Goal: Contribute content

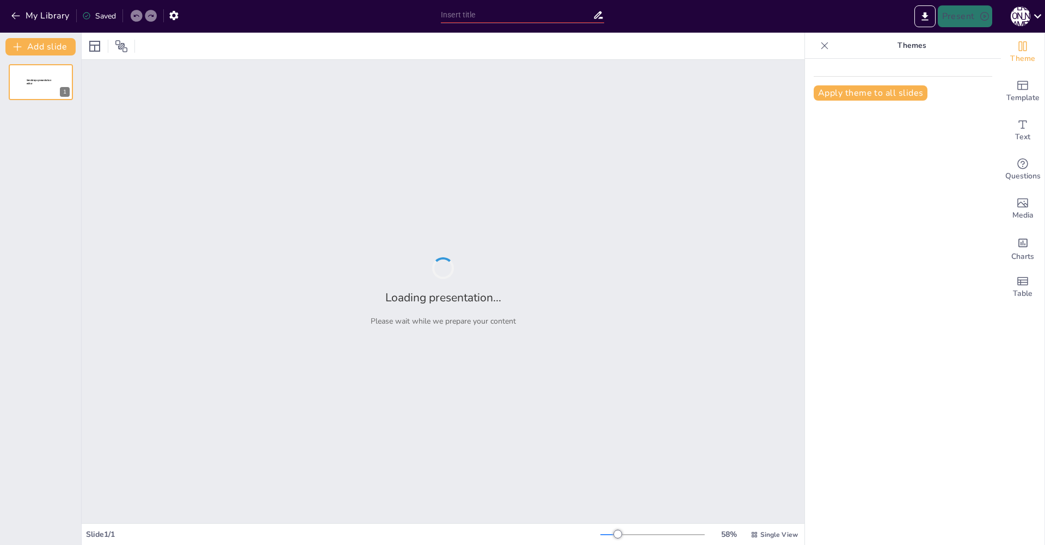
type input "Роботы будущего: новинки 2025"
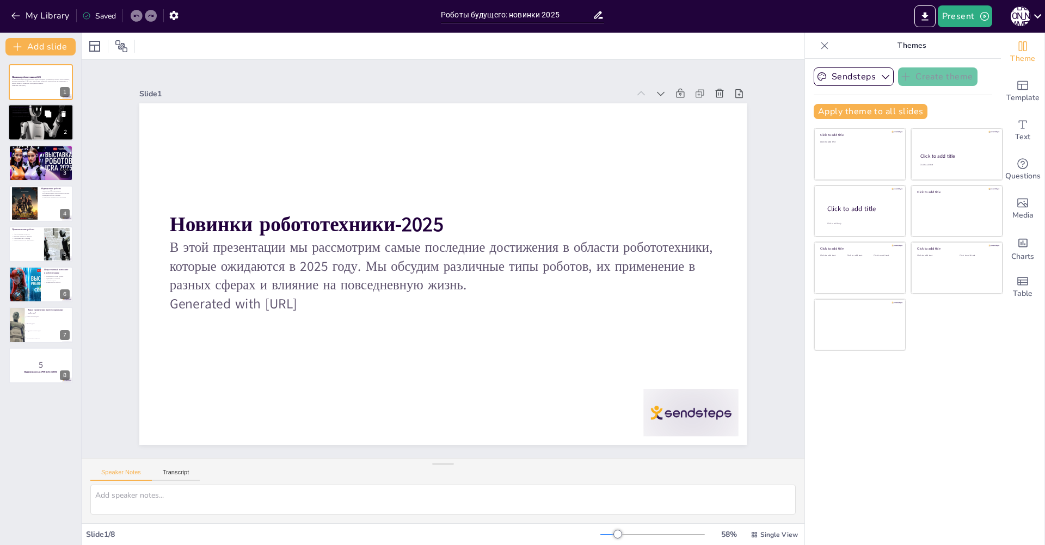
checkbox input "true"
click at [49, 117] on icon at bounding box center [48, 114] width 7 height 7
type textarea "Lorem ipsu dolorsi, ametc adi elitseddoe t incididuntu, labor etdol magnaaliqua…"
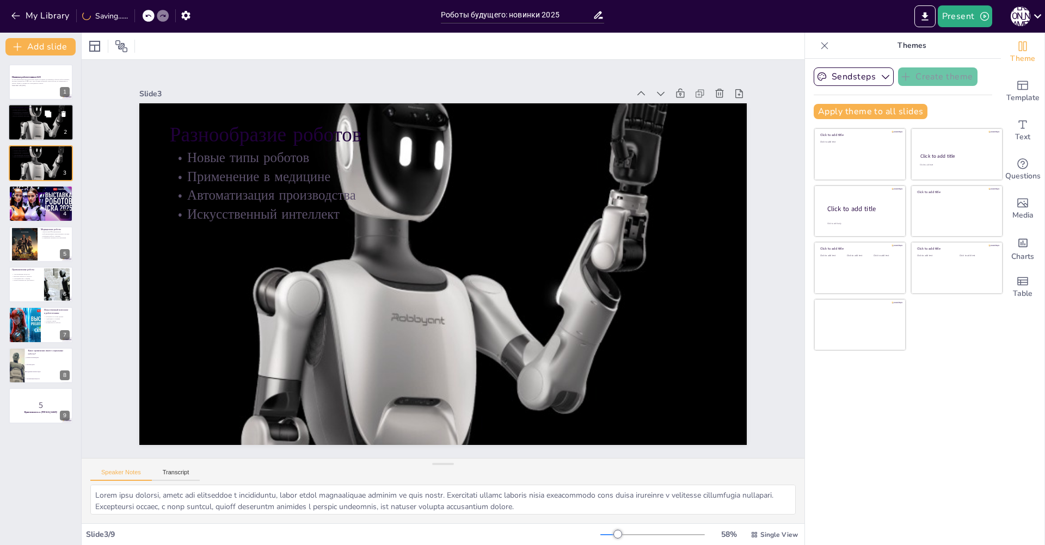
click at [31, 125] on div at bounding box center [40, 123] width 65 height 44
click at [33, 163] on div at bounding box center [40, 163] width 65 height 44
checkbox input "true"
click at [36, 203] on div at bounding box center [40, 203] width 65 height 37
type textarea "Loremipsum dolors ametc adipi elitsed doeiusmodte inc utlabor etdol, magnaaliqu…"
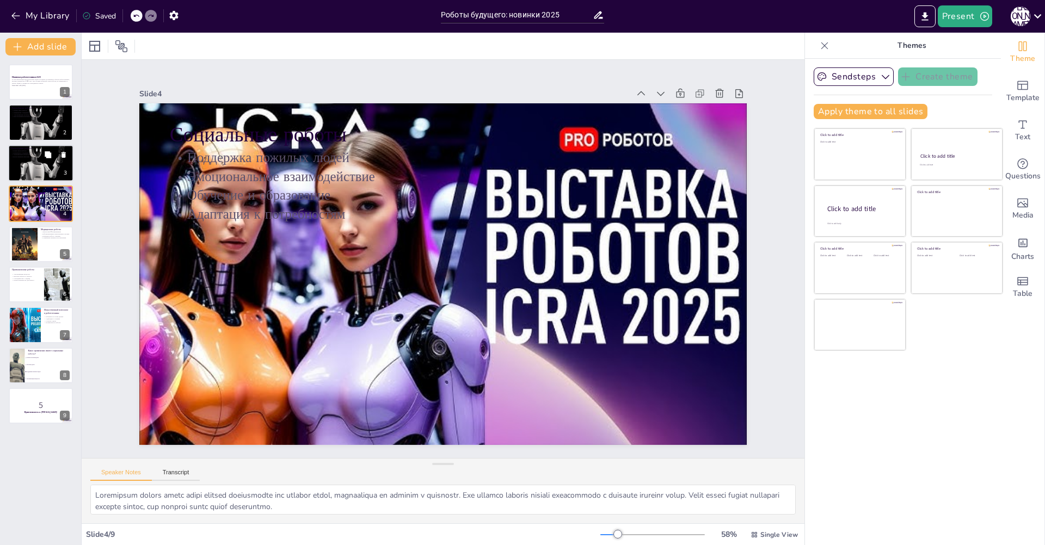
checkbox input "true"
click at [24, 161] on div at bounding box center [40, 163] width 65 height 44
type textarea "Lorem ipsu dolorsi, ametc adi elitseddoe t incididuntu, labor etdol magnaaliqua…"
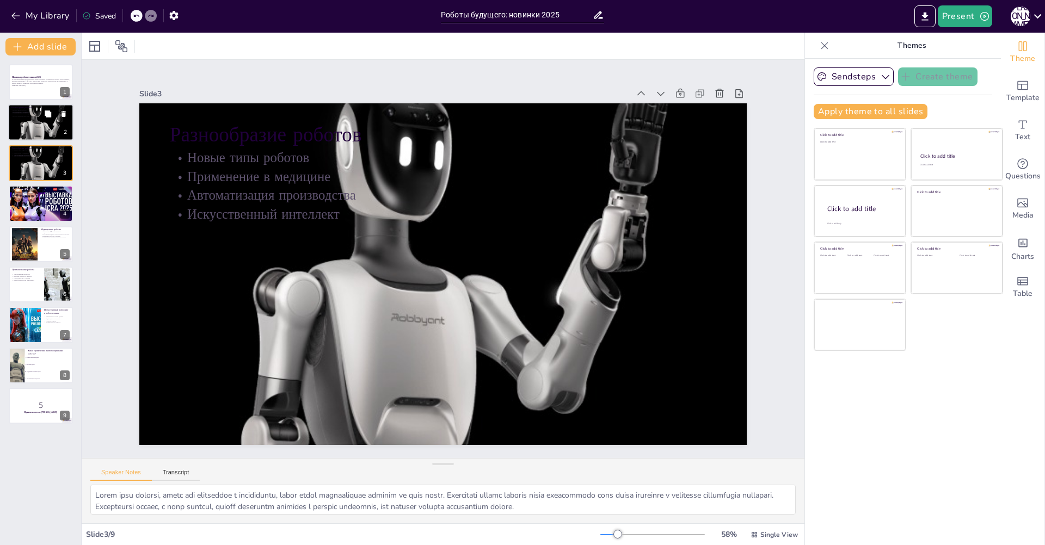
click at [22, 129] on div at bounding box center [40, 123] width 65 height 44
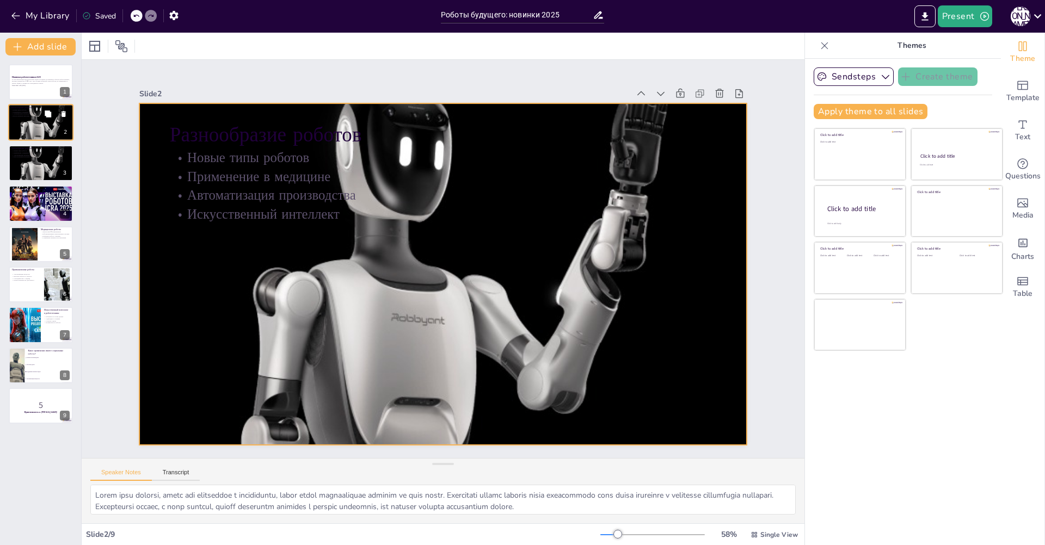
click at [22, 126] on div at bounding box center [40, 123] width 65 height 44
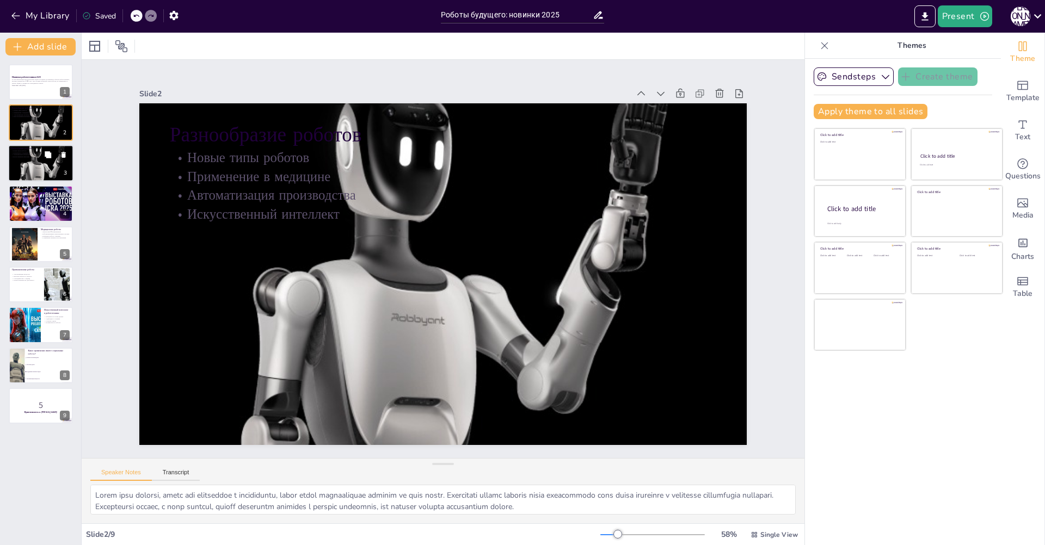
click at [21, 157] on p "Искусственный интеллект" at bounding box center [40, 157] width 59 height 2
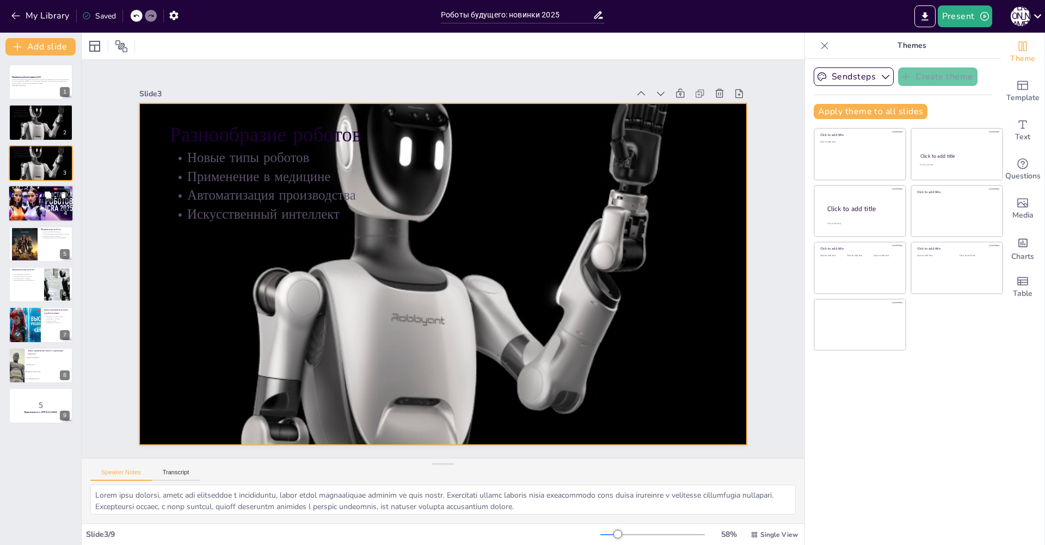
checkbox input "true"
click at [27, 192] on p "Эмоциональное взаимодействие" at bounding box center [40, 193] width 59 height 2
type textarea "Социальные роботы могут стать важными помощниками для пожилых людей, обеспечива…"
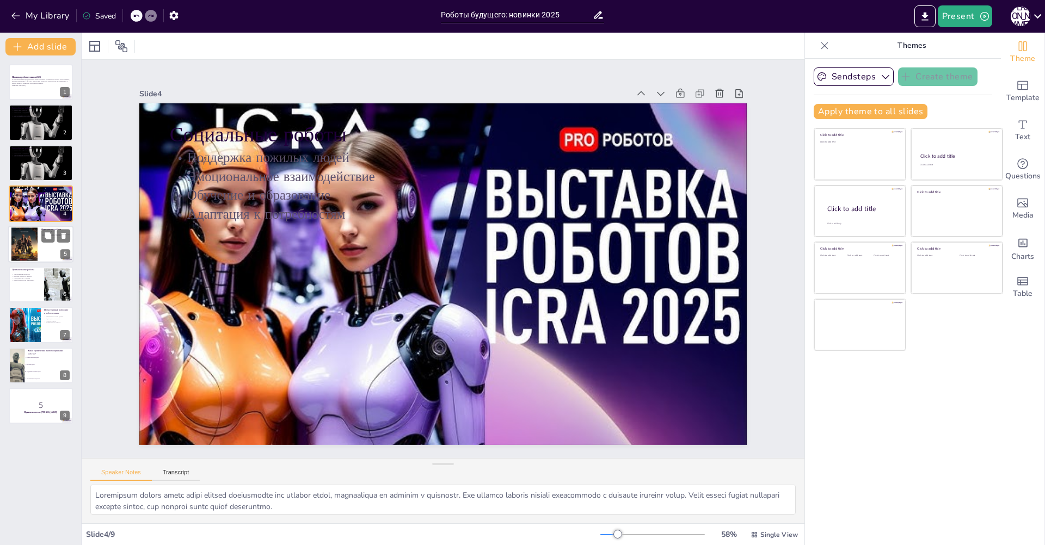
checkbox input "true"
click at [26, 241] on div at bounding box center [24, 244] width 26 height 39
type textarea "Технологии 3D-сканирования будут использоваться для создания точных моделей ана…"
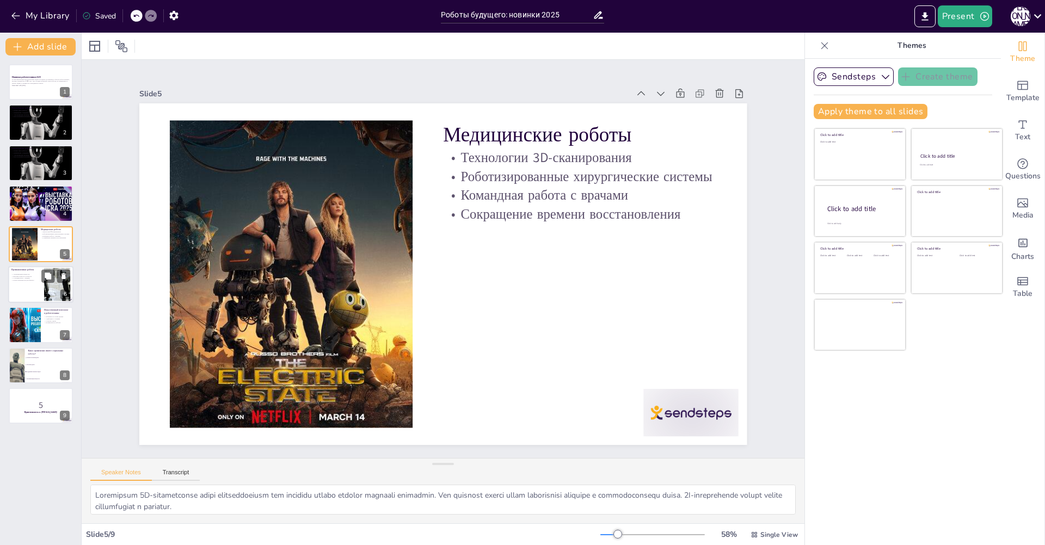
checkbox input "true"
click at [17, 275] on p "Высокая точность и скорость" at bounding box center [25, 276] width 29 height 2
type textarea "Автоматизация производственных процессов с помощью роботов позволит значительно…"
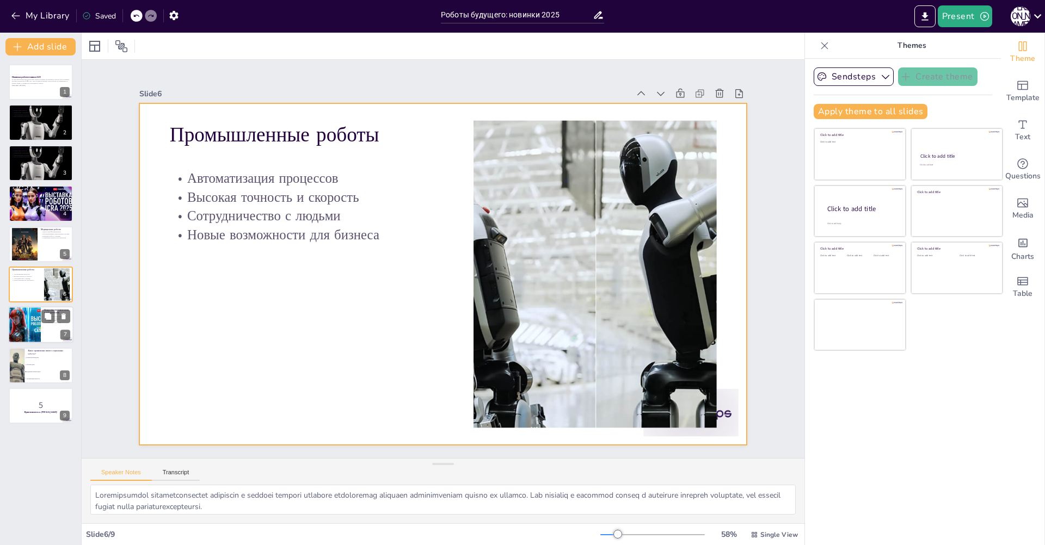
checkbox input "true"
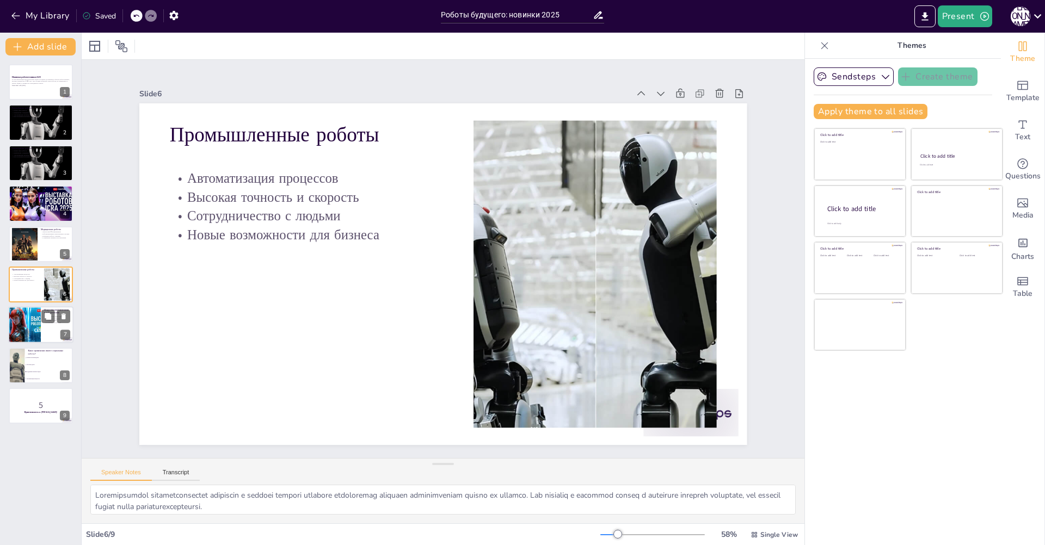
click at [28, 332] on div at bounding box center [24, 325] width 65 height 37
type textarea "Обучение на основе данных позволит роботам развивать свои способности и адаптир…"
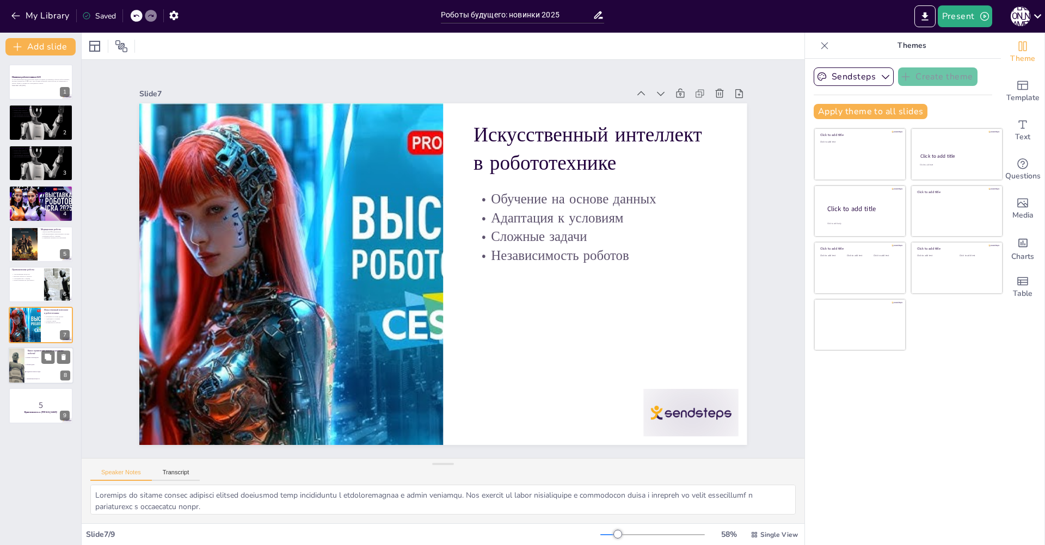
checkbox input "true"
click at [40, 361] on li "Обучение детей" at bounding box center [48, 364] width 49 height 7
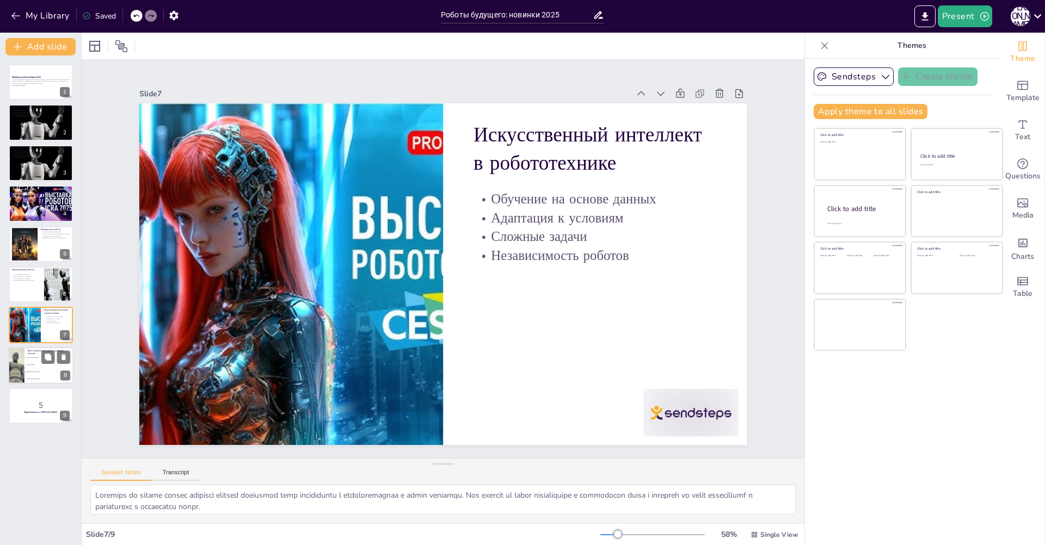
type textarea "Правильный ответ - "Поддержка пожилых людей". Социальные роботы, как обсуждалос…"
checkbox input "true"
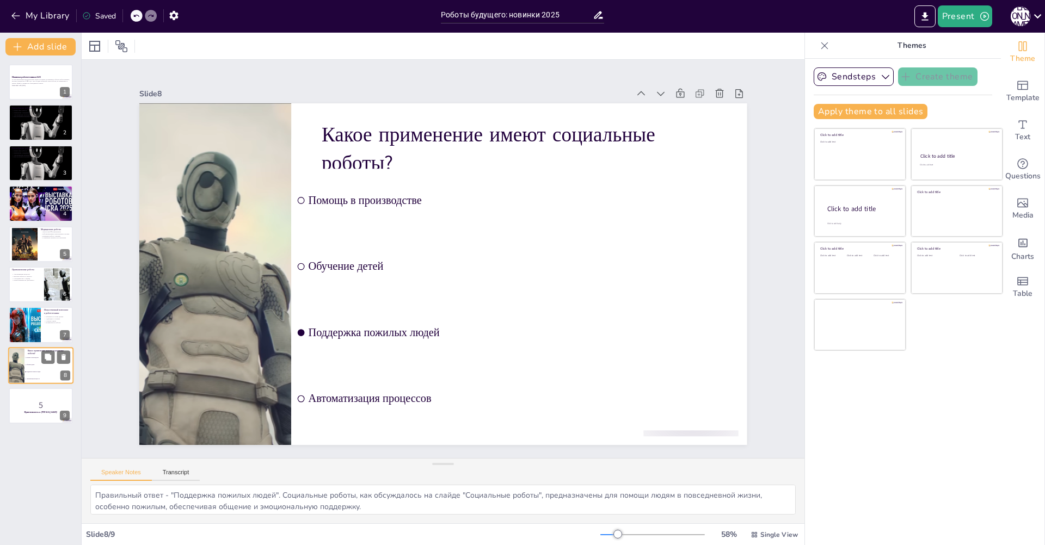
checkbox input "true"
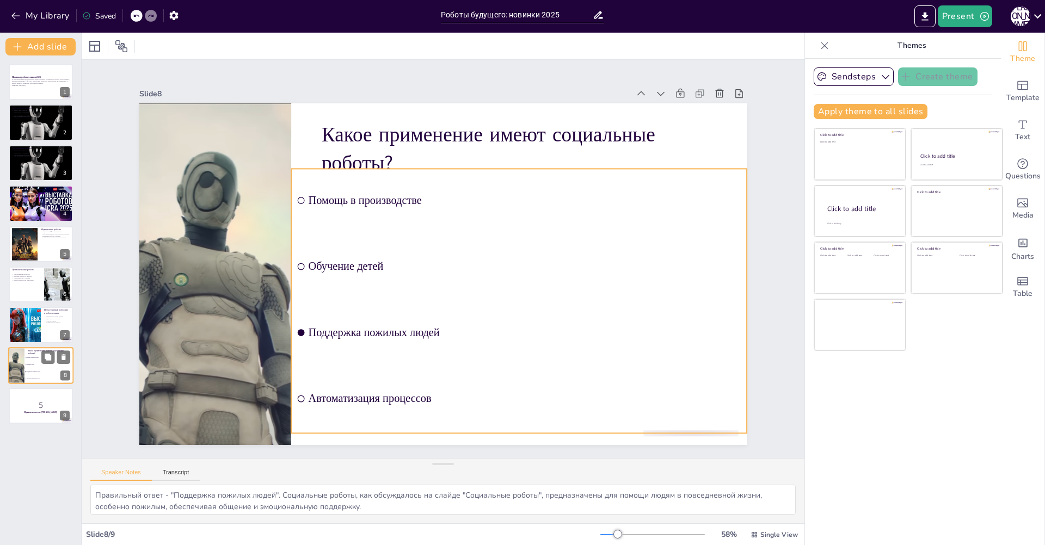
checkbox input "true"
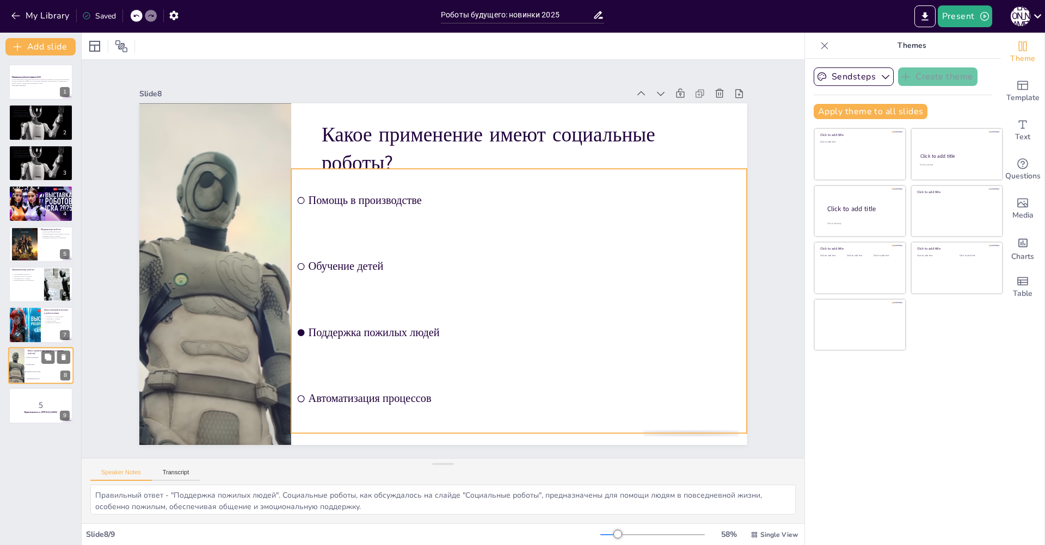
checkbox input "true"
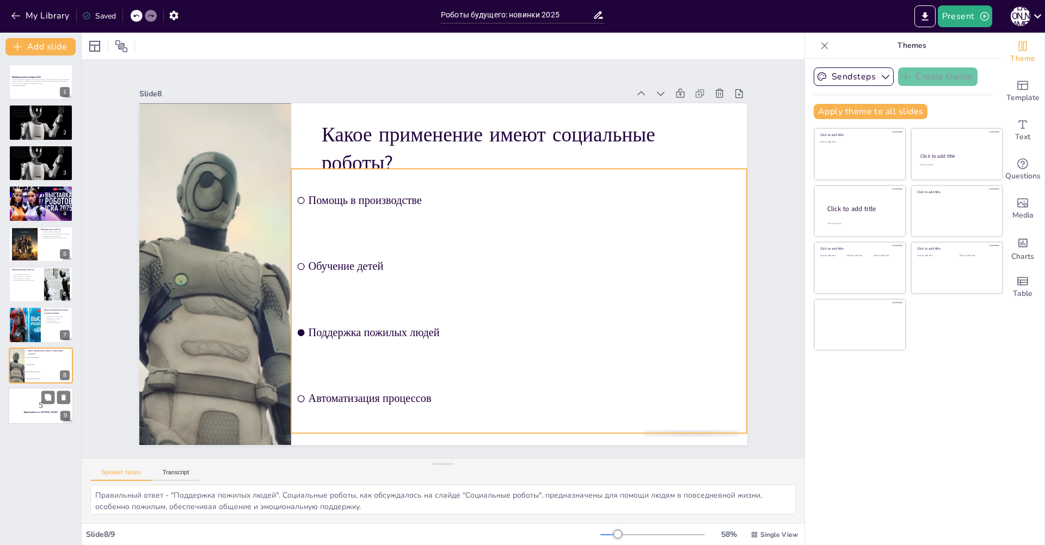
checkbox input "true"
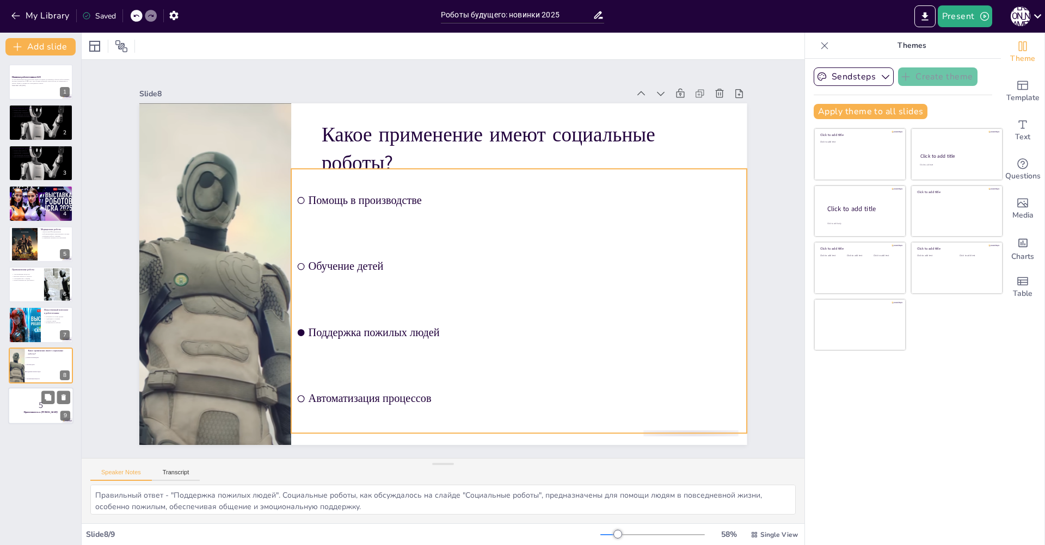
checkbox input "true"
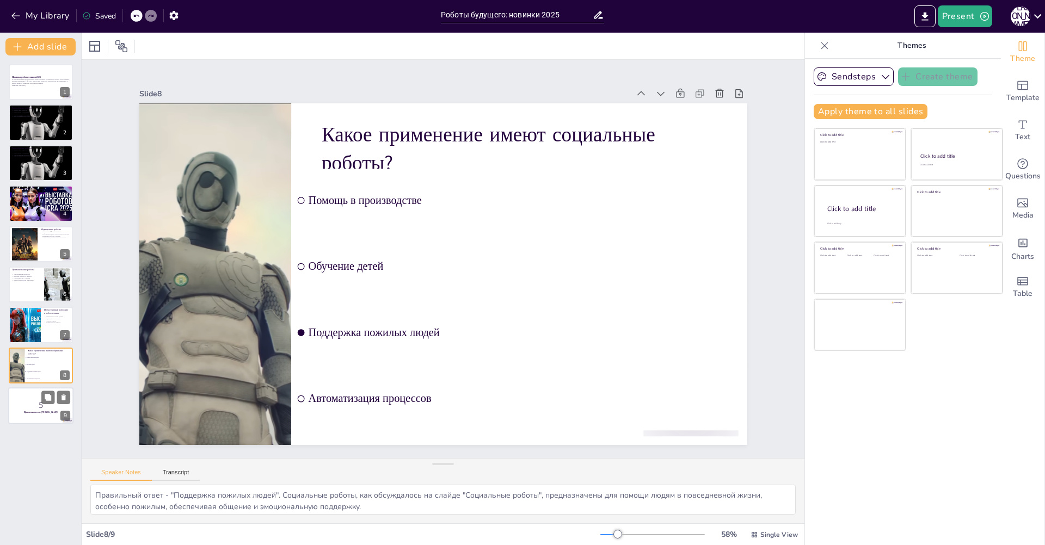
click at [26, 394] on div at bounding box center [40, 405] width 65 height 37
checkbox input "true"
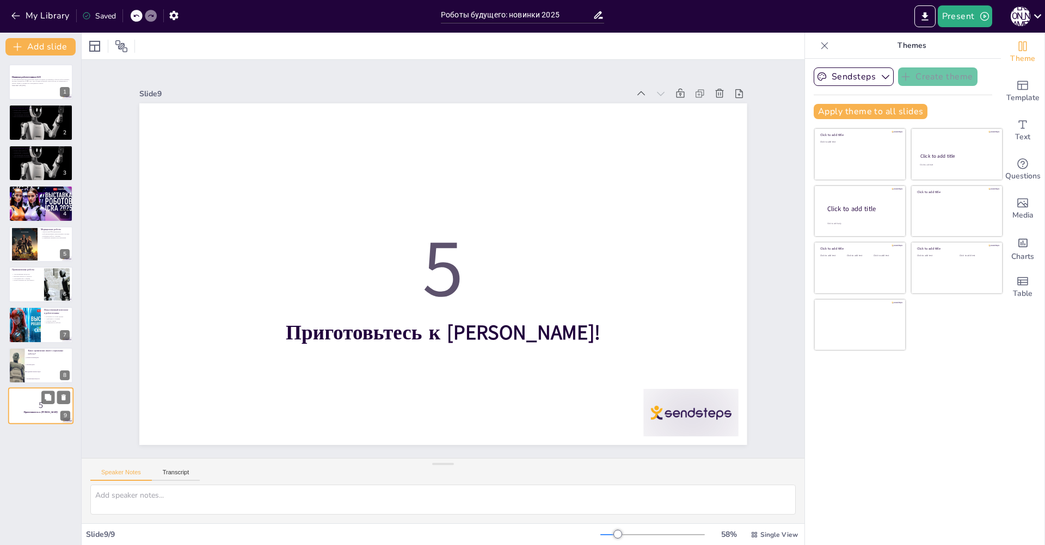
checkbox input "true"
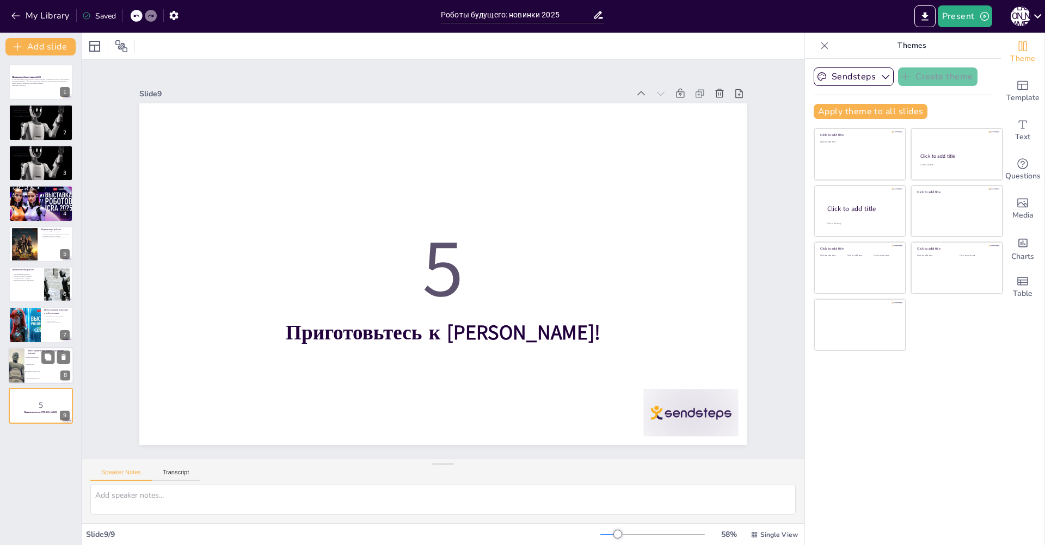
checkbox input "true"
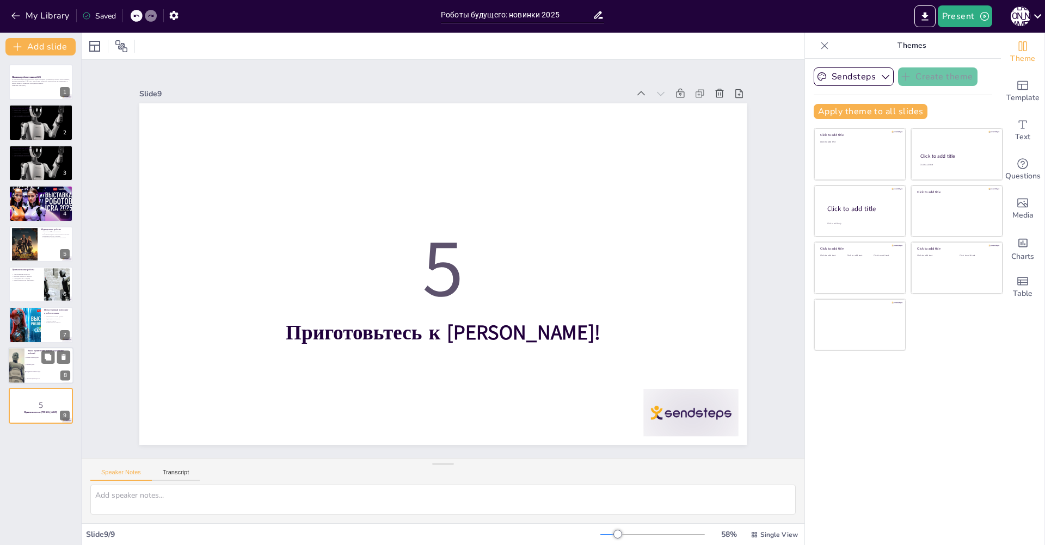
checkbox input "true"
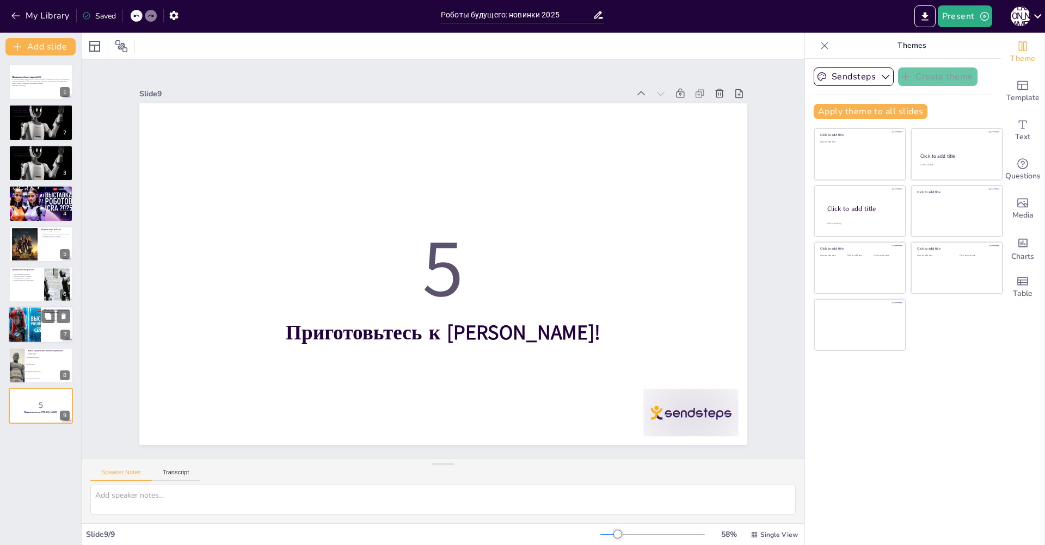
checkbox input "true"
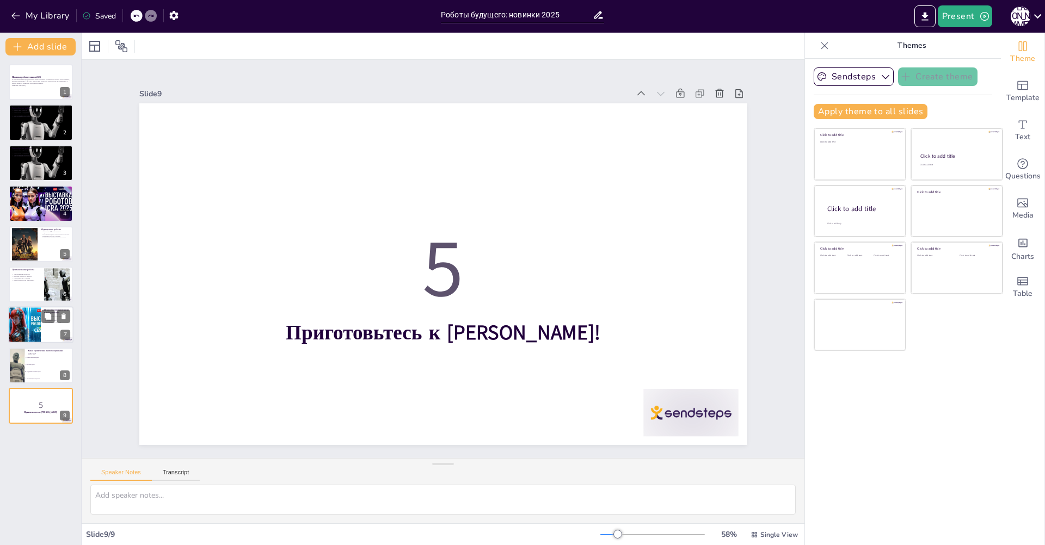
checkbox input "true"
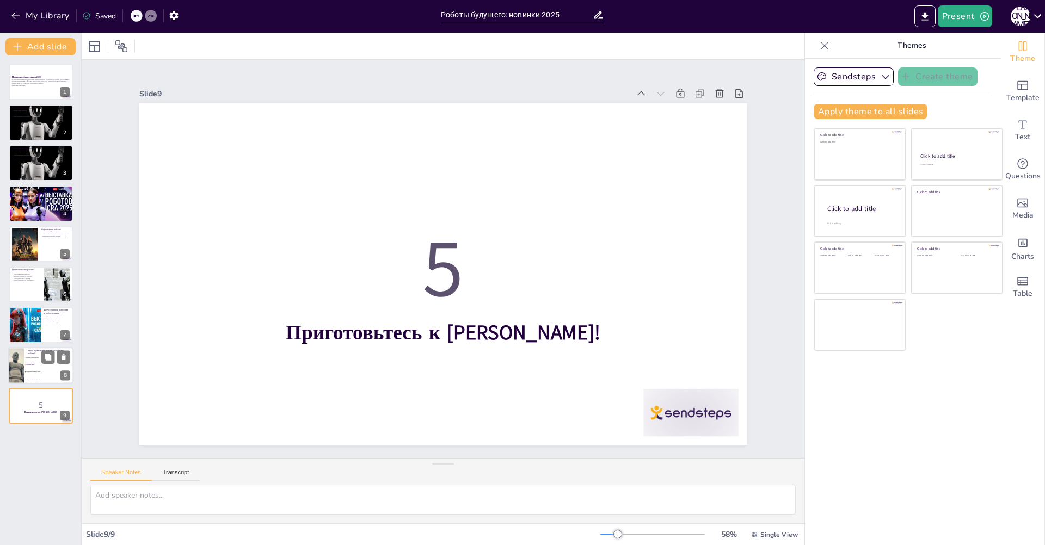
checkbox input "true"
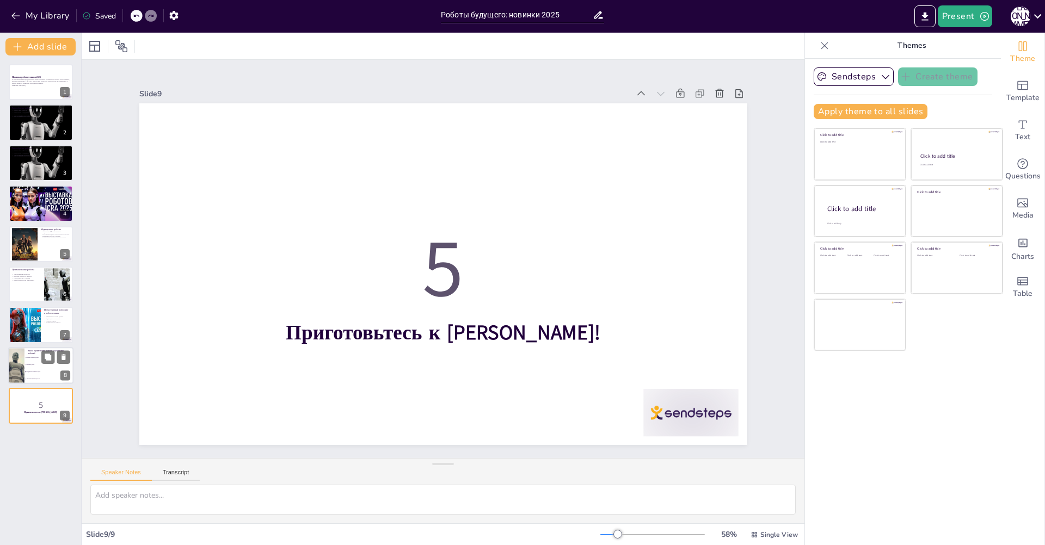
checkbox input "true"
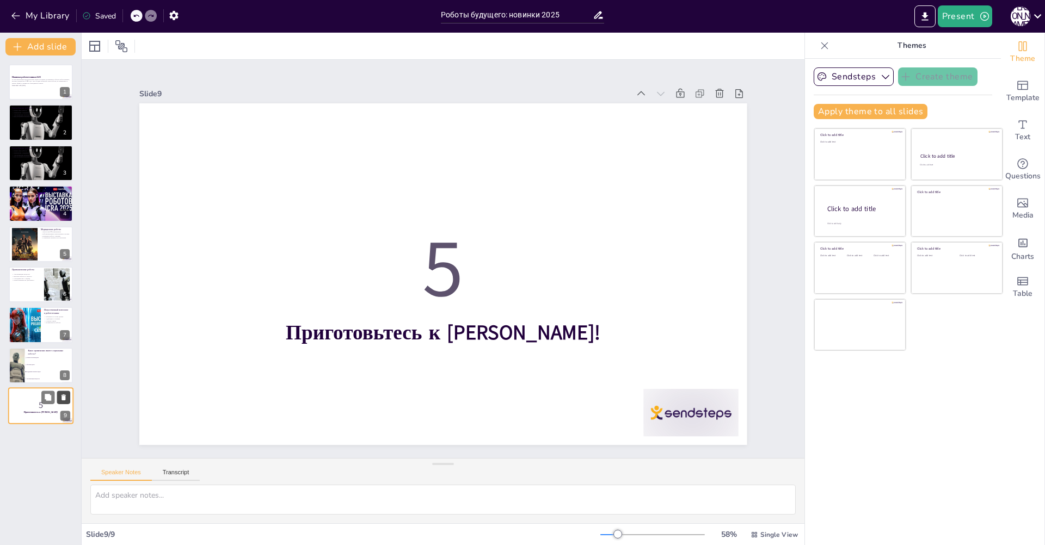
checkbox input "true"
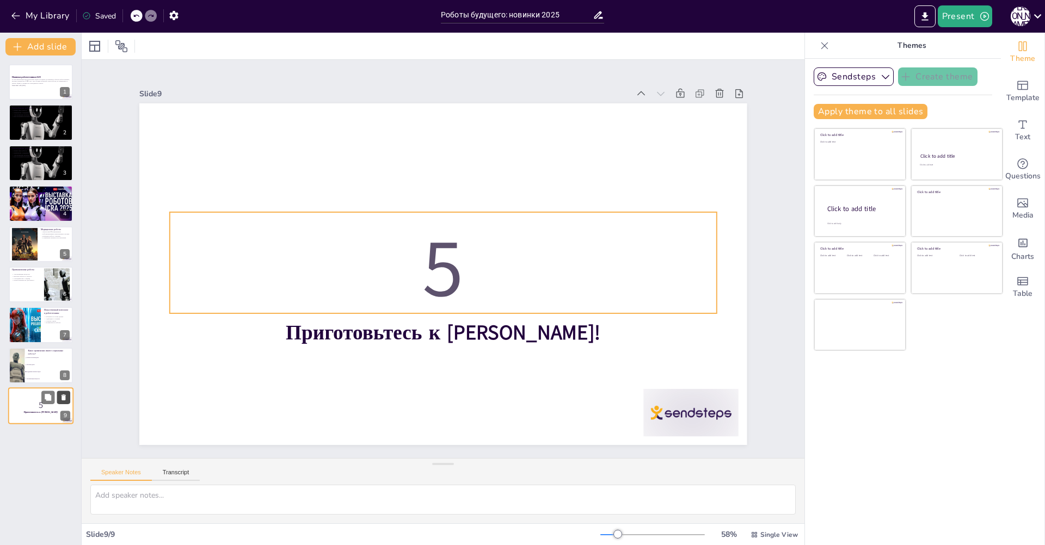
checkbox input "true"
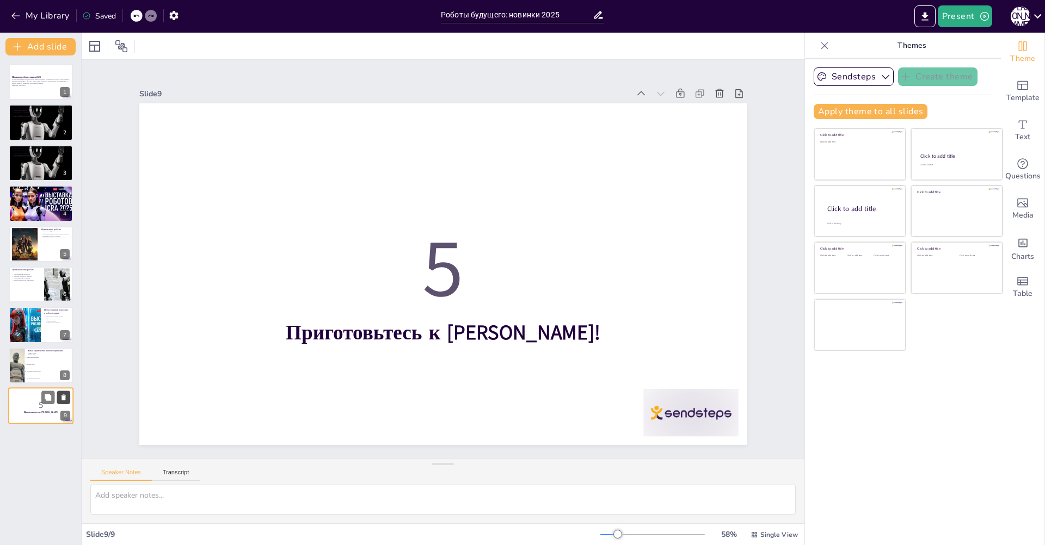
click at [63, 399] on icon at bounding box center [63, 398] width 4 height 6
type textarea "Правильный ответ - "Поддержка пожилых людей". Социальные роботы, как обсуждалос…"
checkbox input "true"
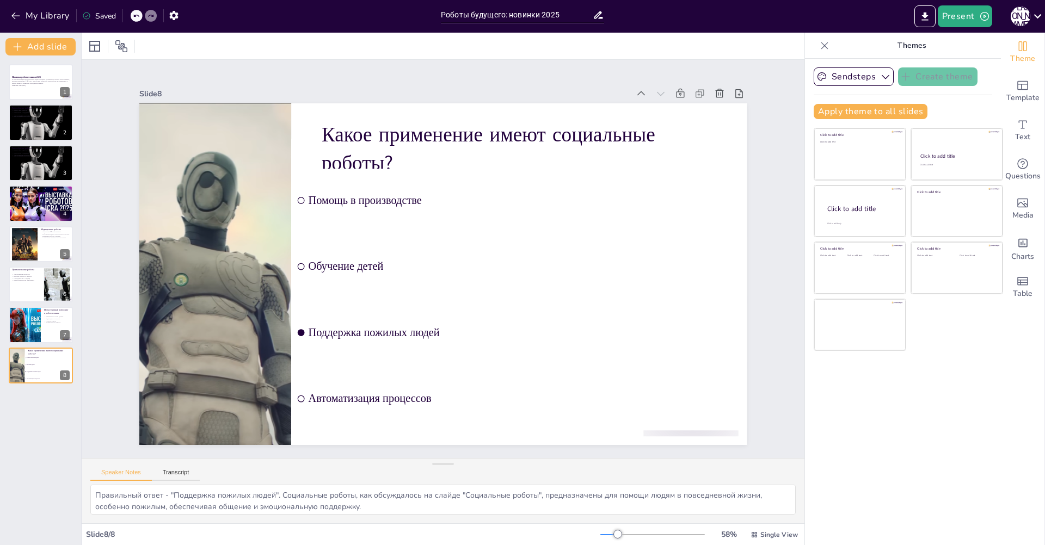
checkbox input "true"
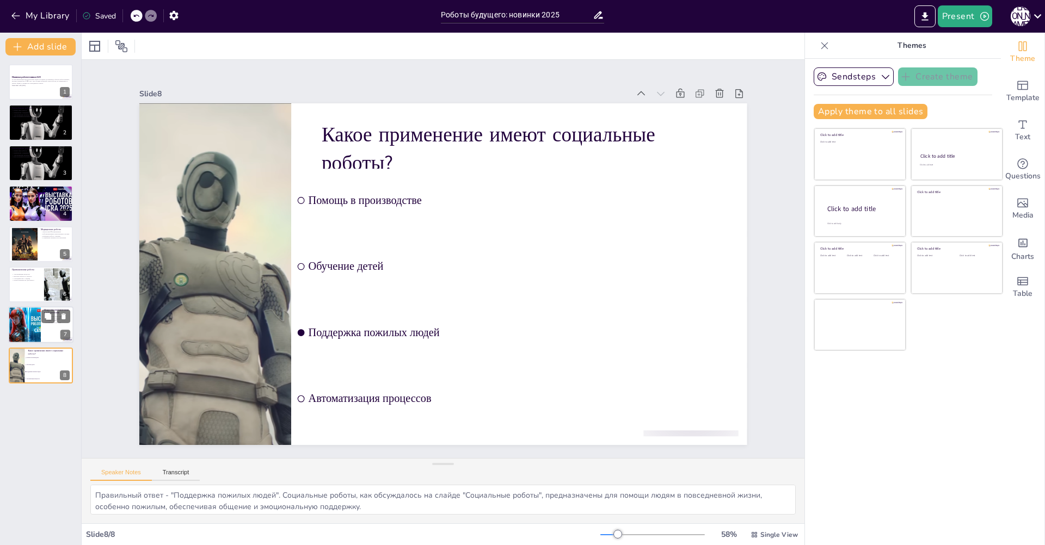
checkbox input "true"
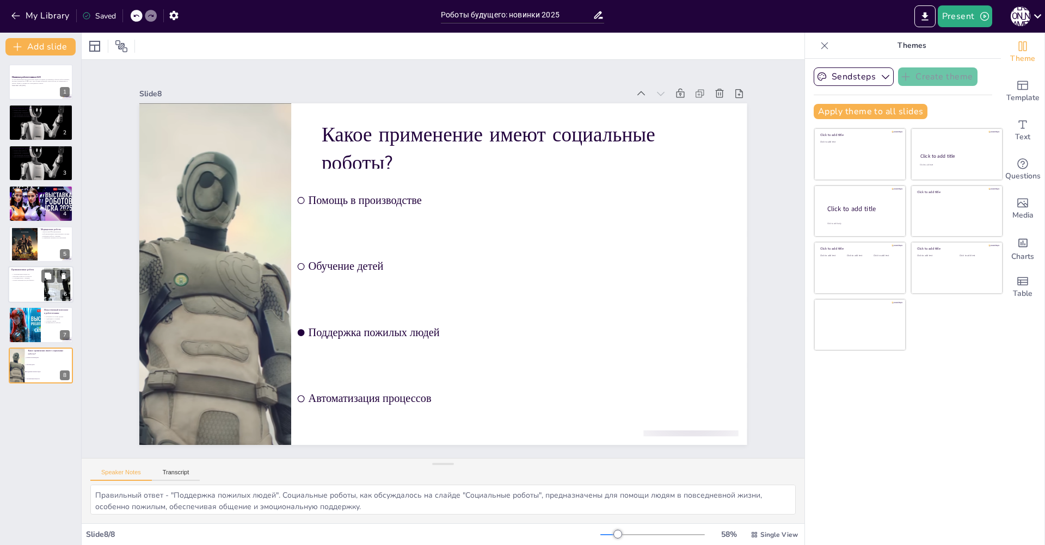
checkbox input "true"
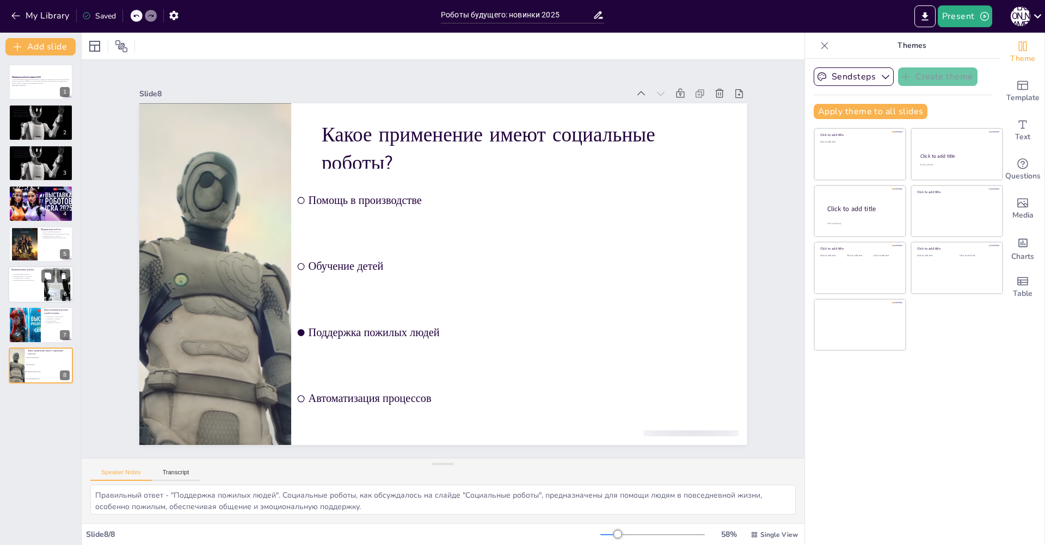
checkbox input "true"
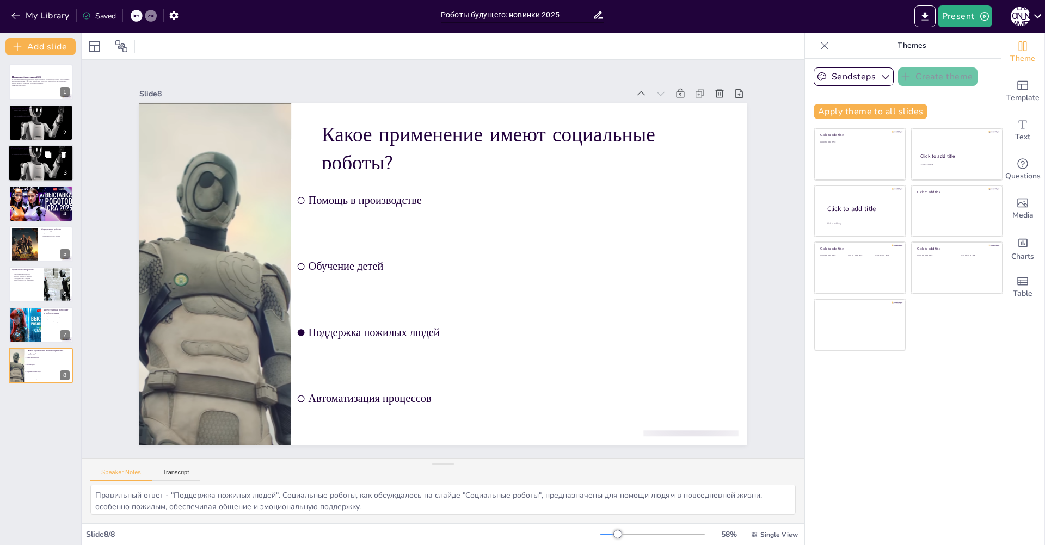
checkbox input "true"
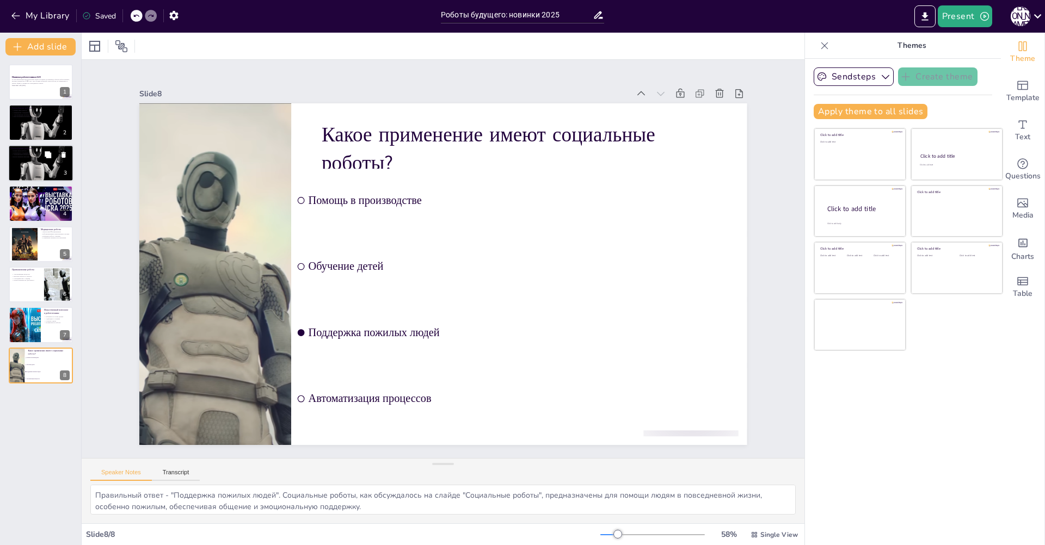
checkbox input "true"
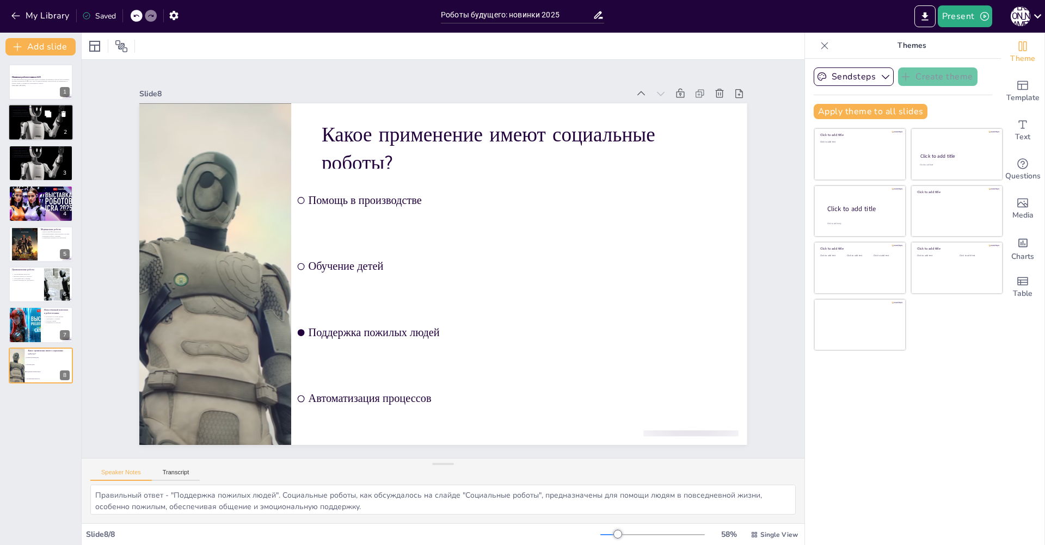
checkbox input "true"
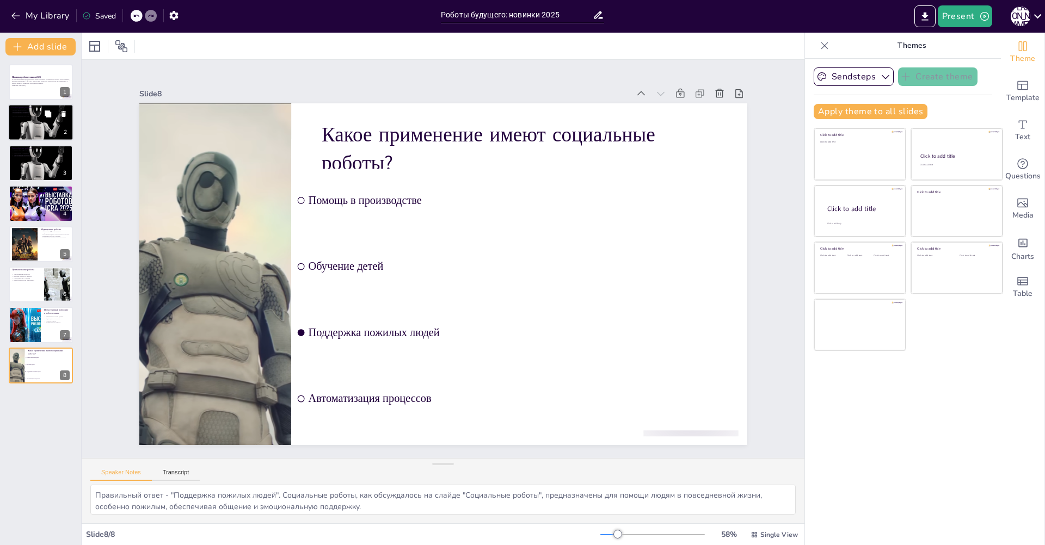
checkbox input "true"
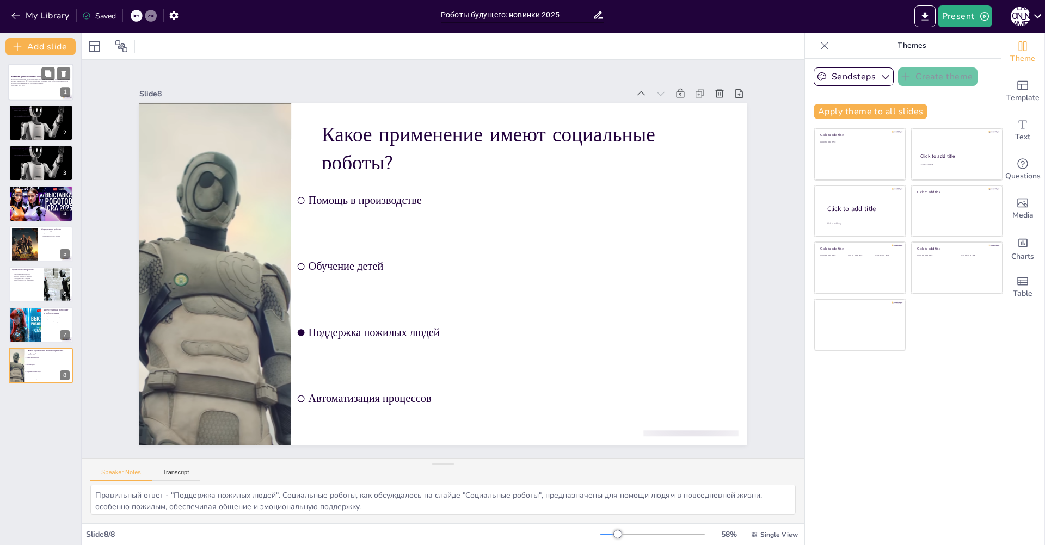
checkbox input "true"
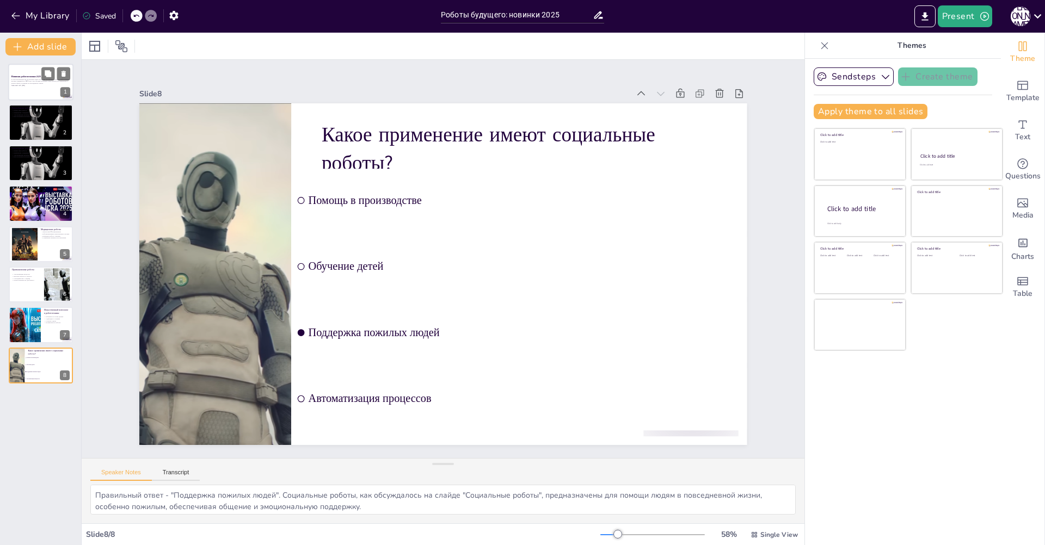
checkbox input "true"
click at [29, 83] on p "В этой презентации мы рассмотрим самые последние достижения в области робототех…" at bounding box center [40, 81] width 59 height 6
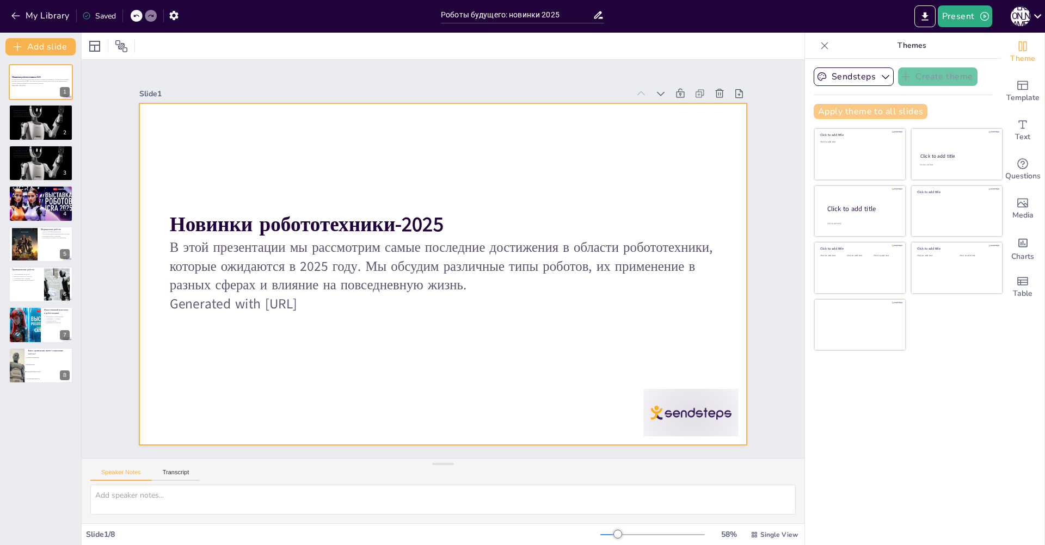
checkbox input "true"
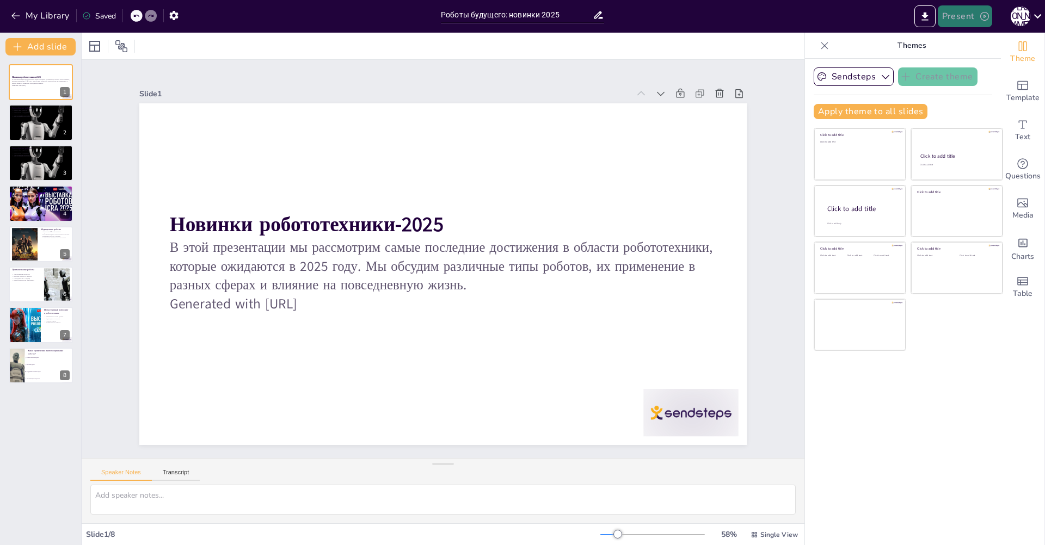
click at [971, 26] on button "Present" at bounding box center [965, 16] width 54 height 22
click at [830, 39] on div at bounding box center [522, 272] width 1045 height 545
click at [636, 45] on div at bounding box center [443, 46] width 723 height 27
click at [178, 17] on icon "button" at bounding box center [173, 15] width 9 height 9
click at [178, 15] on icon "button" at bounding box center [173, 15] width 11 height 11
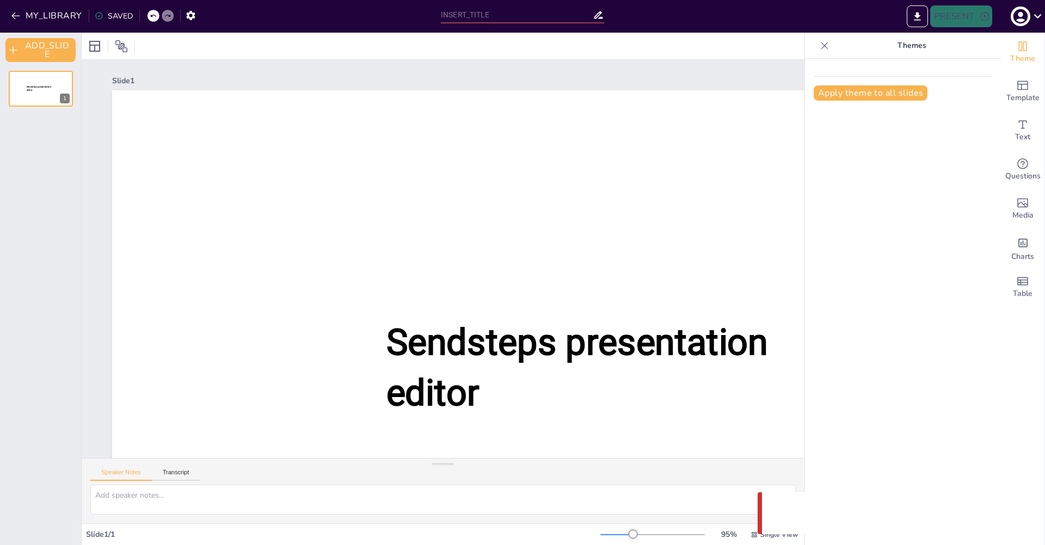
type input "Роботы будущего: новинки 2025"
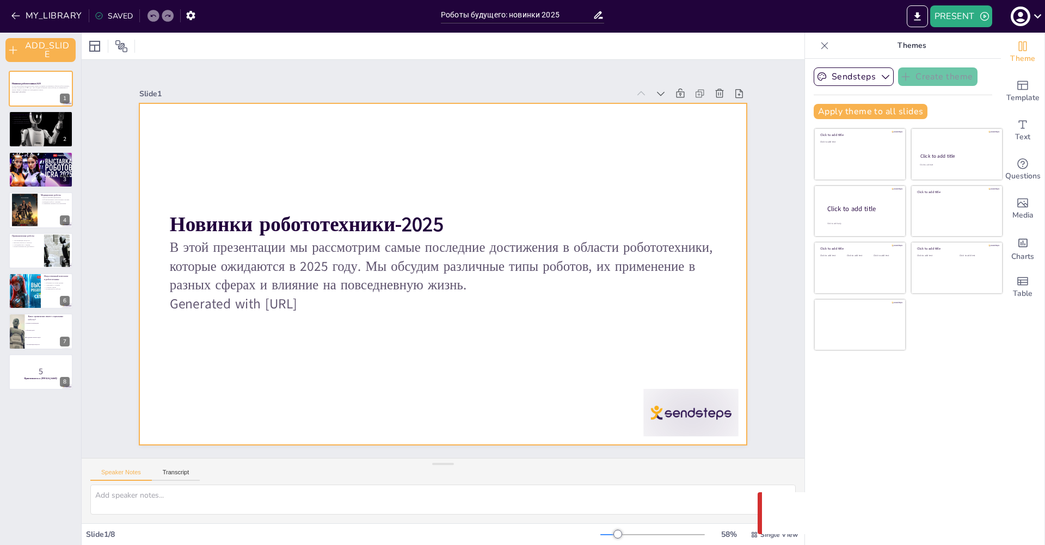
checkbox input "true"
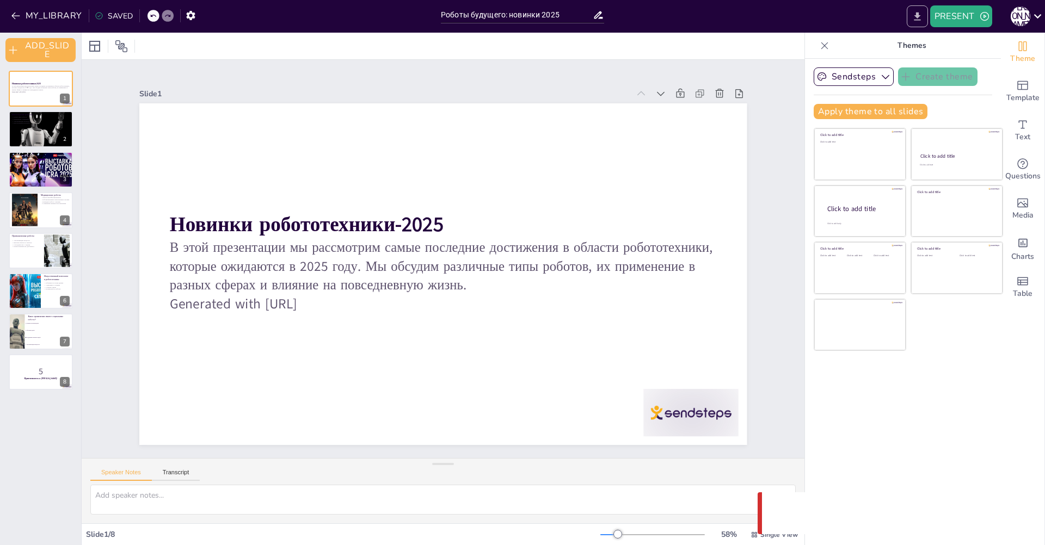
click at [922, 16] on icon "EXPORT_TO_POWERPOINT" at bounding box center [916, 16] width 11 height 11
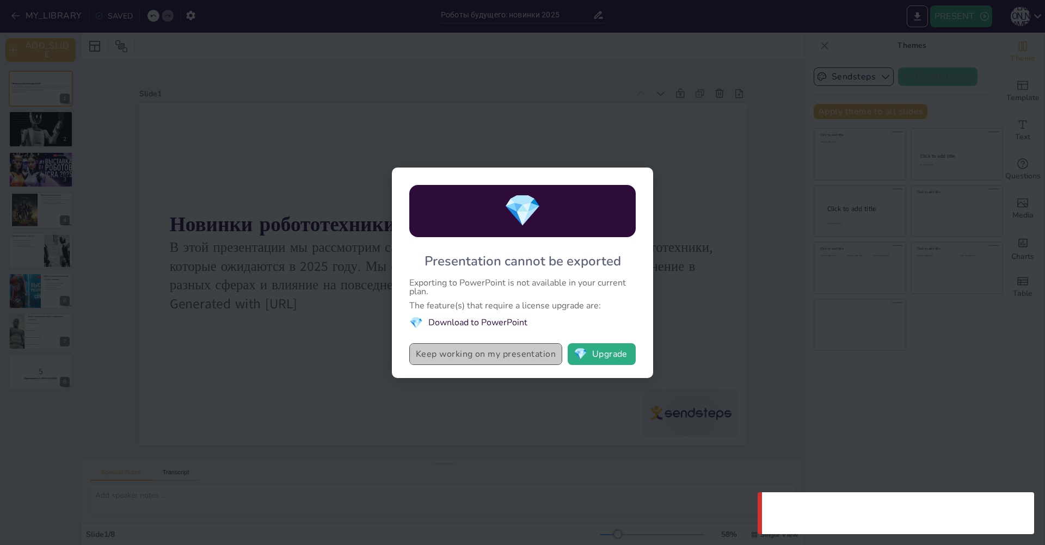
click at [538, 356] on button "Keep working on my presentation" at bounding box center [485, 354] width 153 height 22
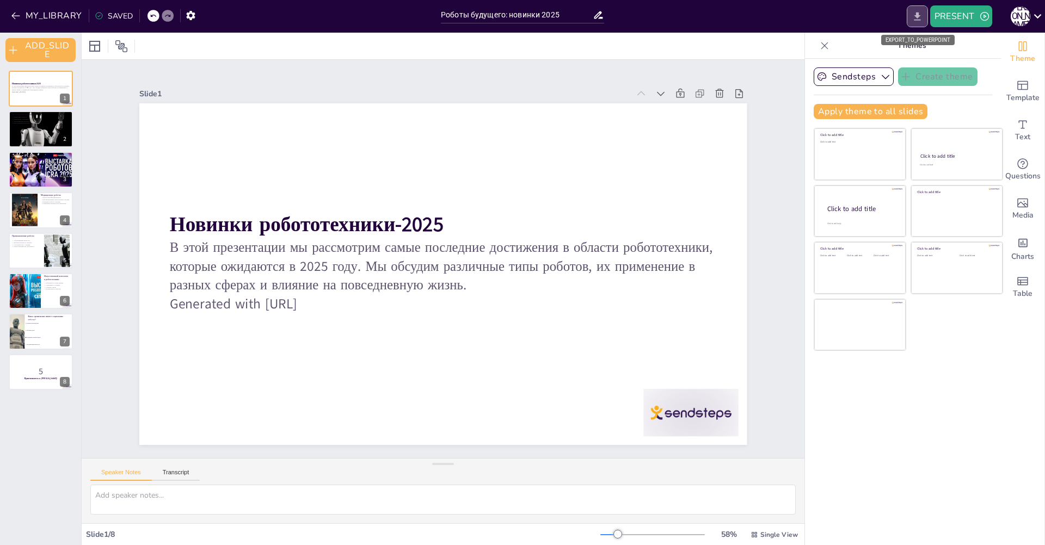
click at [918, 20] on icon "EXPORT_TO_POWERPOINT" at bounding box center [917, 16] width 7 height 8
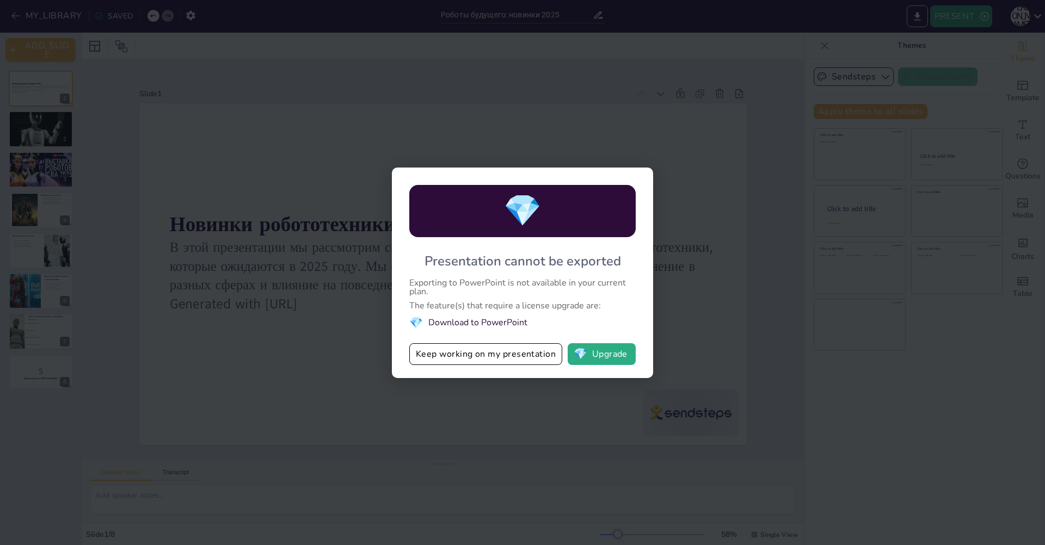
click at [494, 322] on li "💎 Download to PowerPoint" at bounding box center [522, 323] width 226 height 15
click at [580, 354] on span "💎" at bounding box center [581, 354] width 14 height 11
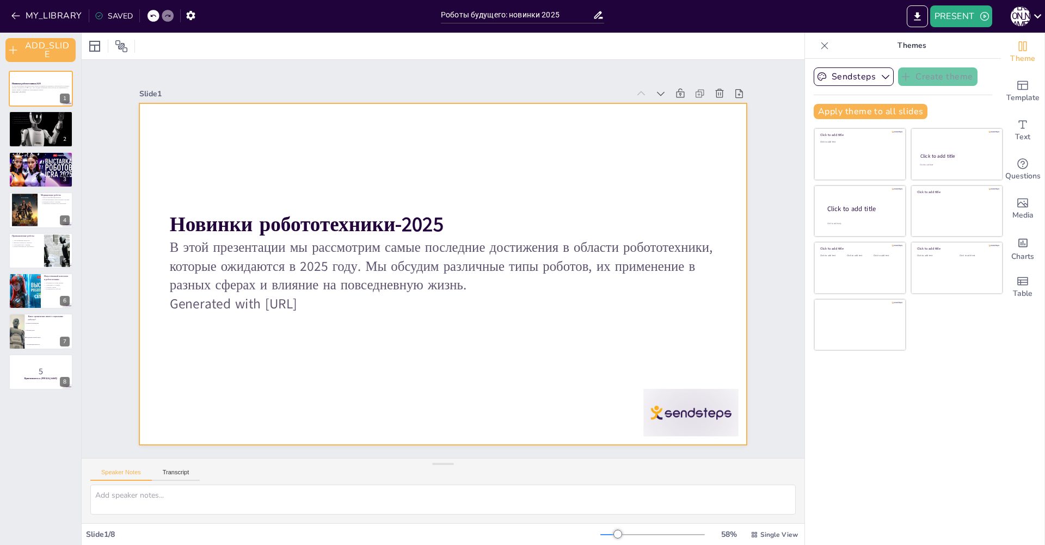
click at [383, 206] on div at bounding box center [442, 274] width 607 height 342
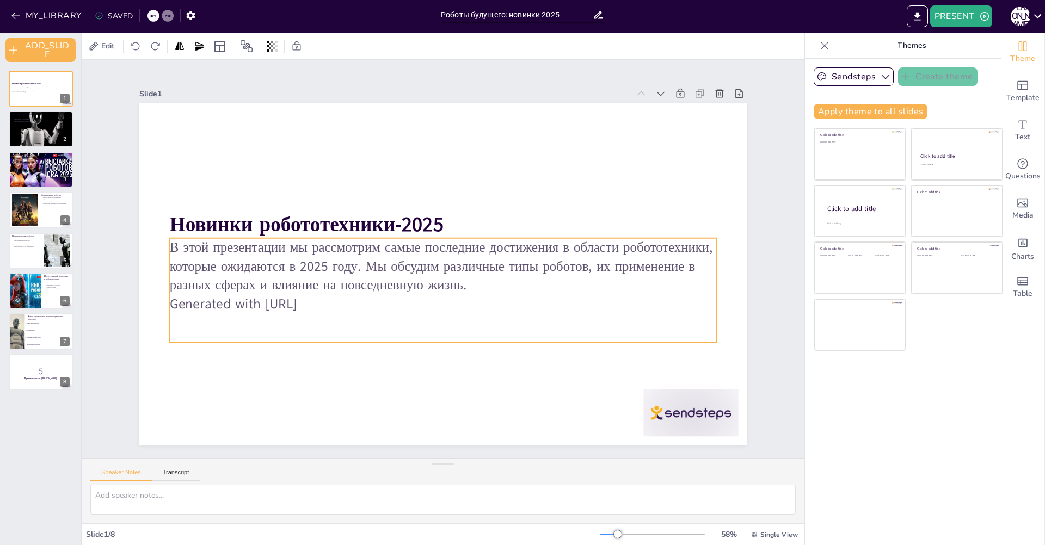
click at [386, 255] on p "В этой презентации мы рассмотрим самые последние достижения в области робототех…" at bounding box center [443, 266] width 547 height 57
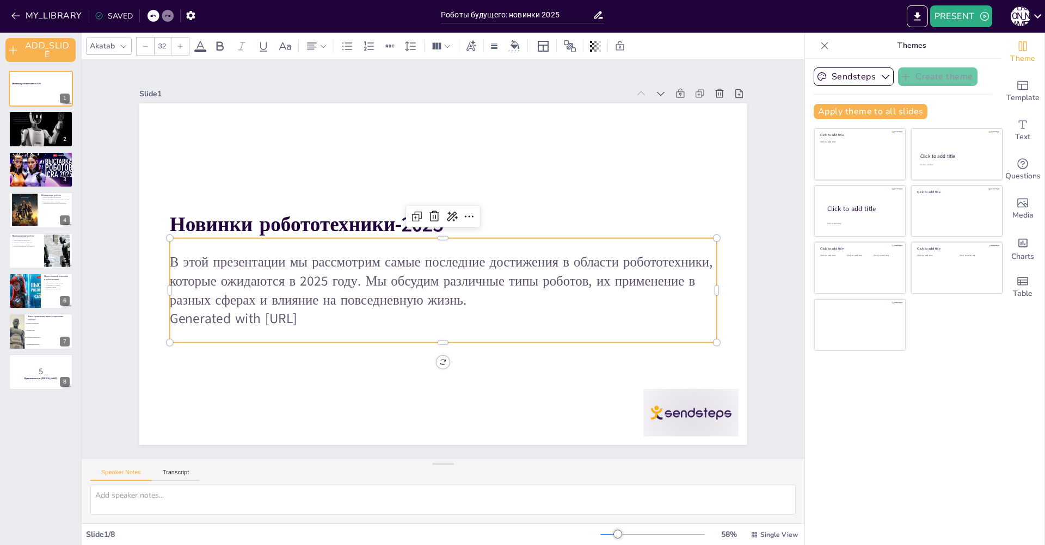
drag, startPoint x: 347, startPoint y: 312, endPoint x: 300, endPoint y: 312, distance: 47.3
click at [273, 311] on p "Generated with [URL]" at bounding box center [443, 319] width 547 height 19
click at [446, 305] on p "В этой презентации мы рассмотрим самые последние достижения в области робототех…" at bounding box center [443, 280] width 547 height 57
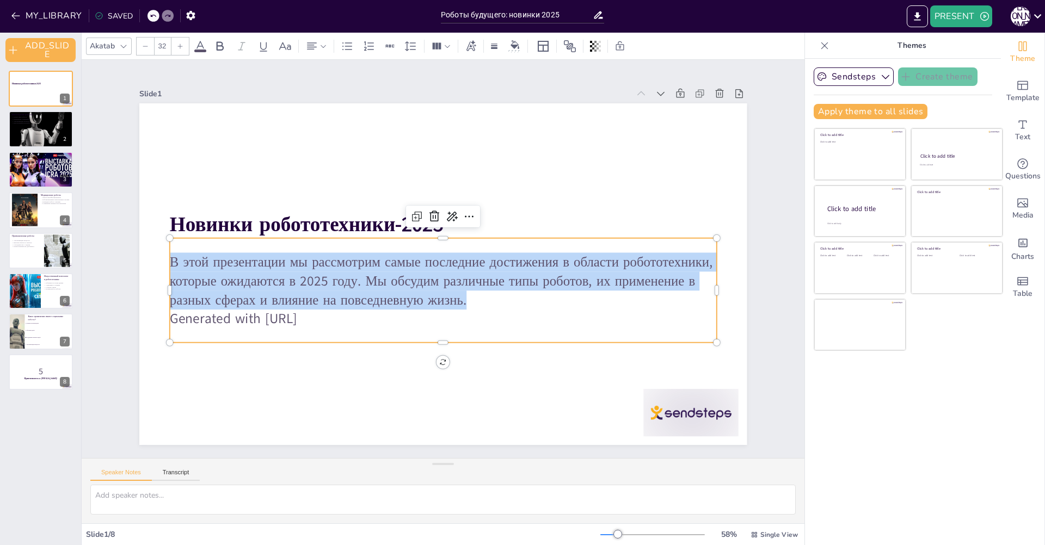
drag, startPoint x: 358, startPoint y: 285, endPoint x: 158, endPoint y: 255, distance: 201.4
click at [158, 255] on div "Новинки робототехники-2025 В этой презентации мы рассмотрим самые последние дос…" at bounding box center [442, 274] width 607 height 342
checkbox input "true"
click at [37, 136] on div at bounding box center [40, 130] width 65 height 44
type textarea "Новые типы роботов, такие как социальные и медицинские, будут иметь значительно…"
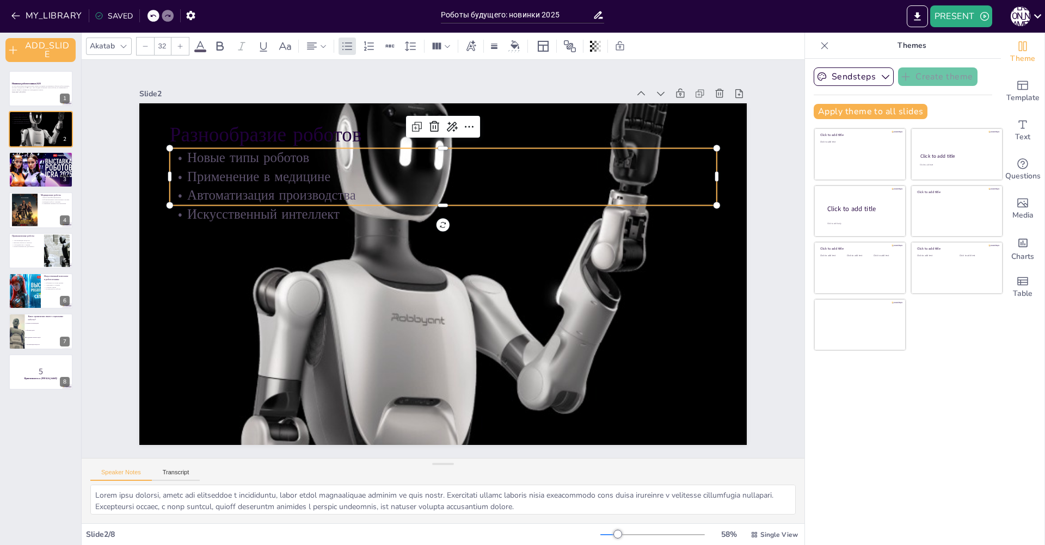
click at [254, 206] on p "Искусственный интеллект" at bounding box center [443, 214] width 547 height 19
click at [257, 212] on p "Искусственный интеллект" at bounding box center [443, 214] width 547 height 19
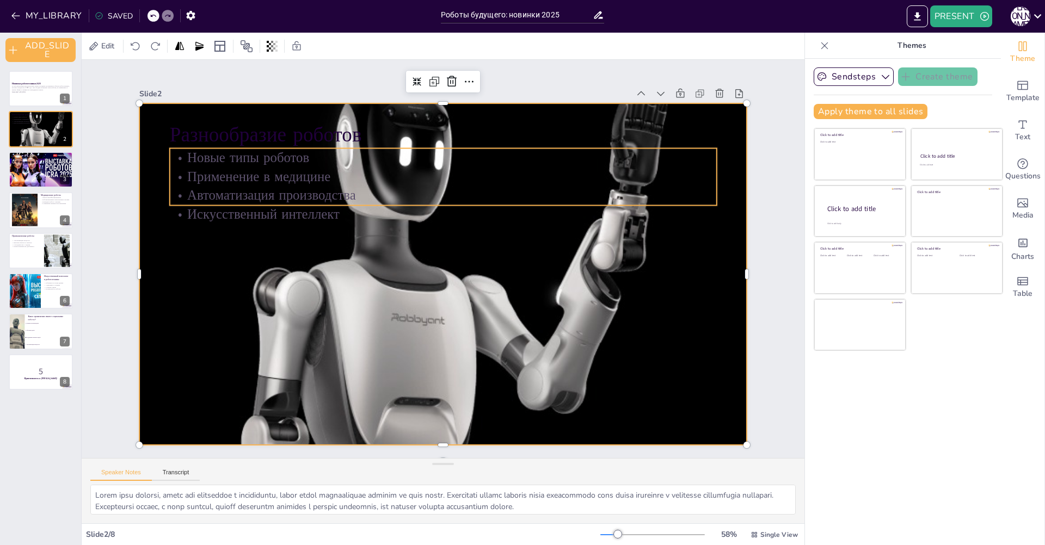
click at [287, 189] on p "Автоматизация производства" at bounding box center [443, 195] width 547 height 19
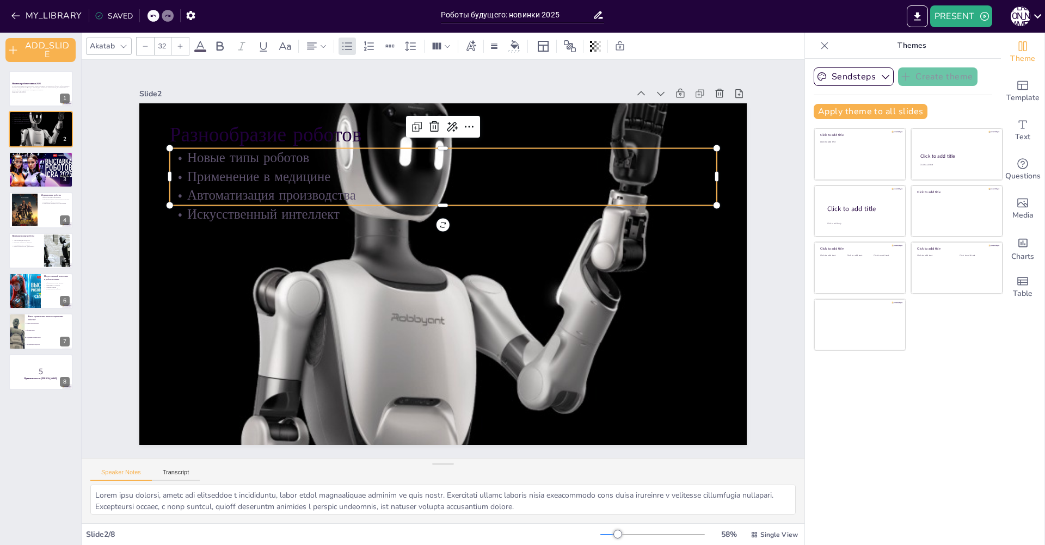
click at [269, 211] on p "Искусственный интеллект" at bounding box center [443, 214] width 547 height 19
click at [263, 172] on p "Применение в медицине" at bounding box center [443, 176] width 547 height 19
checkbox input "true"
click at [42, 93] on div "В этой презентации мы рассмотрим самые последние достижения в области робототех…" at bounding box center [40, 90] width 59 height 11
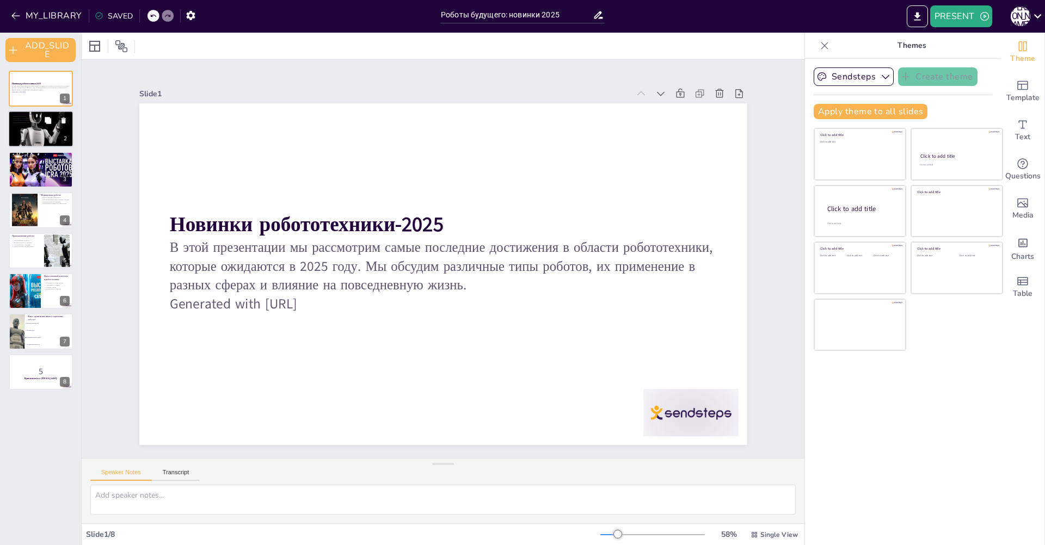
checkbox input "true"
click at [42, 140] on div at bounding box center [40, 130] width 65 height 44
type textarea "Новые типы роботов, такие как социальные и медицинские, будут иметь значительно…"
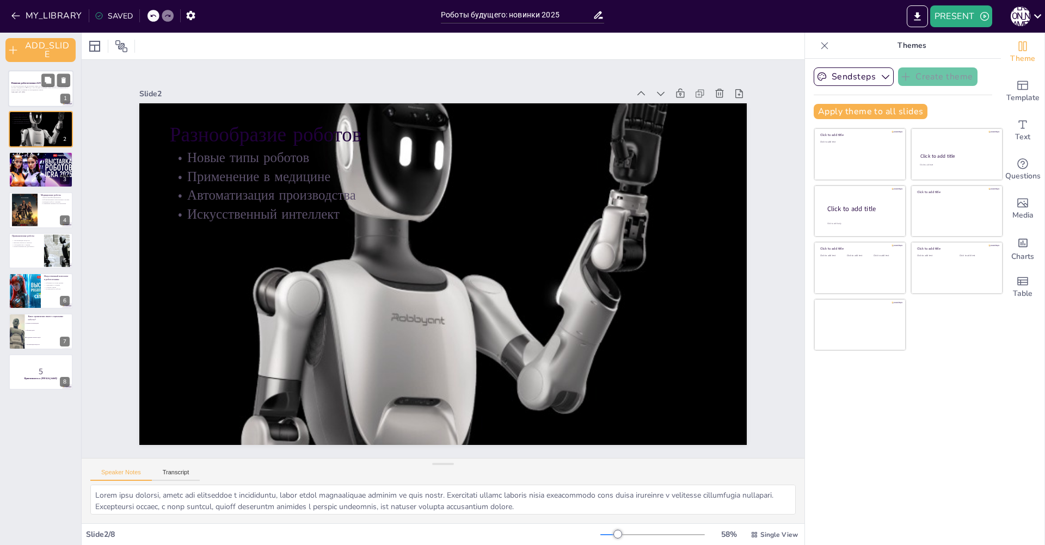
checkbox input "true"
click at [25, 94] on div "В этой презентации мы рассмотрим самые последние достижения в области робототех…" at bounding box center [40, 90] width 59 height 11
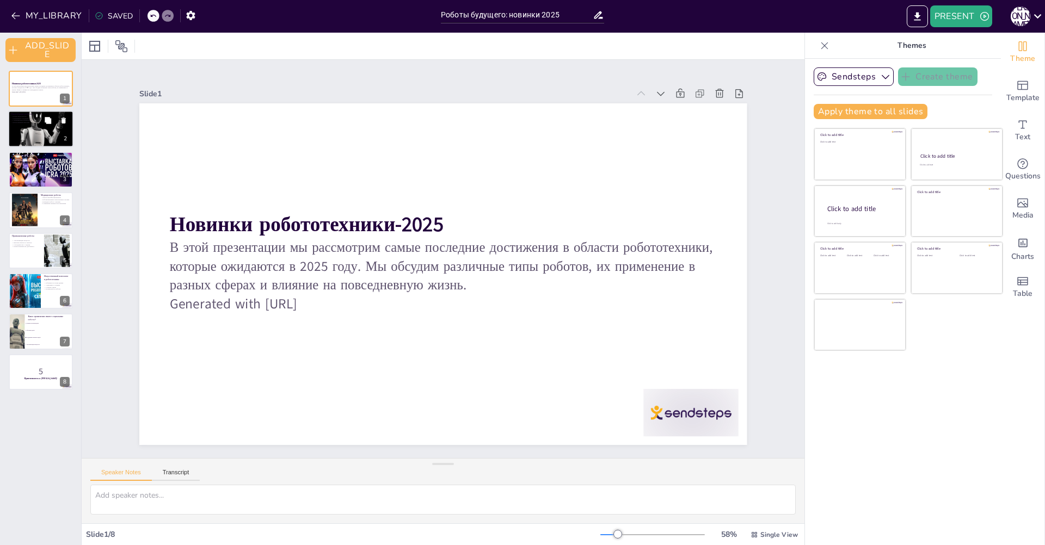
checkbox input "true"
click at [32, 131] on div at bounding box center [40, 130] width 65 height 44
type textarea "Новые типы роботов, такие как социальные и медицинские, будут иметь значительно…"
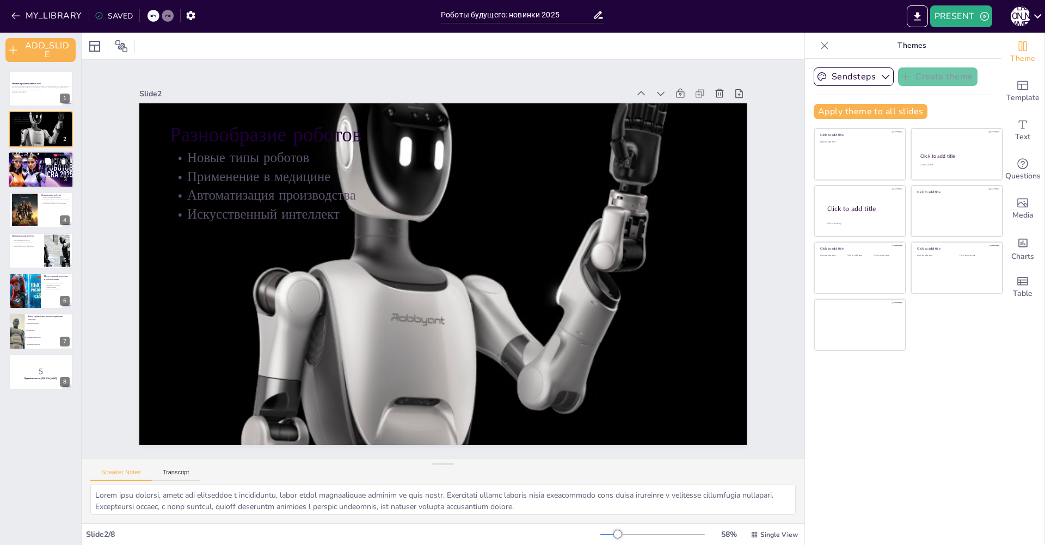
checkbox input "true"
click at [32, 170] on div at bounding box center [40, 169] width 65 height 37
type textarea "Социальные роботы могут стать важными помощниками для пожилых людей, обеспечива…"
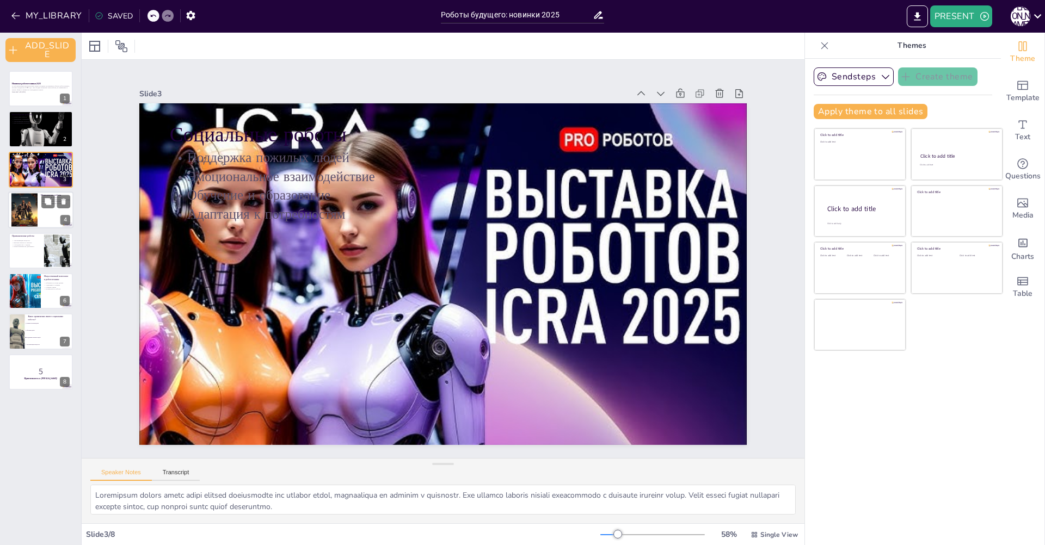
checkbox input "true"
click at [28, 213] on div at bounding box center [24, 210] width 26 height 39
type textarea "Технологии 3D-сканирования будут использоваться для создания точных моделей ана…"
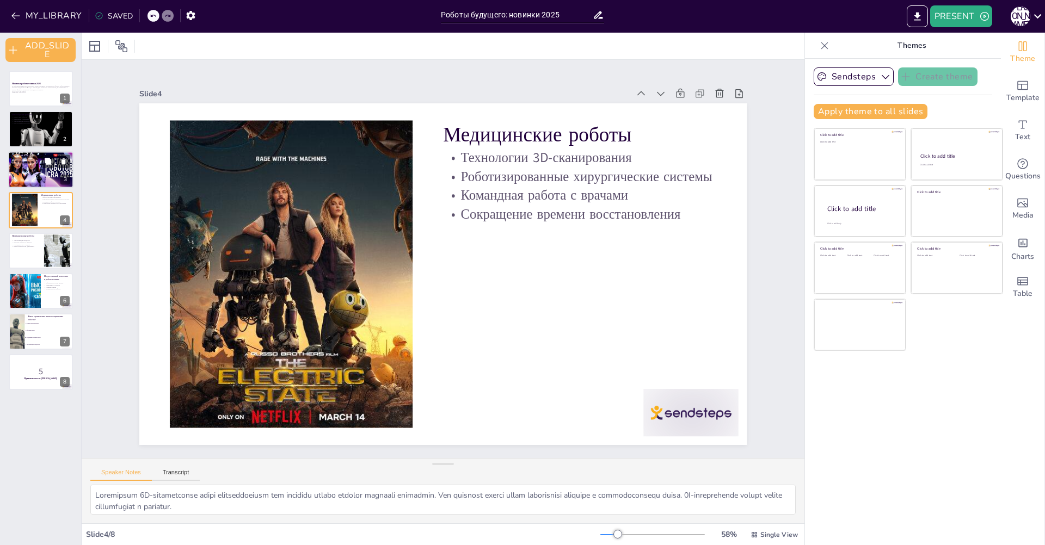
checkbox input "true"
click at [13, 178] on div at bounding box center [40, 169] width 65 height 37
type textarea "Социальные роботы могут стать важными помощниками для пожилых людей, обеспечива…"
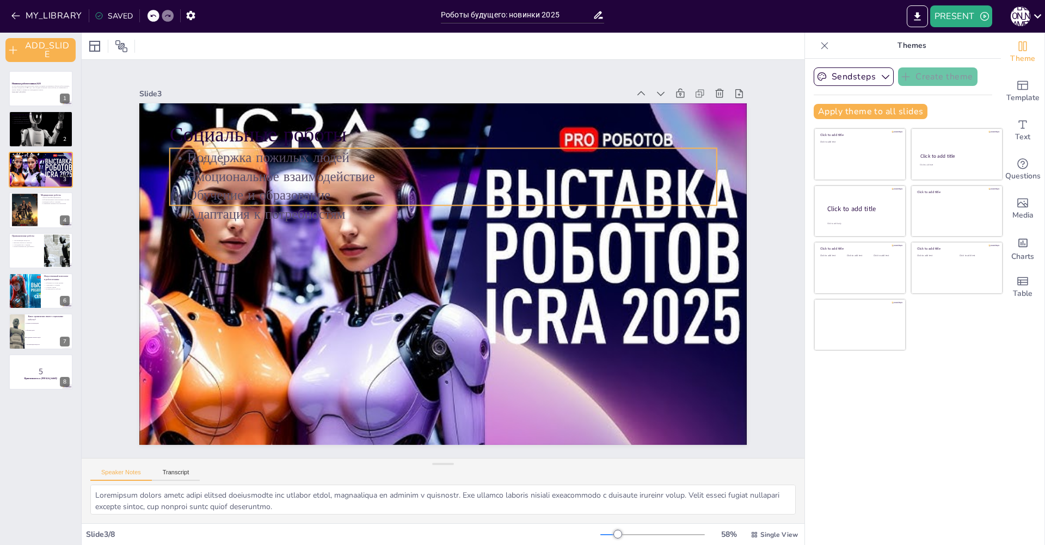
click at [323, 174] on p "Эмоциональное взаимодействие" at bounding box center [443, 176] width 547 height 19
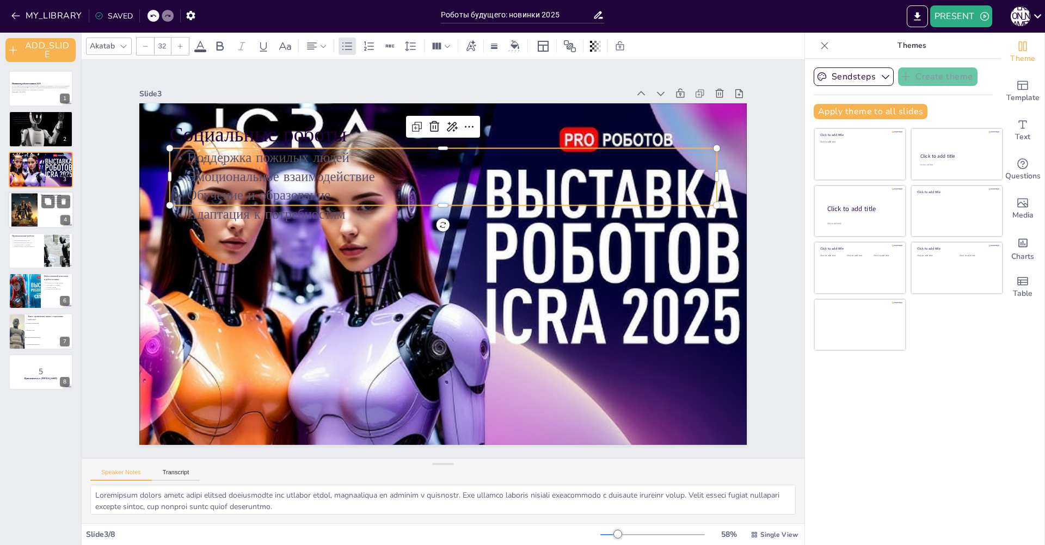
checkbox input "true"
click at [33, 205] on div at bounding box center [24, 210] width 26 height 39
type textarea "Технологии 3D-сканирования будут использоваться для создания точных моделей ана…"
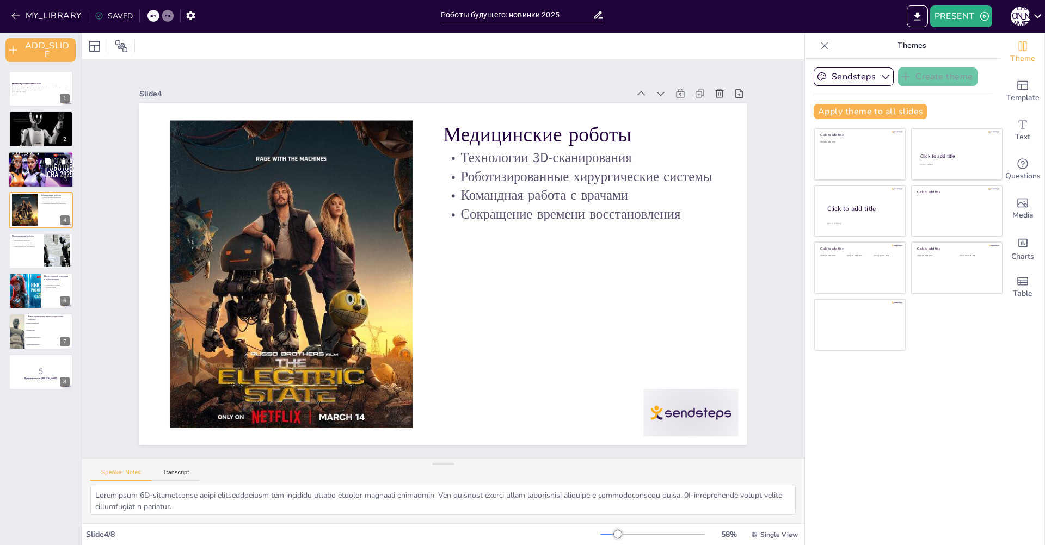
checkbox input "true"
click at [22, 168] on div at bounding box center [40, 169] width 65 height 37
type textarea "Социальные роботы могут стать важными помощниками для пожилых людей, обеспечива…"
checkbox input "true"
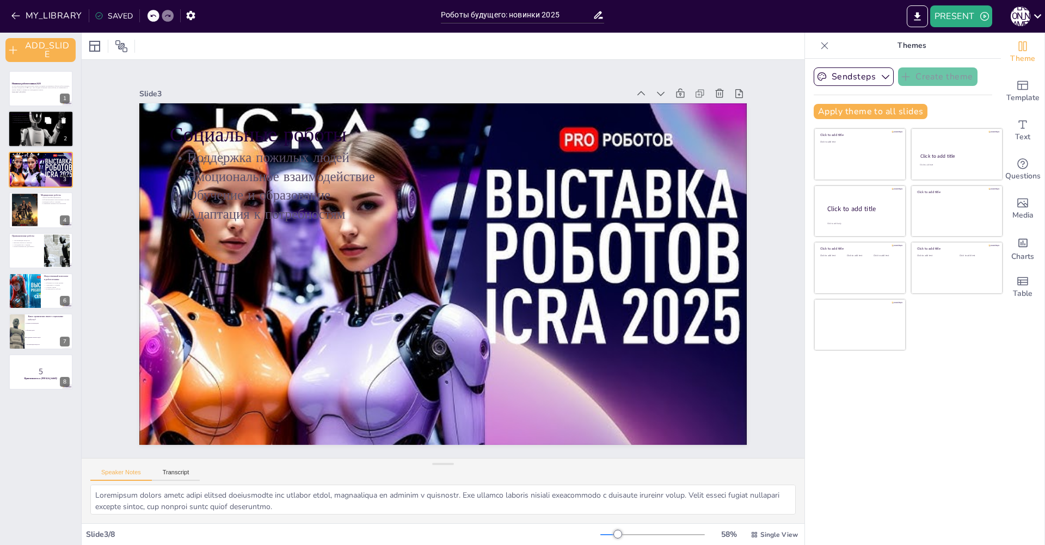
click at [19, 127] on div at bounding box center [40, 130] width 65 height 44
type textarea "Новые типы роботов, такие как социальные и медицинские, будут иметь значительно…"
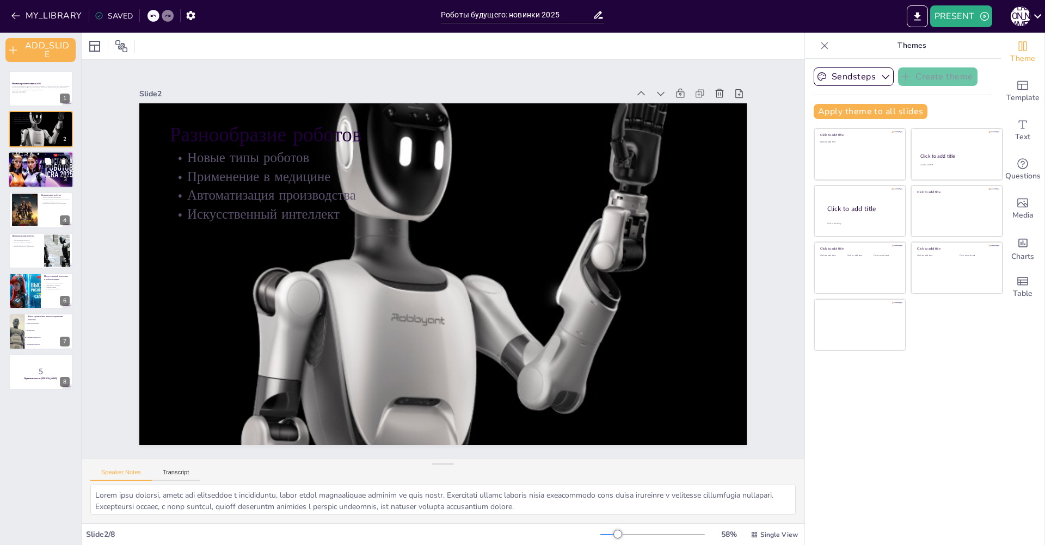
checkbox input "true"
click at [27, 183] on div at bounding box center [40, 169] width 65 height 37
type textarea "Социальные роботы могут стать важными помощниками для пожилых людей, обеспечива…"
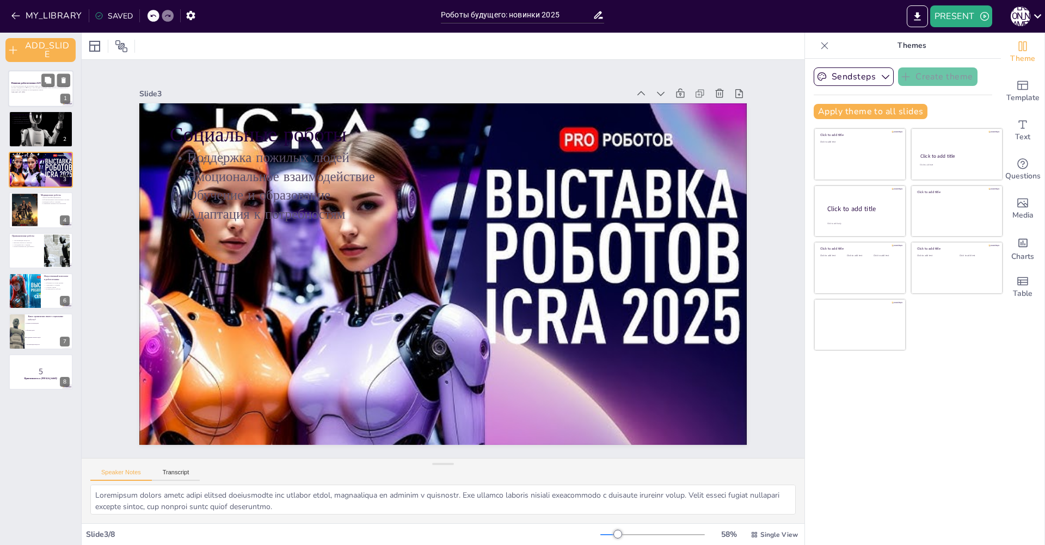
checkbox input "true"
click at [27, 95] on div "В этой презентации мы рассмотрим самые последние достижения в области робототех…" at bounding box center [40, 90] width 59 height 11
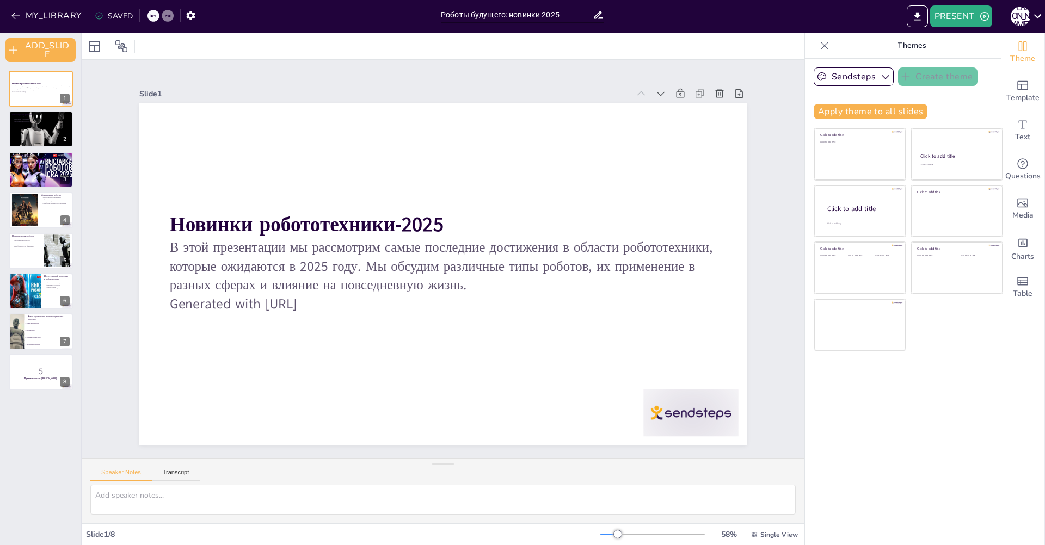
checkbox input "true"
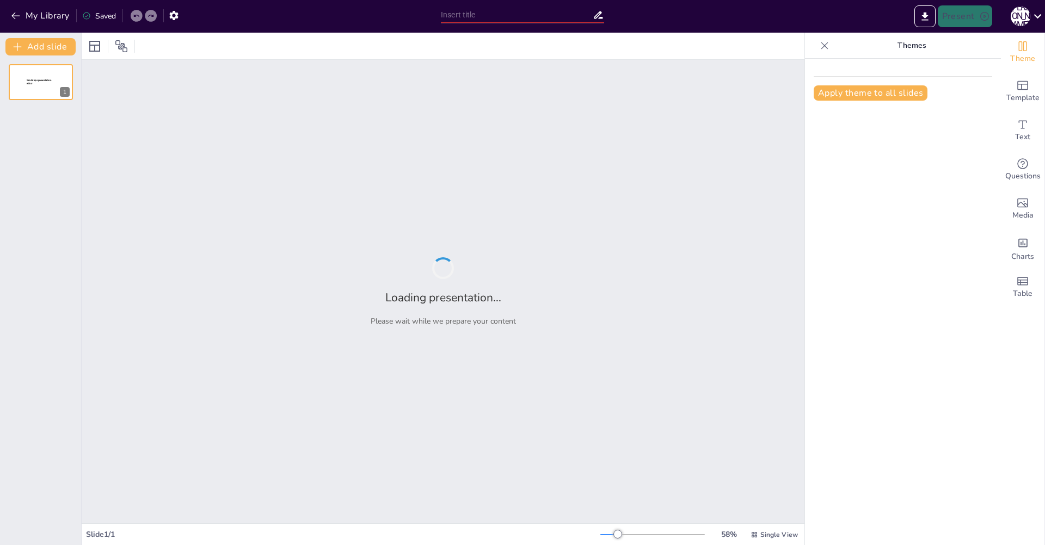
type input "Новые горизонты робототехники: Технологические достижения 2025 года"
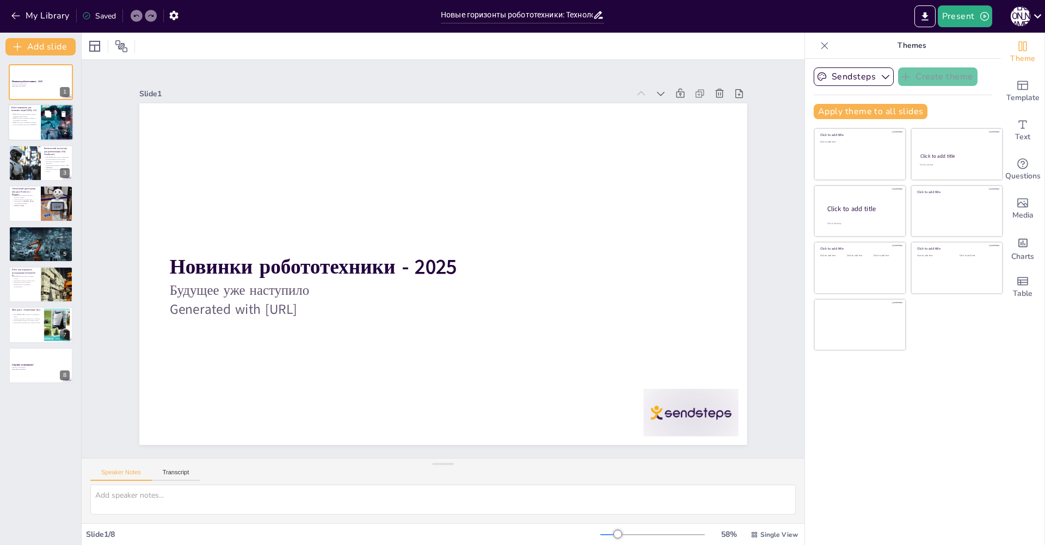
click at [27, 118] on p "ElliQ 2.0 может вызывать помощь в экстренных ситуациях" at bounding box center [24, 120] width 26 height 4
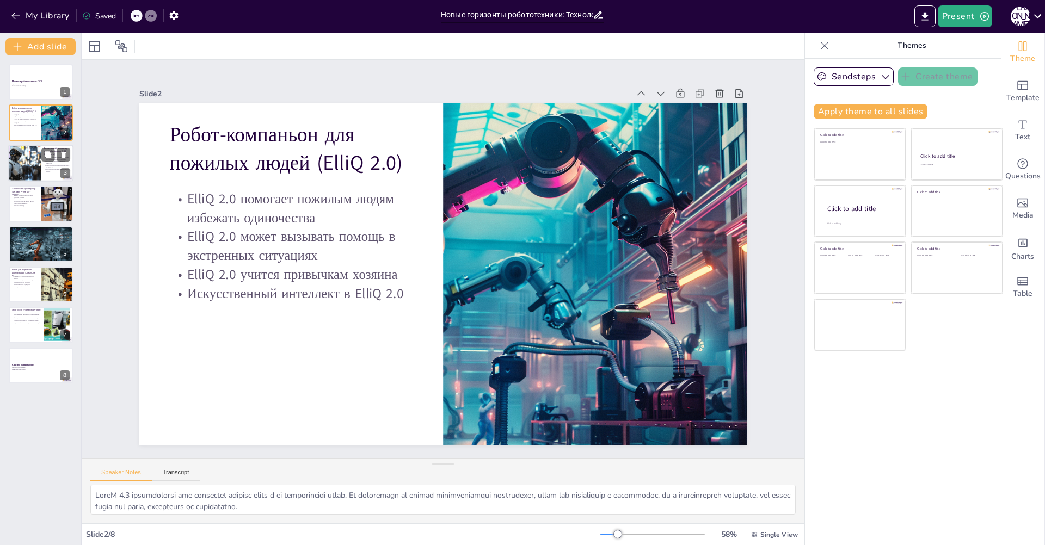
click at [27, 160] on div at bounding box center [24, 163] width 49 height 37
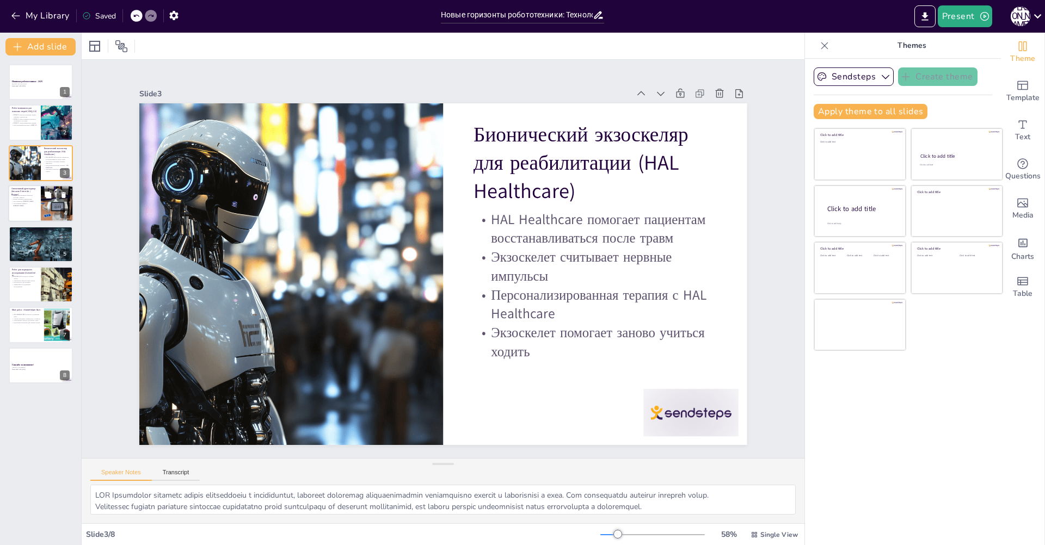
click at [17, 211] on div at bounding box center [40, 203] width 65 height 37
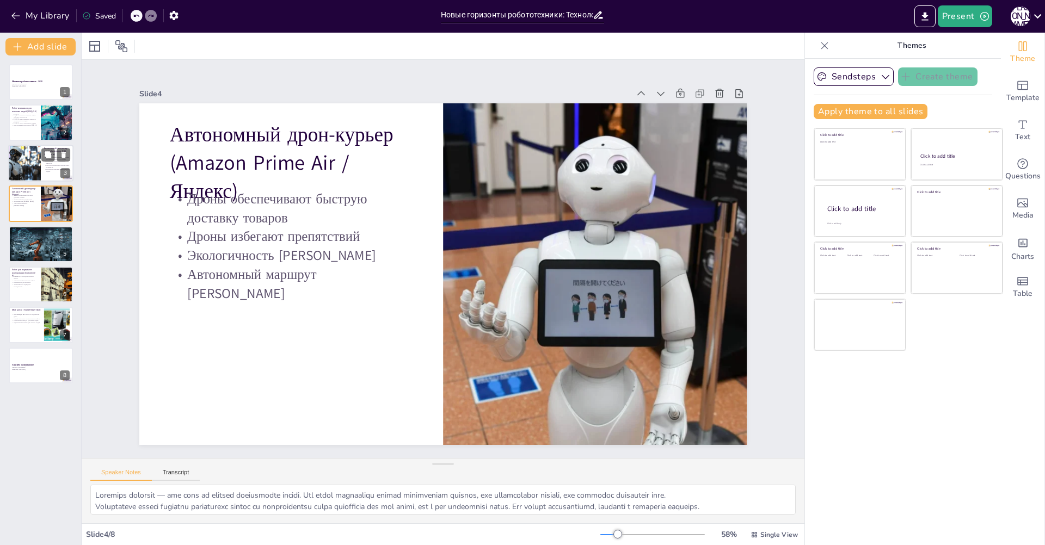
click at [16, 161] on div at bounding box center [24, 163] width 49 height 37
type textarea "LOR Ipsumdolor sitametc adipis elitseddoeiu t incididuntut, laboreet doloremag …"
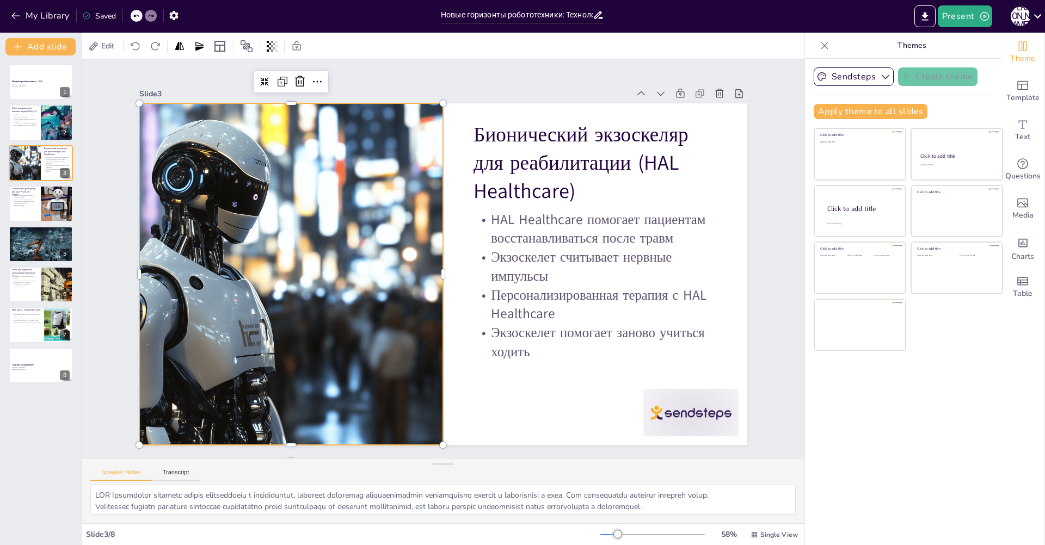
click at [394, 249] on div at bounding box center [320, 168] width 566 height 557
click at [21, 87] on p "Generated with [URL]" at bounding box center [40, 86] width 59 height 2
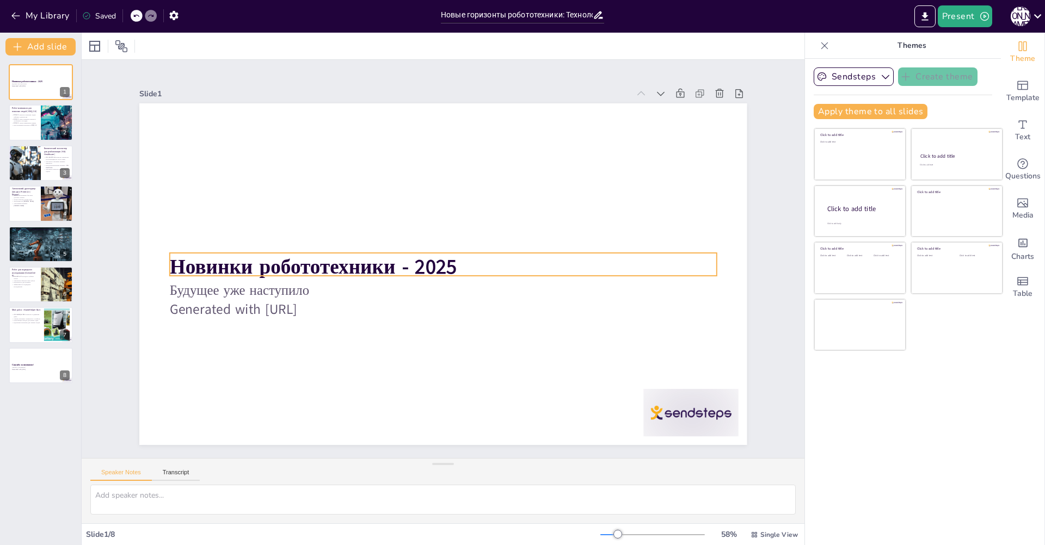
click at [449, 267] on p "Новинки робототехники - 2025" at bounding box center [451, 261] width 196 height 529
click at [449, 267] on p "Новинки робототехники - 2025" at bounding box center [437, 252] width 425 height 387
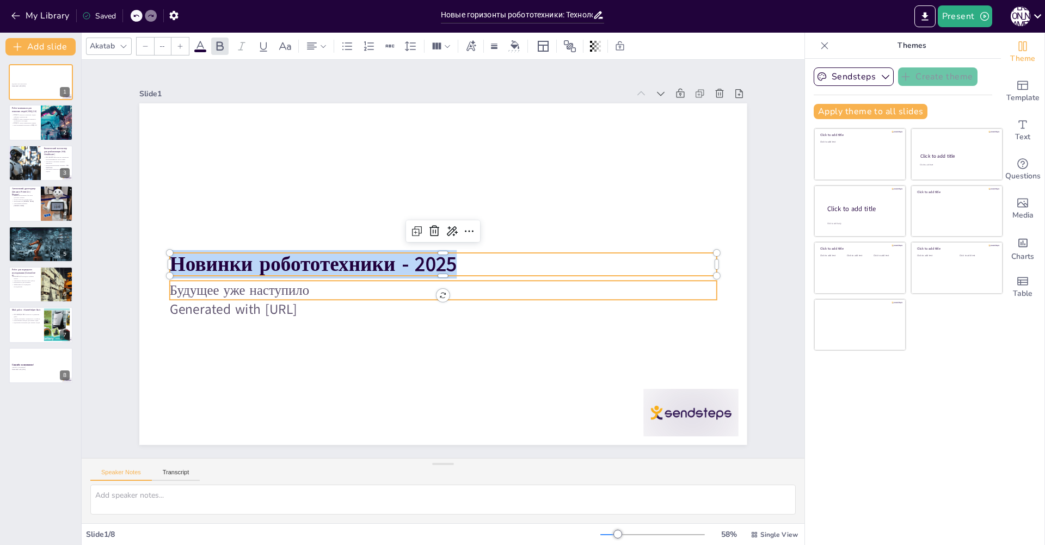
type input "32"
click at [408, 287] on p "Будущее уже наступило" at bounding box center [474, 252] width 132 height 539
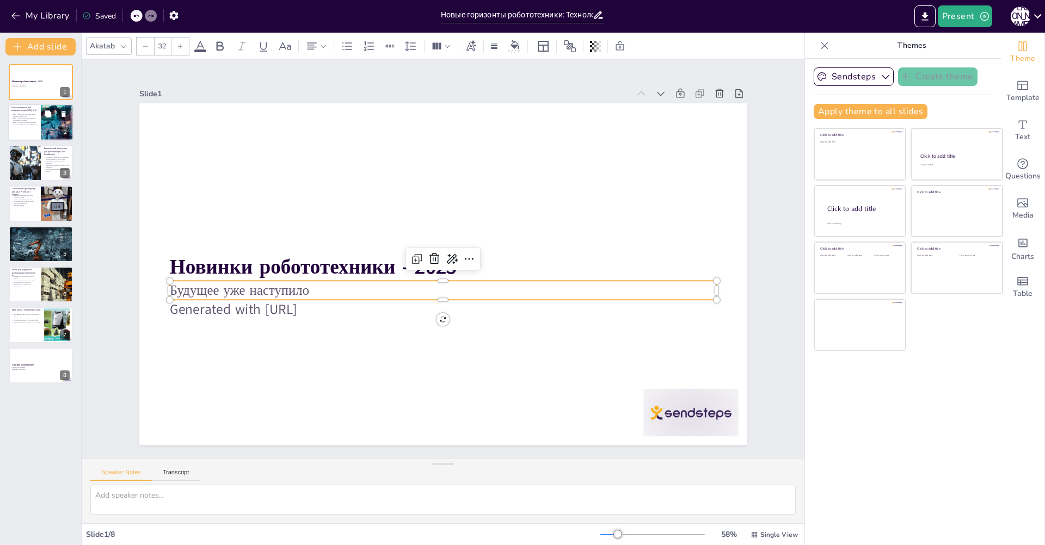
click at [31, 119] on p "ElliQ 2.0 может вызывать помощь в экстренных ситуациях" at bounding box center [24, 120] width 26 height 4
type textarea "LoreM 7.4 ipsumdolorsi ame consectet adipisc elits d ei temporincidi utlab. Et …"
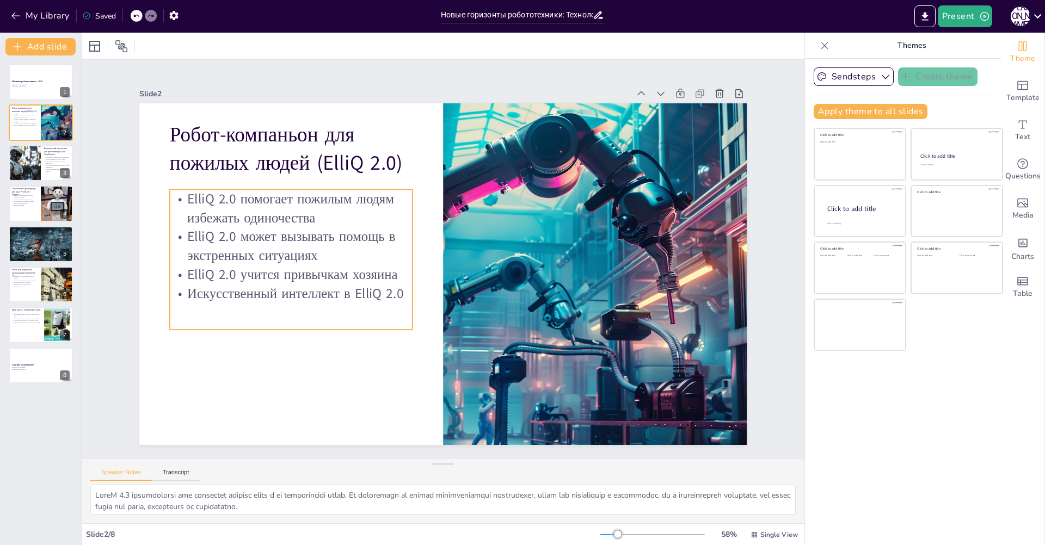
click at [529, 157] on p "Робот-компаньон для пожилых людей (ElliQ 2.0)" at bounding box center [582, 133] width 106 height 249
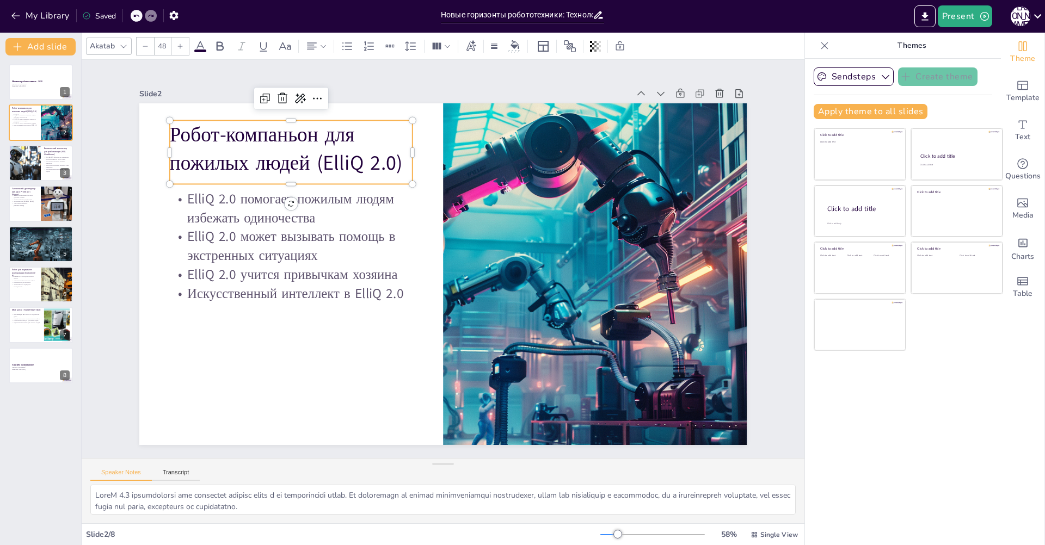
click at [482, 311] on p "Робот-компаньон для пожилых людей (ElliQ 2.0)" at bounding box center [606, 352] width 248 height 82
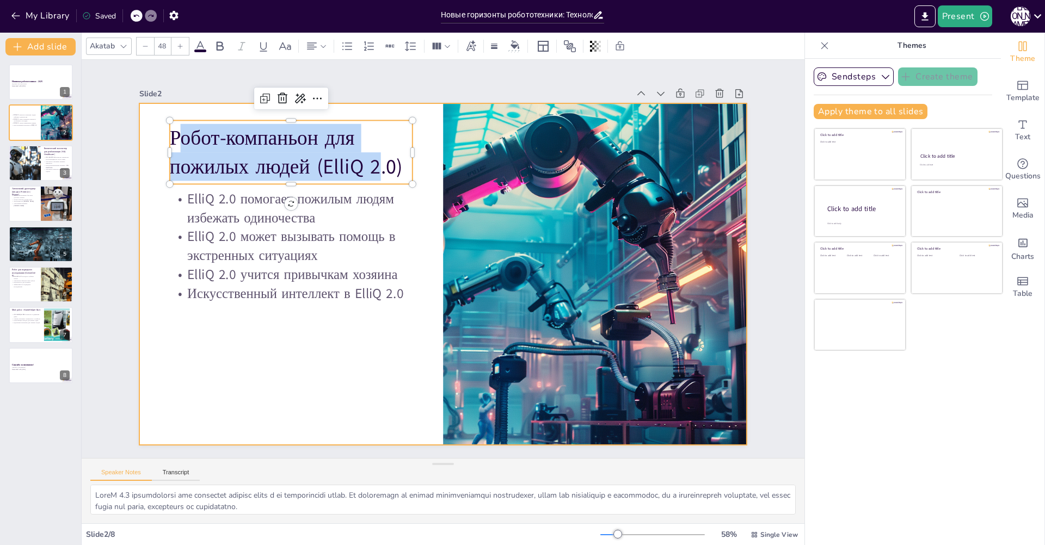
drag, startPoint x: 317, startPoint y: 153, endPoint x: 146, endPoint y: 126, distance: 172.9
click at [226, 126] on div "ElliQ 2.0 помогает пожилым людям избежать одиночества ElliQ 2.0 может вызывать …" at bounding box center [427, 257] width 403 height 640
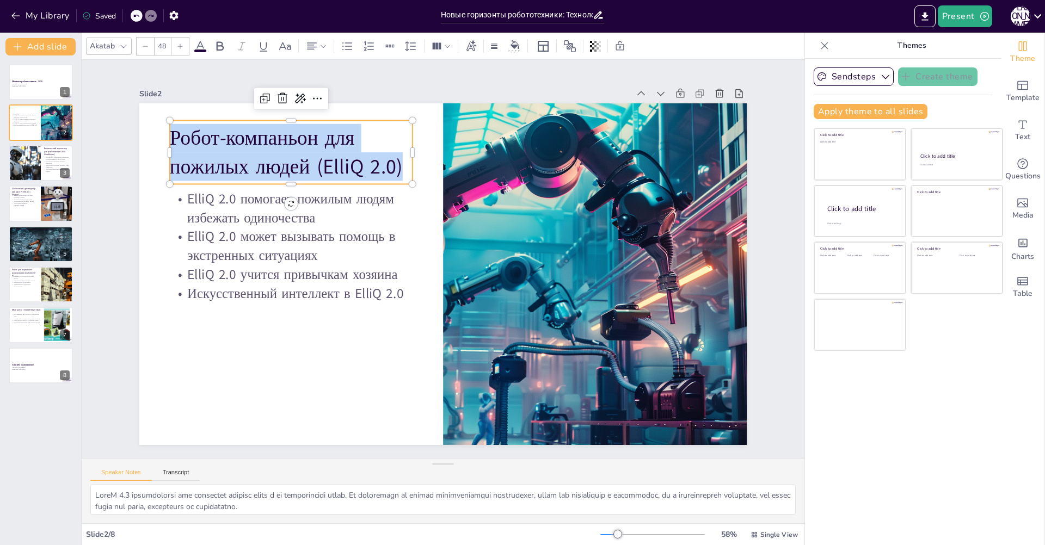
drag, startPoint x: 397, startPoint y: 166, endPoint x: 125, endPoint y: 128, distance: 274.2
click at [125, 128] on div "Slide 1 Новинки робототехники - 2025 Будущее уже наступило Generated with [URL]…" at bounding box center [443, 259] width 746 height 724
copy p "Робот-компаньон для пожилых людей (ElliQ 2.0)"
type input "32"
click at [228, 205] on p "ElliQ 2.0 помогает пожилым людям избежать одиночества" at bounding box center [314, 163] width 243 height 111
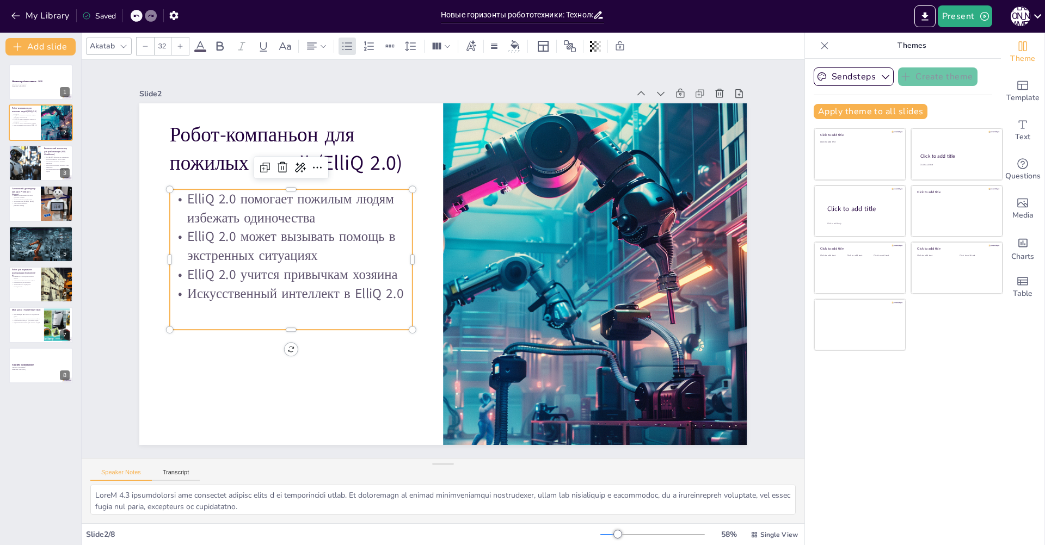
click at [381, 295] on p "ElliQ 2.0 помогает пожилым людям избежать одиночества" at bounding box center [425, 417] width 88 height 245
click at [180, 198] on p "ElliQ 2.0 помогает пожилым людям избежать одиночества" at bounding box center [283, 242] width 245 height 88
click at [180, 196] on p "ElliQ 2.0 помогает пожилым людям избежать одиночества" at bounding box center [291, 208] width 243 height 38
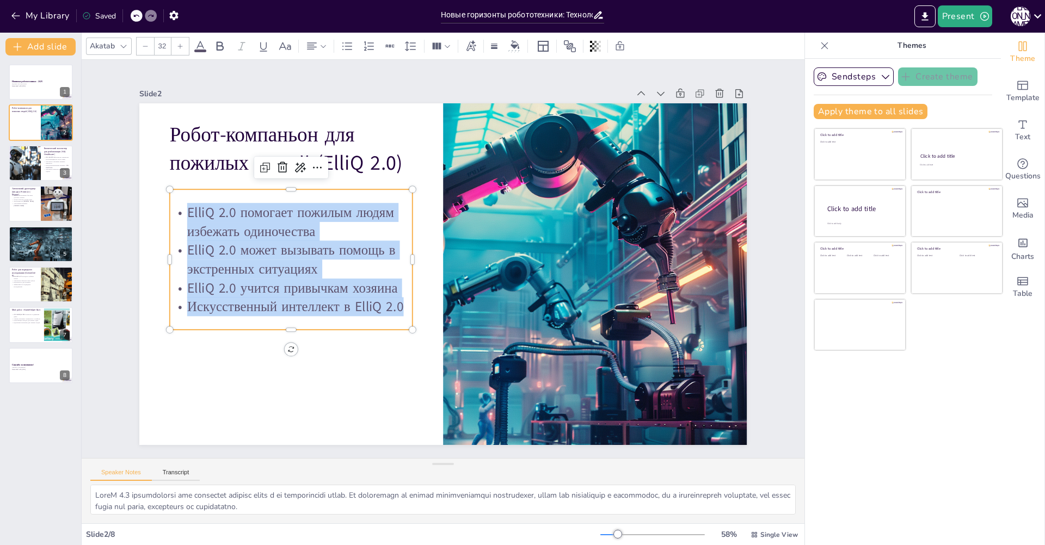
drag, startPoint x: 393, startPoint y: 305, endPoint x: 165, endPoint y: 186, distance: 256.8
click at [198, 186] on div "Робот-компаньон для пожилых людей (ElliQ 2.0) ElliQ 2.0 помогает пожилым людям …" at bounding box center [428, 262] width 460 height 665
copy div "ElliQ 2.0 помогает пожилым людям избежать одиночества ElliQ 2.0 может вызывать …"
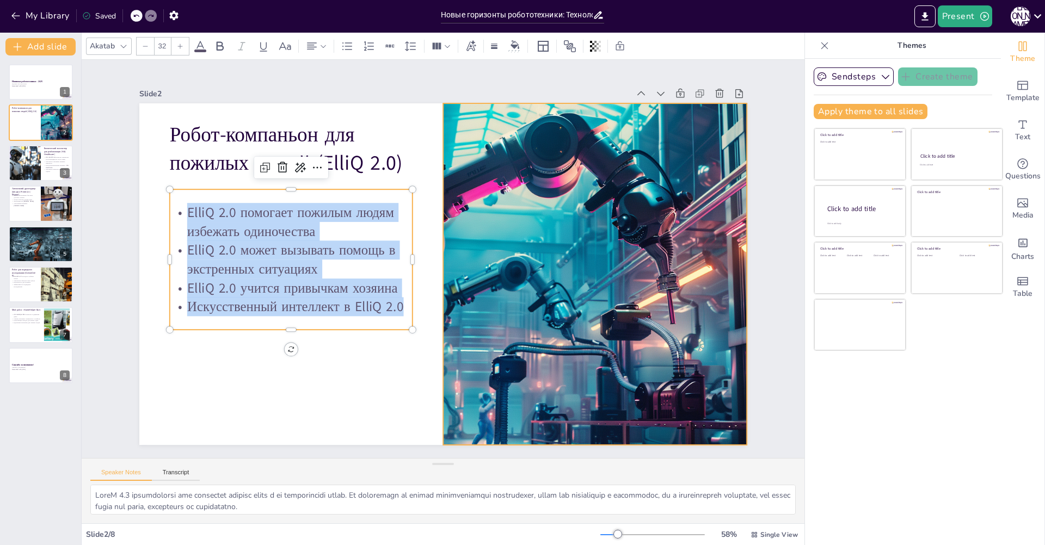
click at [549, 221] on div at bounding box center [566, 169] width 682 height 662
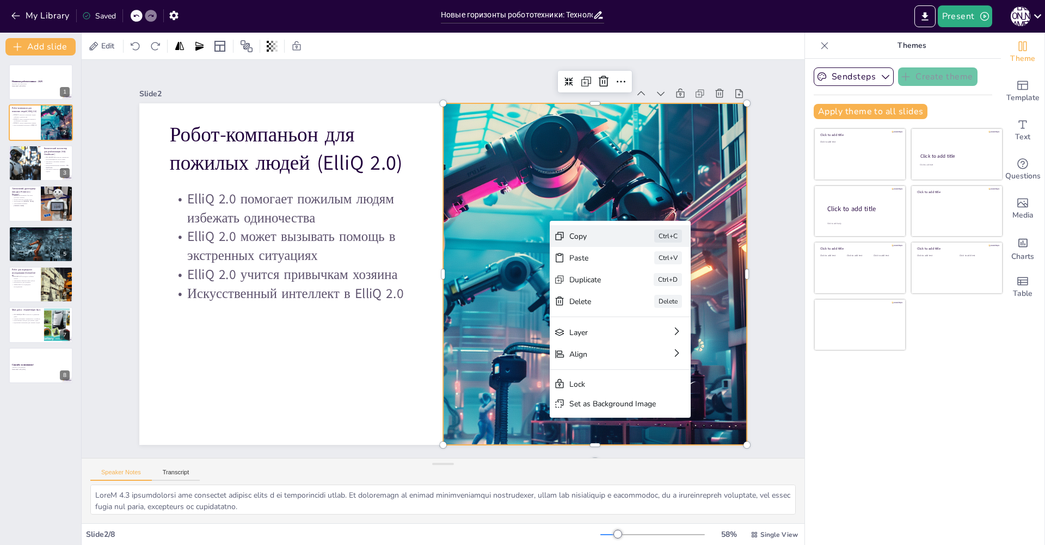
click at [236, 283] on div "Copy" at bounding box center [208, 296] width 55 height 27
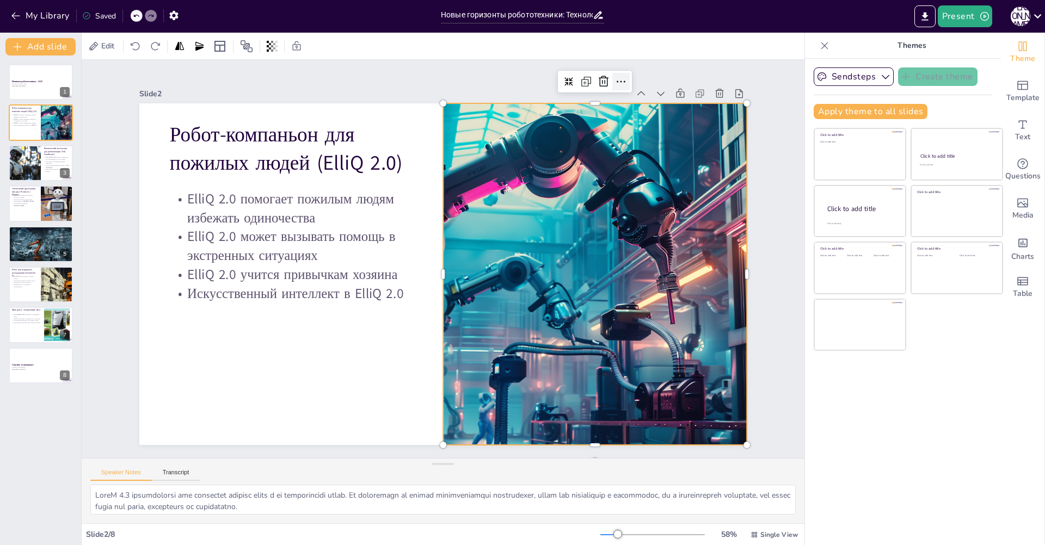
click at [492, 20] on icon at bounding box center [482, 11] width 19 height 19
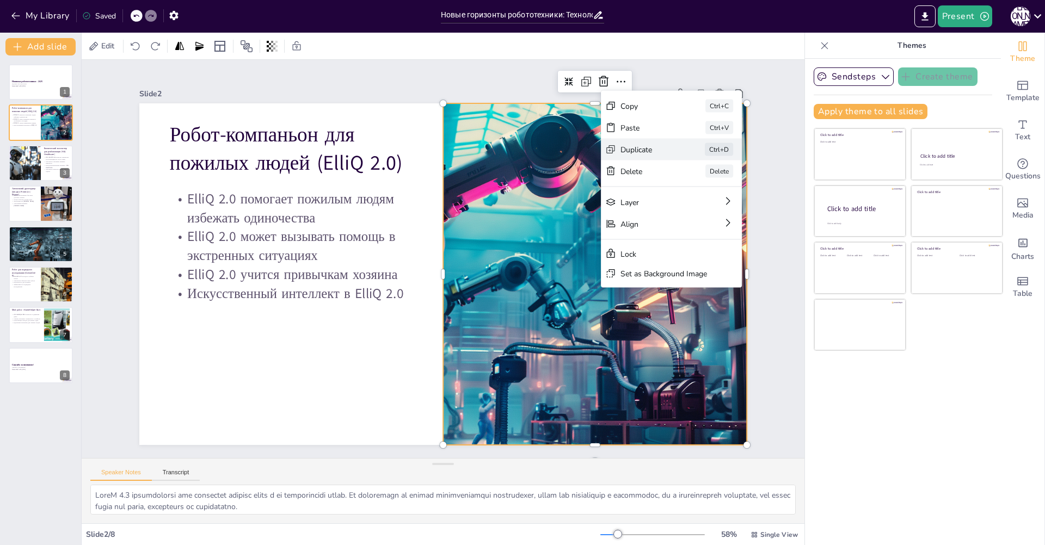
click at [531, 511] on div "Duplicate" at bounding box center [523, 538] width 16 height 54
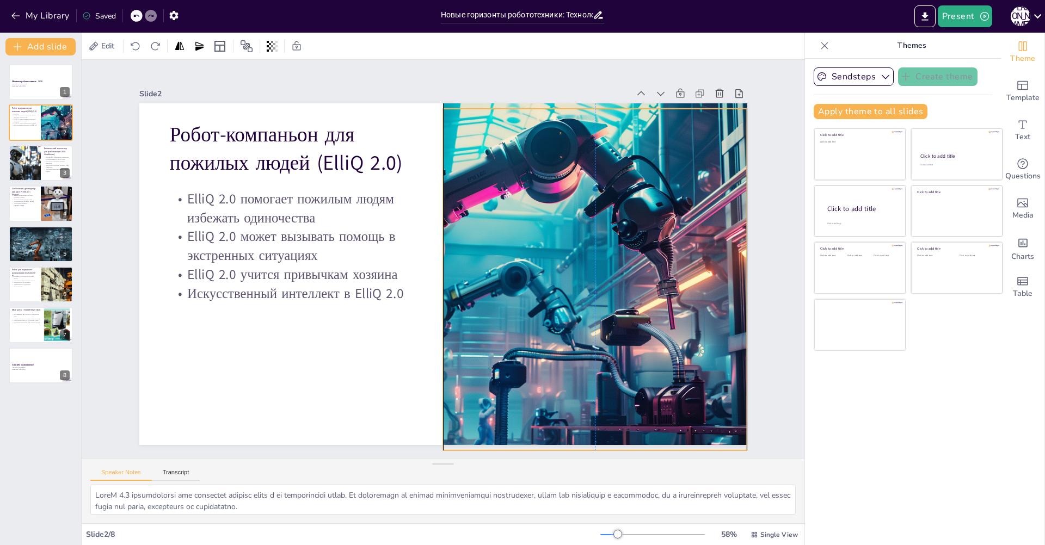
click at [632, 122] on div at bounding box center [584, 200] width 699 height 601
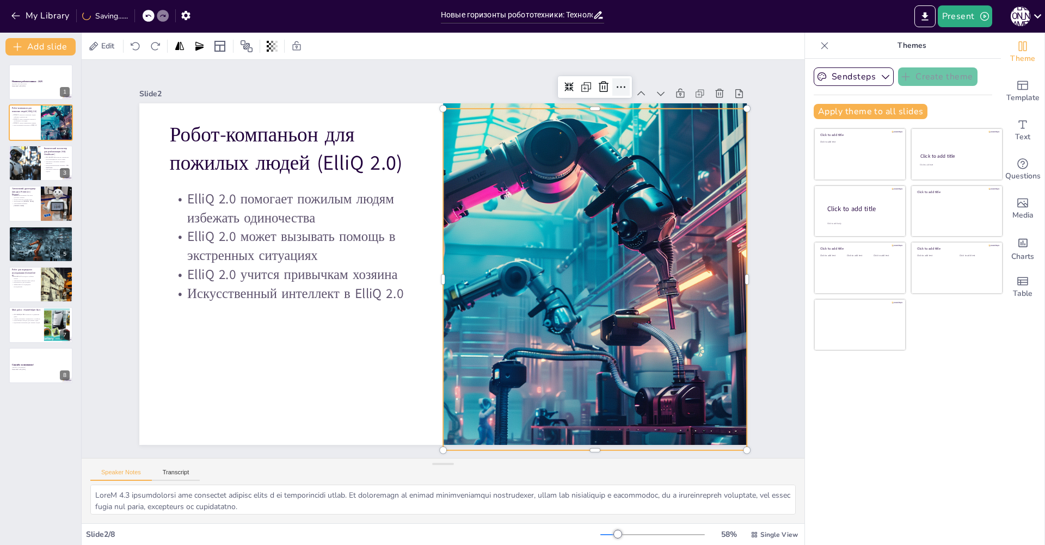
click at [589, 61] on icon at bounding box center [581, 53] width 15 height 15
click at [580, 412] on icon at bounding box center [585, 417] width 11 height 11
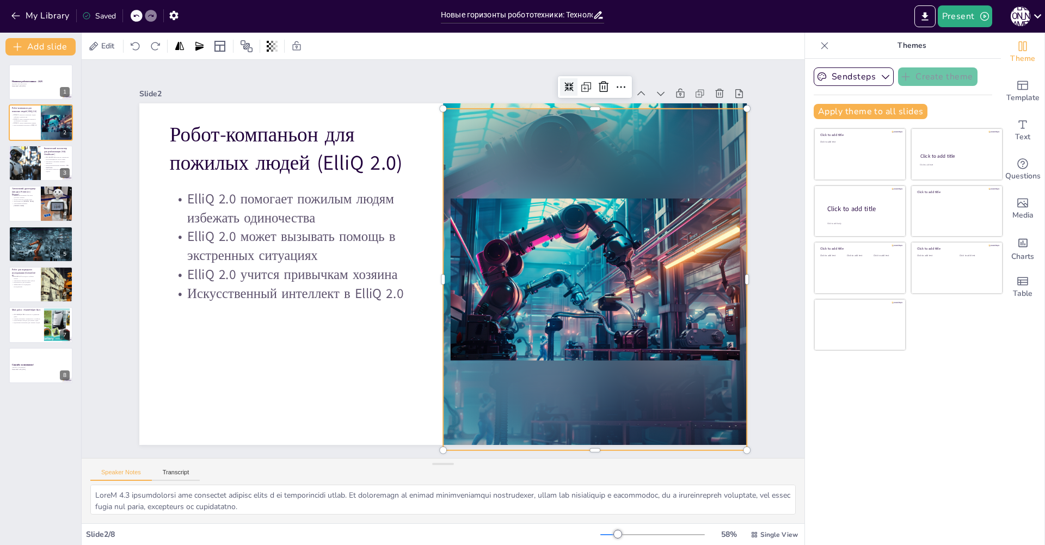
click at [649, 275] on icon at bounding box center [655, 281] width 13 height 13
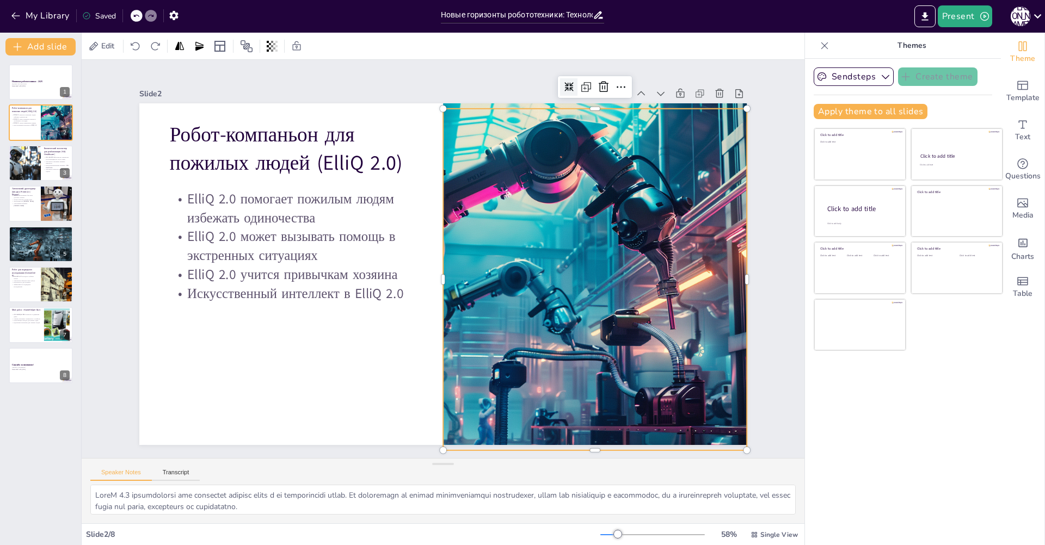
click at [237, 230] on icon at bounding box center [231, 236] width 13 height 13
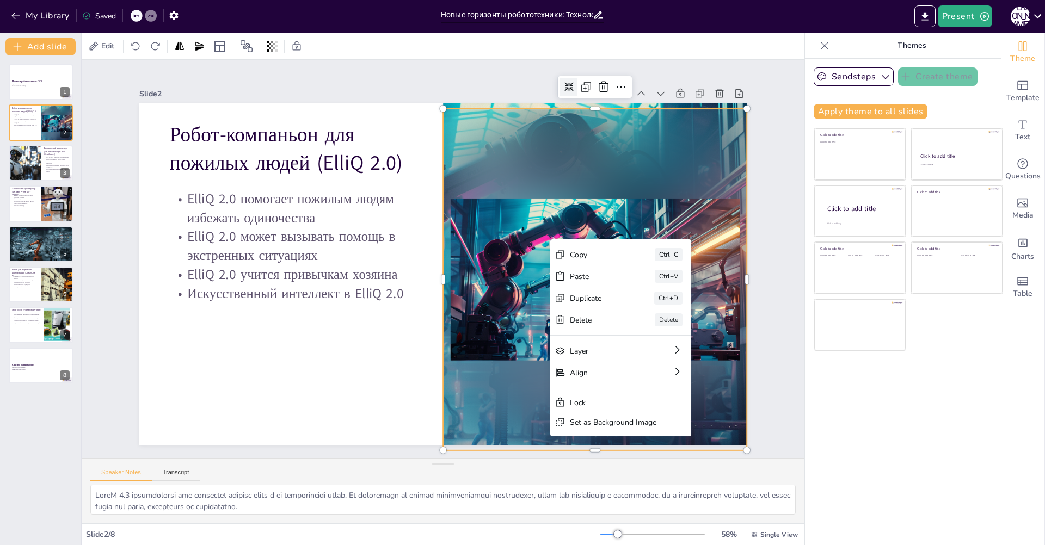
click at [526, 251] on div at bounding box center [564, 353] width 434 height 448
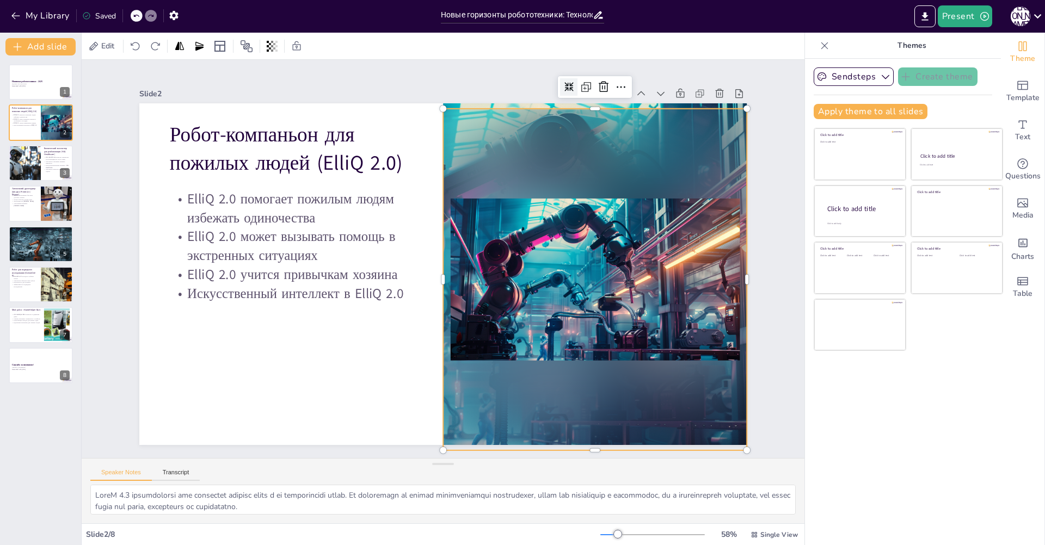
click at [459, 251] on div at bounding box center [290, 255] width 338 height 372
click at [526, 251] on div at bounding box center [385, 117] width 448 height 434
click at [526, 251] on div at bounding box center [559, 160] width 457 height 454
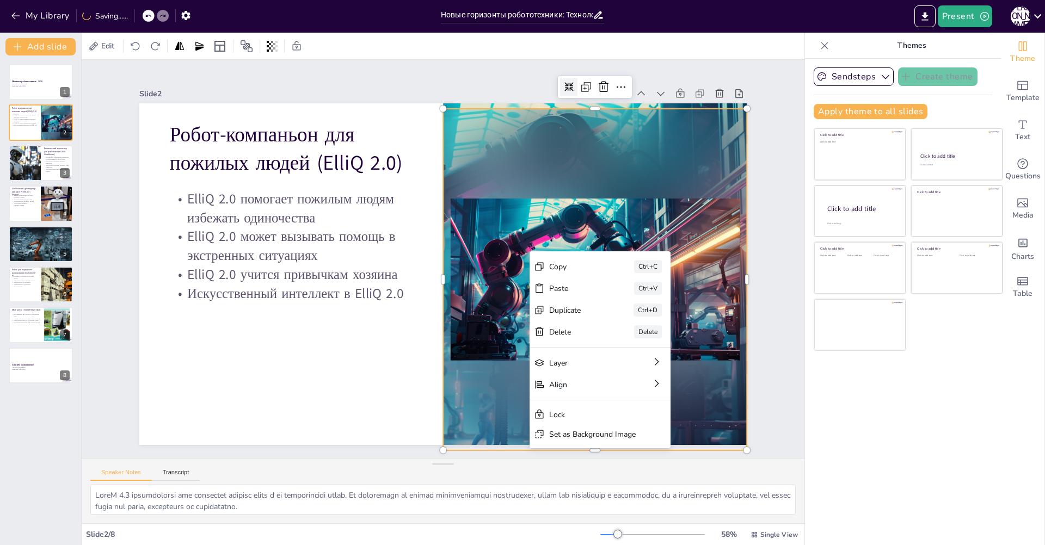
click at [503, 283] on div at bounding box center [332, 152] width 447 height 455
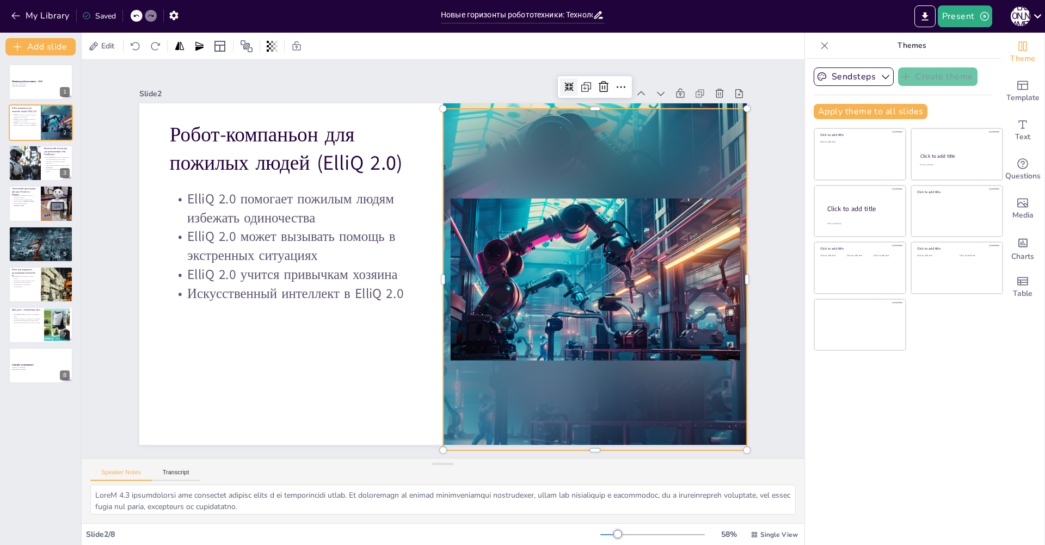
click at [433, 59] on div at bounding box center [421, 47] width 24 height 24
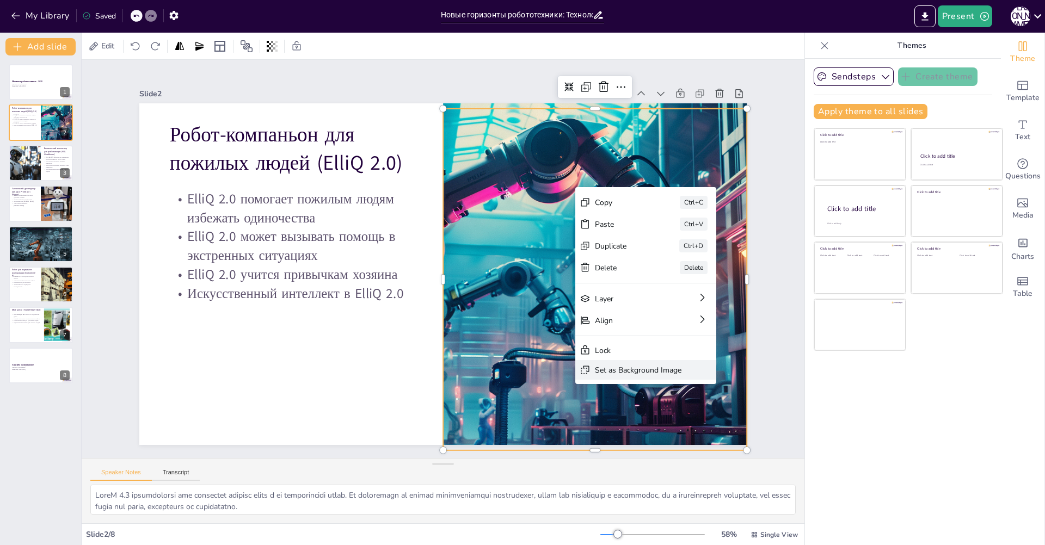
click at [162, 238] on div "Set as Background Image" at bounding box center [120, 216] width 83 height 45
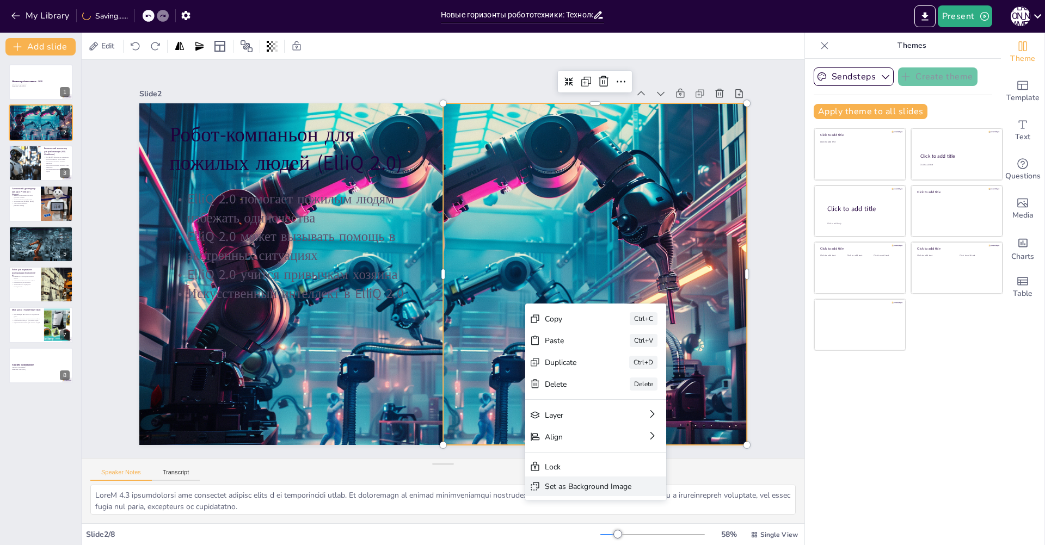
click at [110, 271] on div "Set as Background Image" at bounding box center [77, 235] width 65 height 71
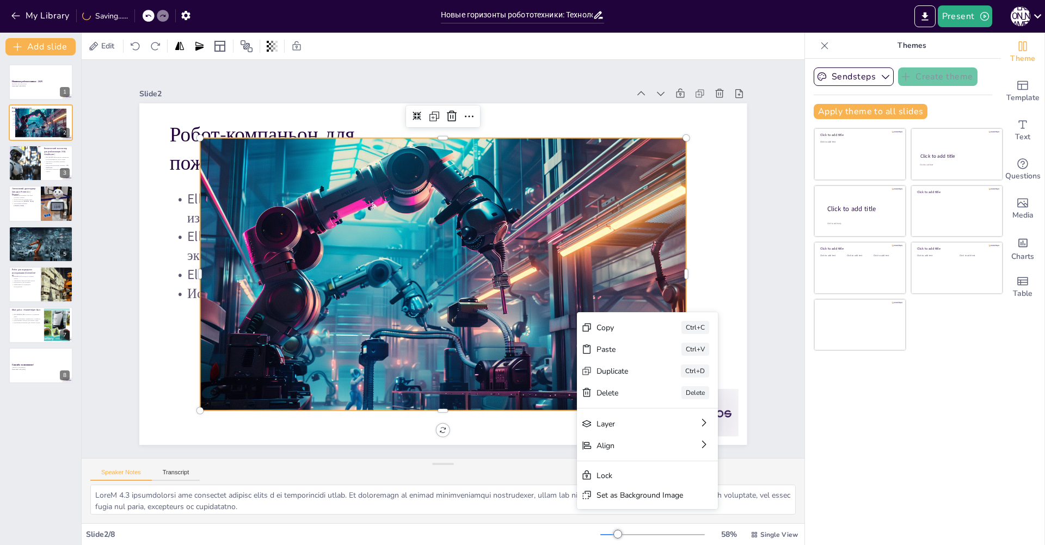
click at [532, 310] on div at bounding box center [443, 244] width 487 height 274
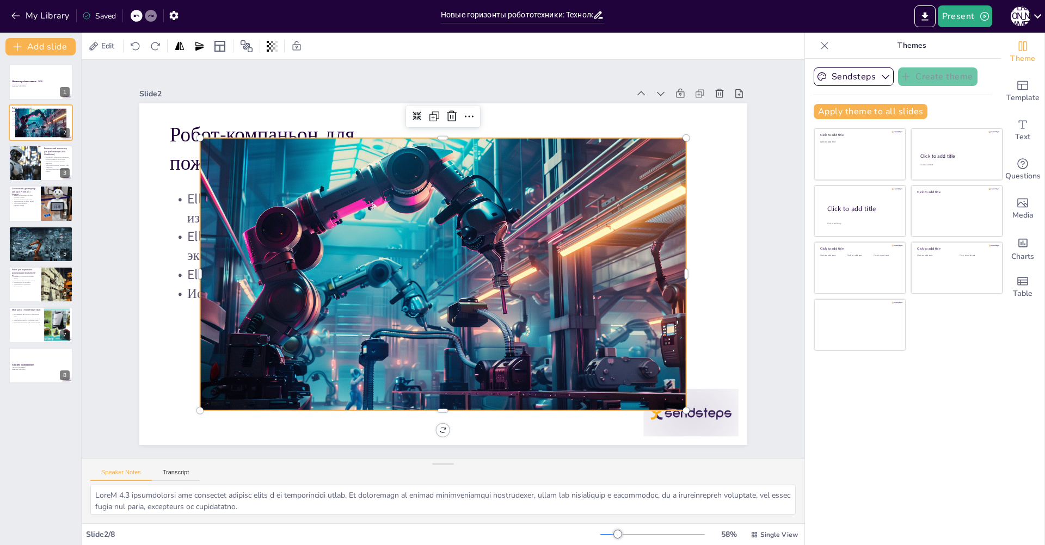
copy div "ElliQ 2.0 помогает пожилым людям избежать одиночества ElliQ 2.0 может вызывать …"
click at [370, 370] on icon at bounding box center [361, 378] width 17 height 17
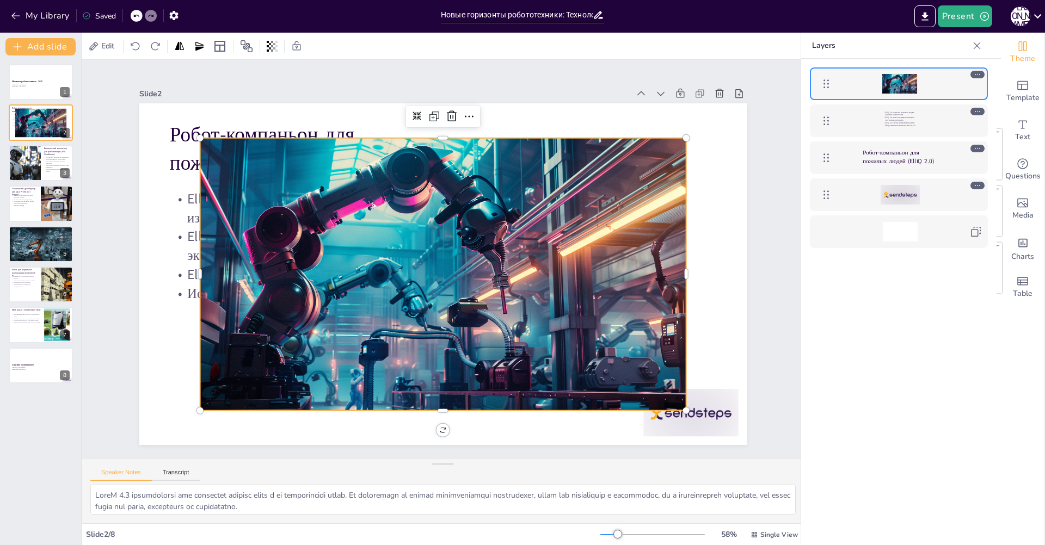
click at [902, 92] on div at bounding box center [899, 84] width 35 height 20
click at [883, 84] on div at bounding box center [899, 84] width 35 height 20
click at [975, 73] on icon at bounding box center [977, 75] width 8 height 8
click at [976, 73] on icon at bounding box center [977, 75] width 8 height 8
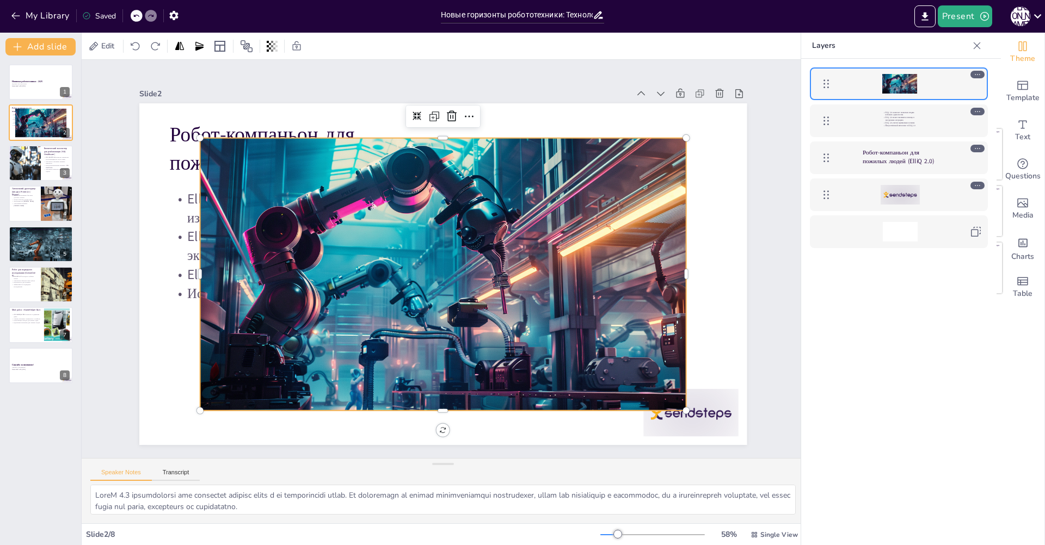
drag, startPoint x: 976, startPoint y: 73, endPoint x: 979, endPoint y: 93, distance: 19.4
click at [979, 93] on div at bounding box center [899, 83] width 178 height 33
click at [914, 84] on div at bounding box center [899, 84] width 35 height 20
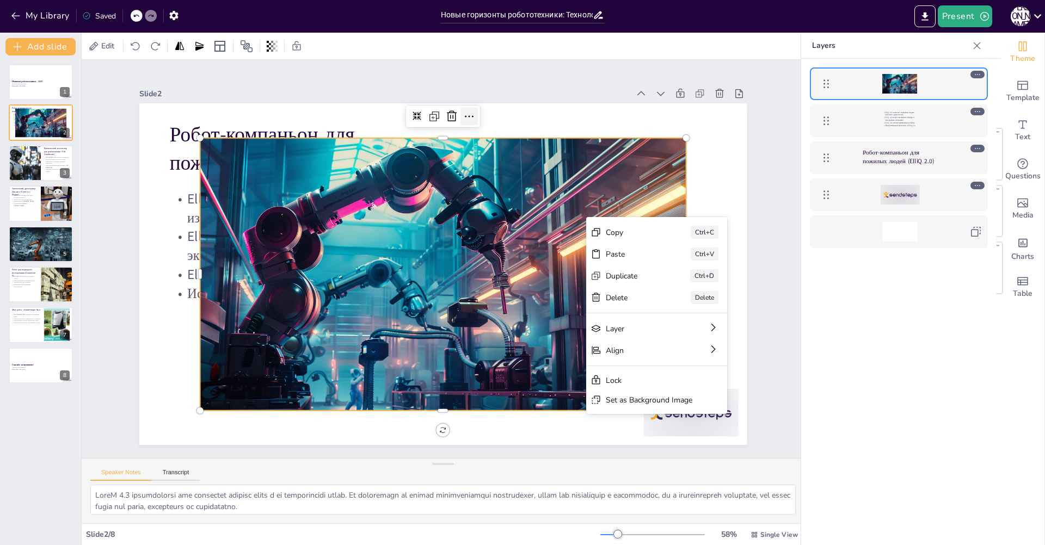
click at [308, 253] on div at bounding box center [297, 263] width 21 height 21
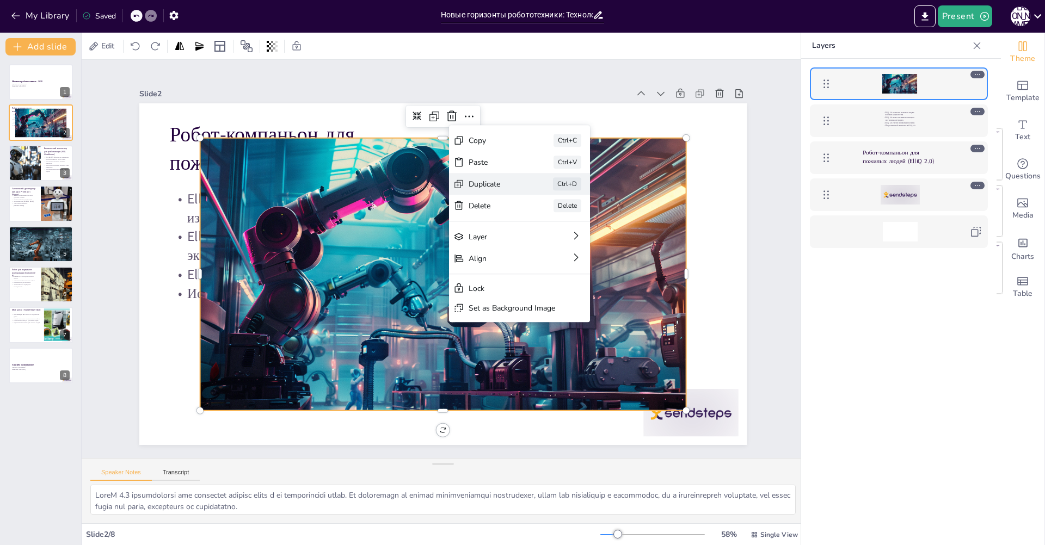
click at [441, 366] on div "Duplicate" at bounding box center [430, 393] width 21 height 55
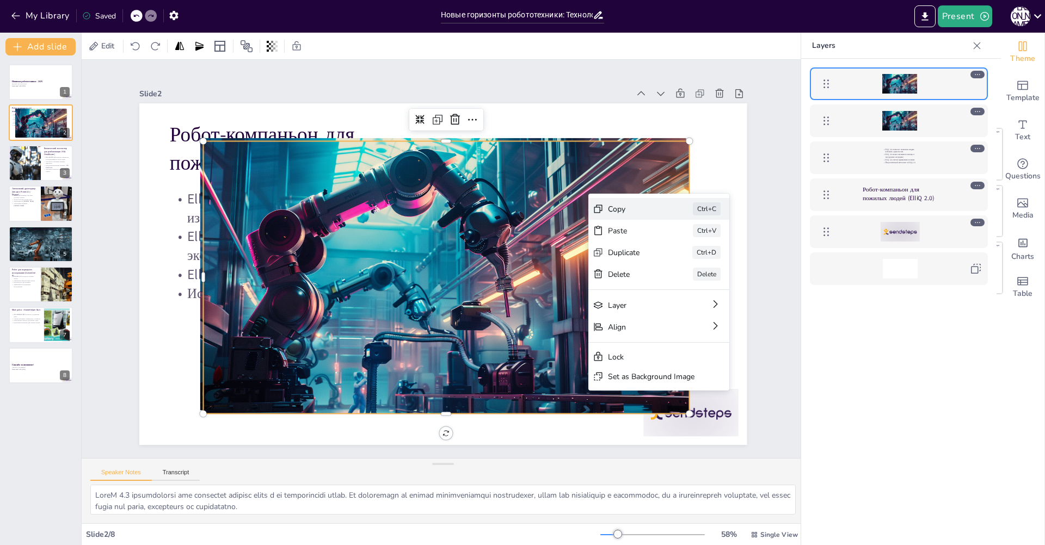
click at [589, 475] on div "Copy" at bounding box center [571, 501] width 36 height 52
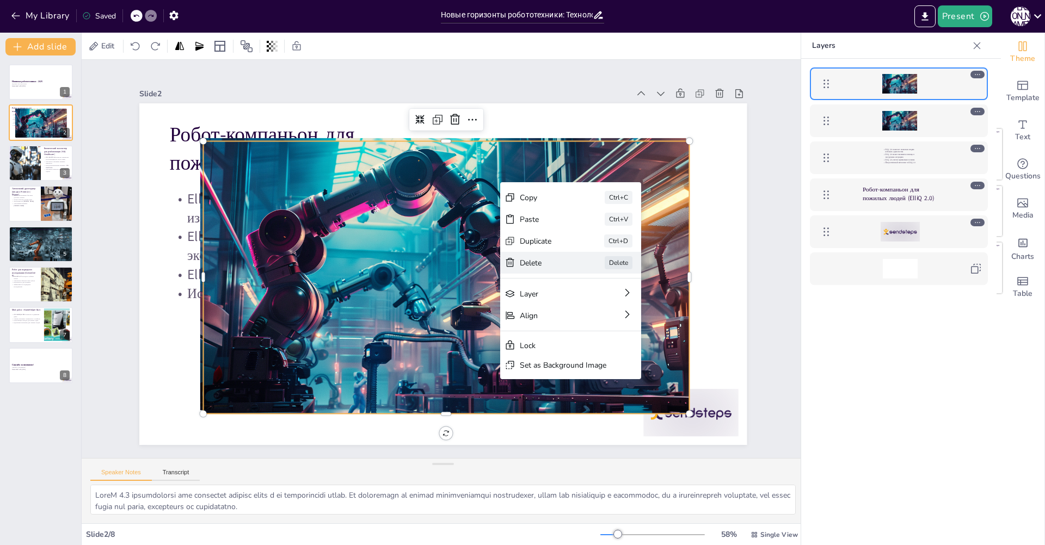
click at [560, 142] on div "Delete" at bounding box center [576, 115] width 32 height 54
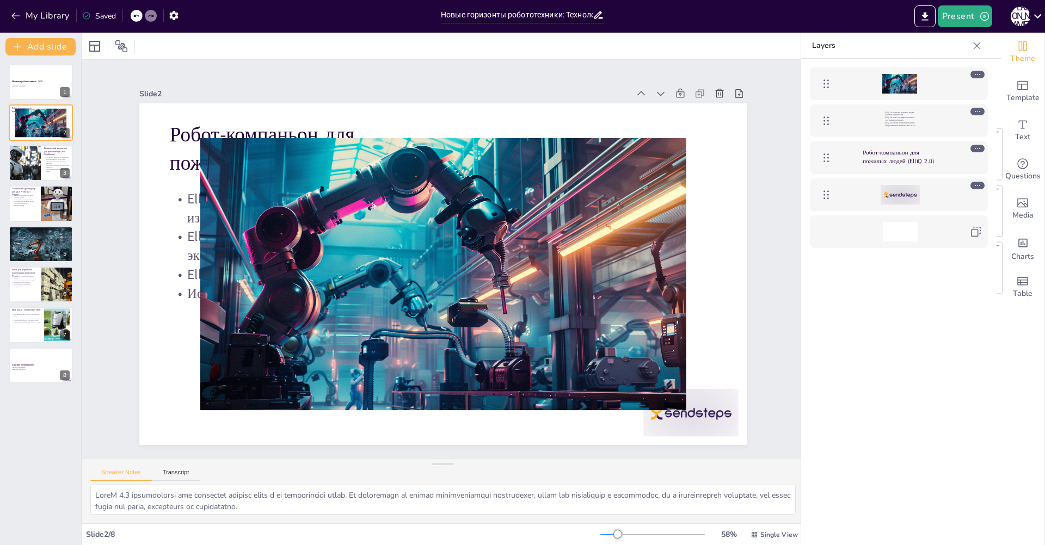
click at [877, 87] on div at bounding box center [900, 84] width 126 height 20
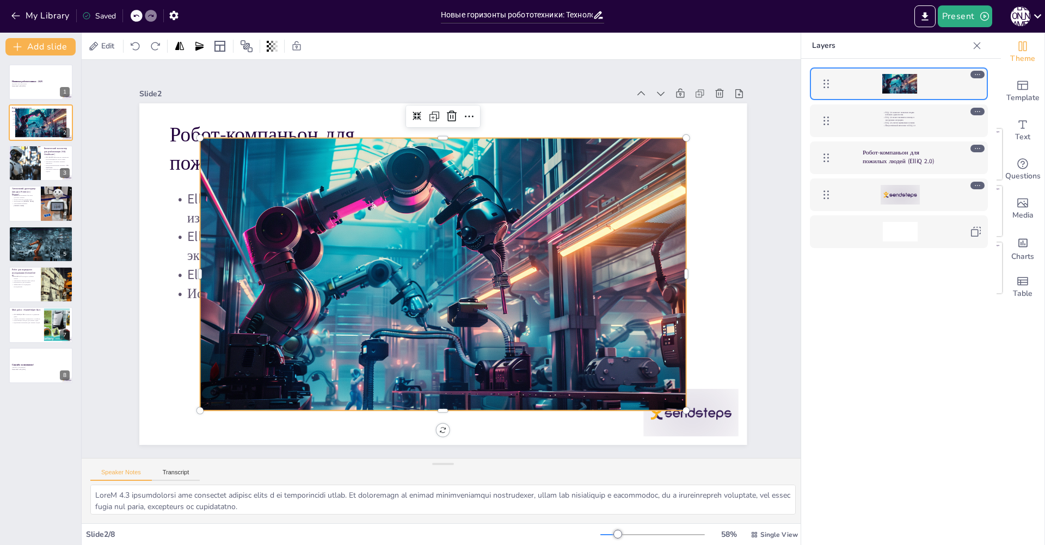
click at [878, 87] on div at bounding box center [900, 84] width 126 height 20
click at [500, 122] on icon at bounding box center [506, 128] width 12 height 12
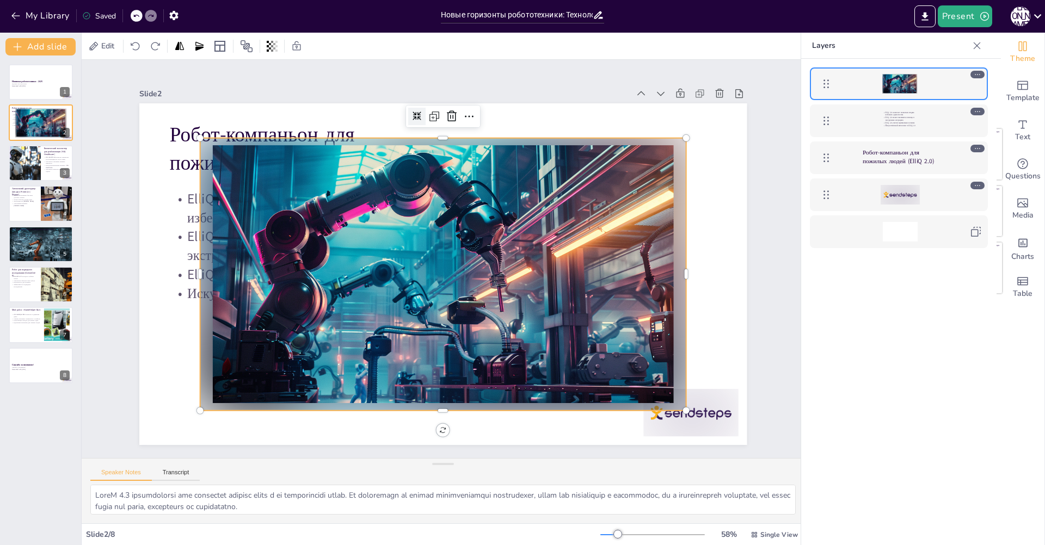
click at [557, 171] on icon at bounding box center [562, 176] width 11 height 11
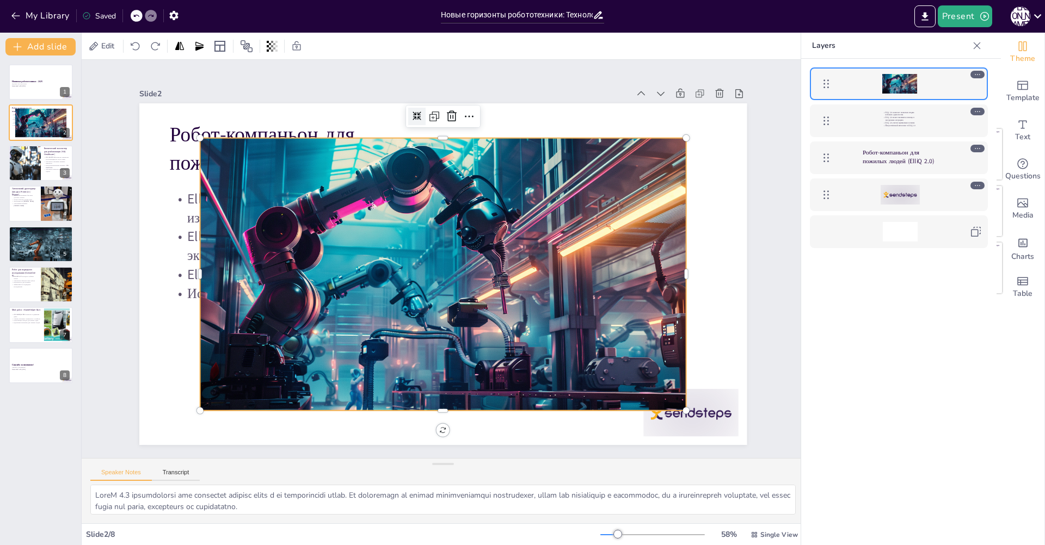
click at [325, 177] on icon at bounding box center [319, 183] width 12 height 12
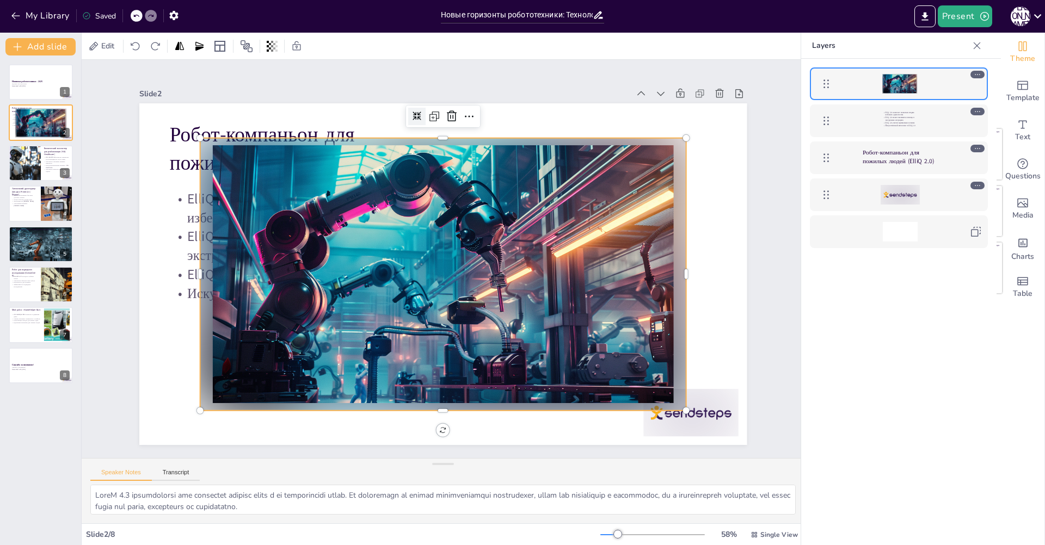
click at [353, 183] on div at bounding box center [438, 245] width 546 height 410
click at [353, 184] on div at bounding box center [449, 273] width 555 height 446
click at [353, 184] on div at bounding box center [444, 244] width 511 height 322
click at [353, 184] on div at bounding box center [446, 243] width 532 height 367
click at [353, 184] on div at bounding box center [436, 245] width 555 height 447
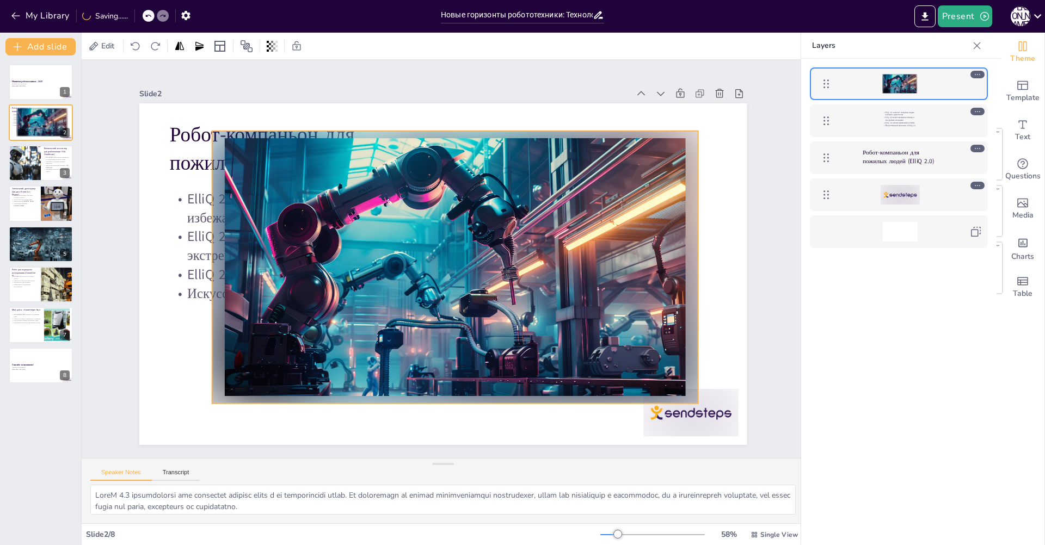
drag, startPoint x: 389, startPoint y: 204, endPoint x: 385, endPoint y: 193, distance: 12.0
click at [385, 193] on div at bounding box center [430, 266] width 446 height 554
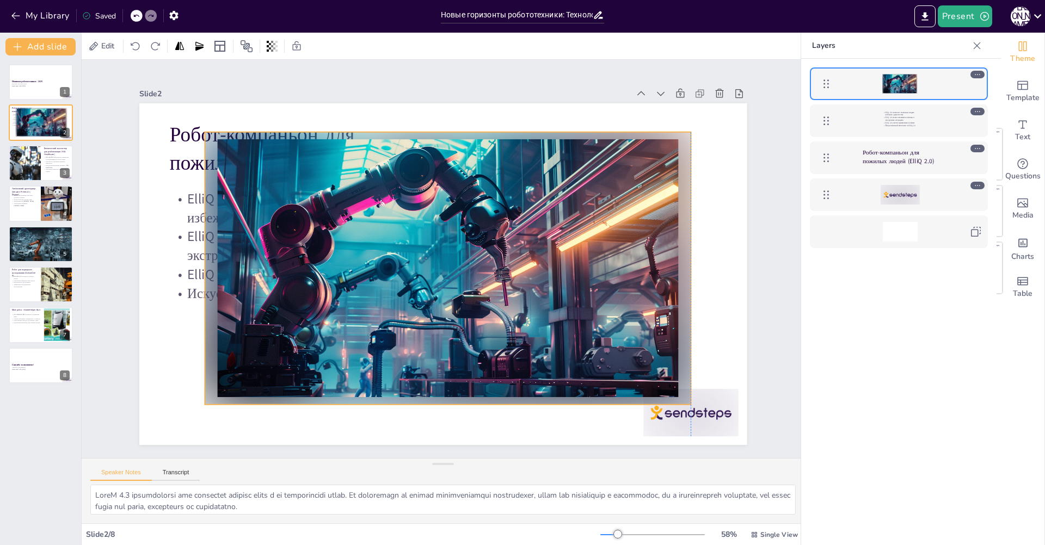
drag, startPoint x: 352, startPoint y: 211, endPoint x: 341, endPoint y: 212, distance: 11.5
click at [341, 212] on div at bounding box center [448, 268] width 486 height 273
click at [932, 11] on button "Export to PowerPoint" at bounding box center [924, 16] width 21 height 22
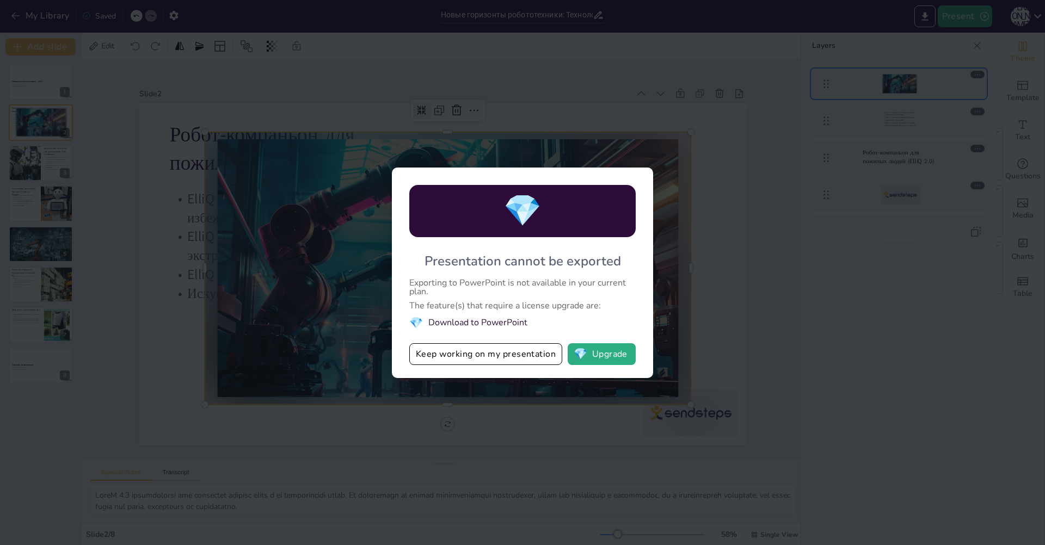
click at [682, 151] on div "💎 Presentation cannot be exported Exporting to PowerPoint is not available in y…" at bounding box center [522, 272] width 1045 height 545
click at [520, 150] on div "💎 Presentation cannot be exported Exporting to PowerPoint is not available in y…" at bounding box center [522, 272] width 1045 height 545
click at [633, 147] on div "💎 Presentation cannot be exported Exporting to PowerPoint is not available in y…" at bounding box center [522, 272] width 1045 height 545
click at [646, 142] on div "💎 Presentation cannot be exported Exporting to PowerPoint is not available in y…" at bounding box center [522, 272] width 1045 height 545
click at [713, 132] on div "💎 Presentation cannot be exported Exporting to PowerPoint is not available in y…" at bounding box center [522, 272] width 1045 height 545
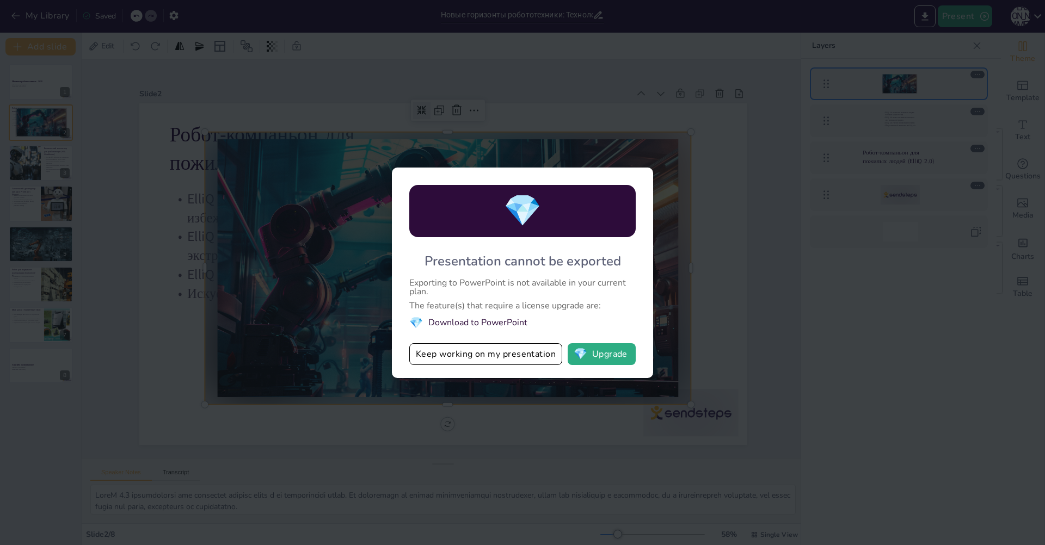
click at [747, 303] on div "💎 Presentation cannot be exported Exporting to PowerPoint is not available in y…" at bounding box center [522, 272] width 1045 height 545
click at [481, 319] on li "💎 Download to PowerPoint" at bounding box center [522, 323] width 226 height 15
click at [486, 355] on button "Keep working on my presentation" at bounding box center [485, 354] width 153 height 22
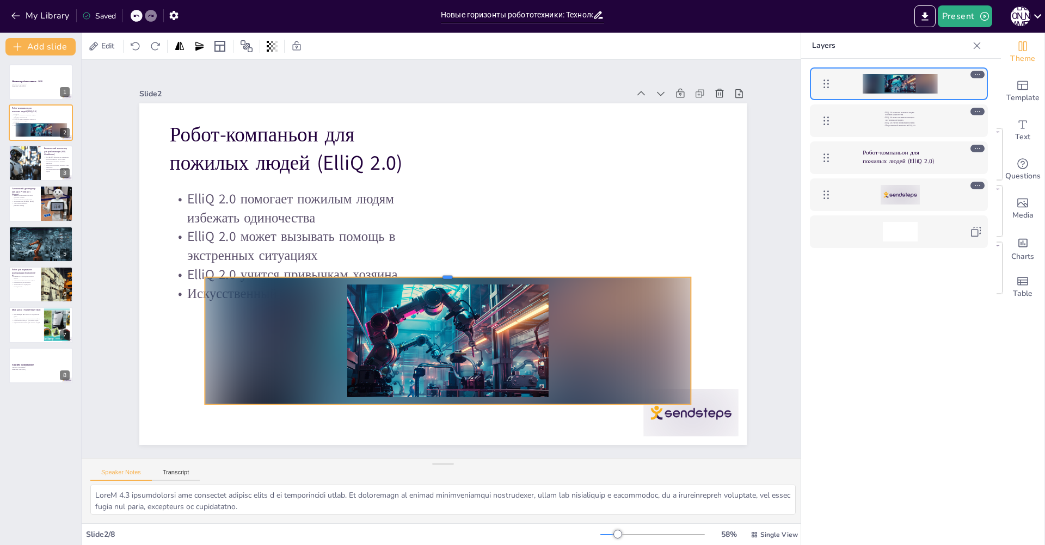
drag, startPoint x: 440, startPoint y: 127, endPoint x: 421, endPoint y: 274, distance: 148.1
click at [421, 274] on div at bounding box center [428, 259] width 158 height 465
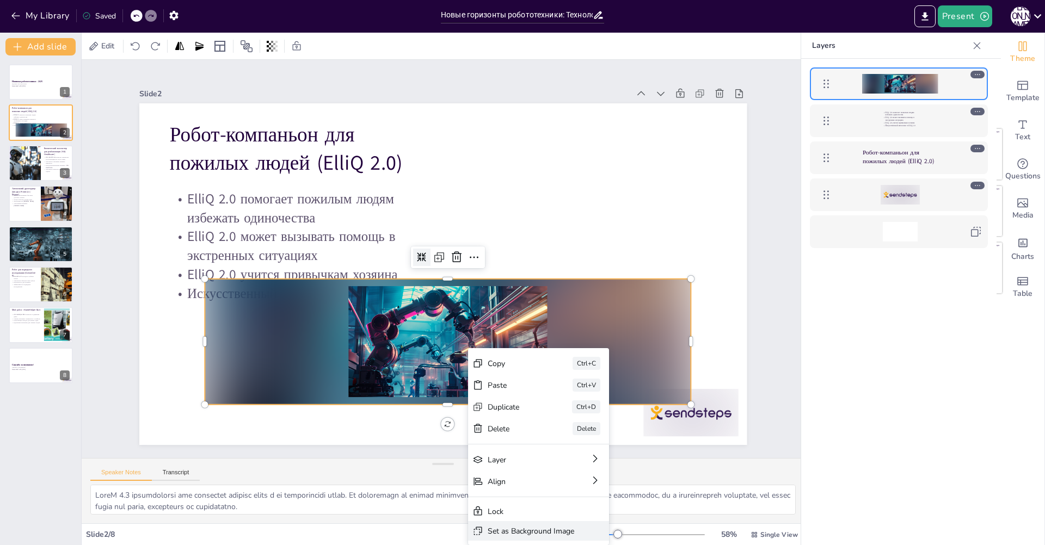
click at [140, 506] on div "Set as Background Image" at bounding box center [130, 461] width 19 height 87
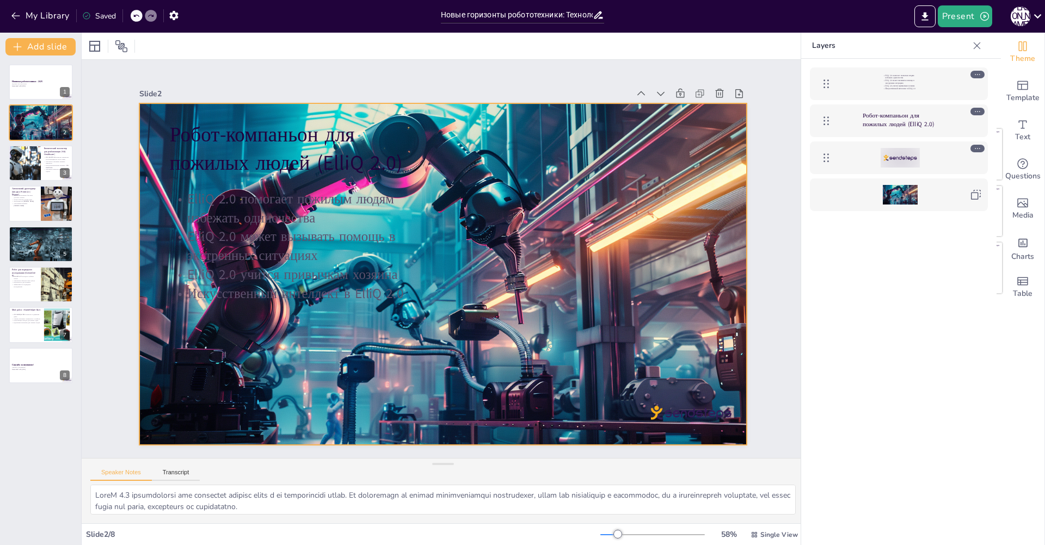
click at [691, 270] on div at bounding box center [449, 273] width 696 height 560
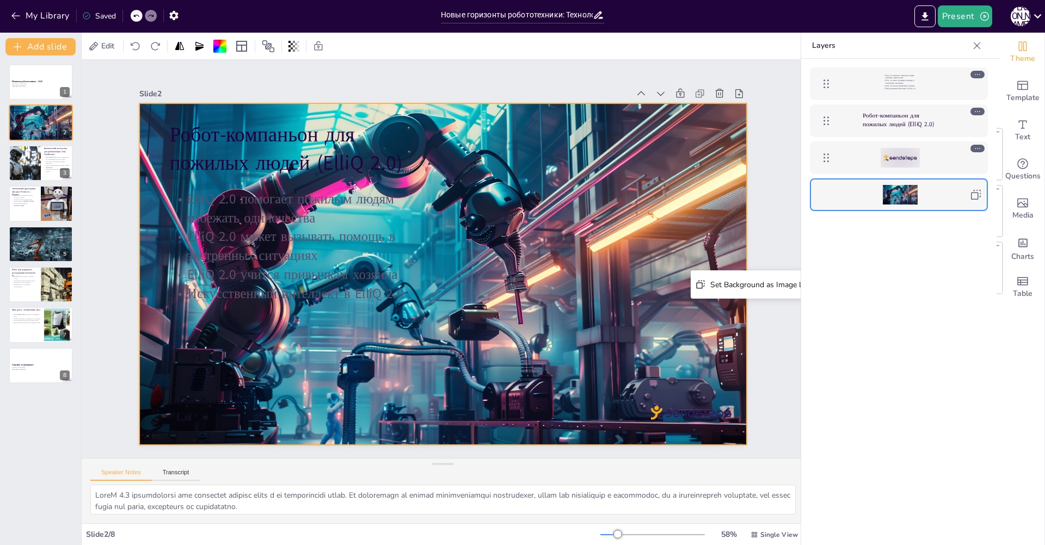
click at [675, 252] on div at bounding box center [441, 274] width 642 height 404
click at [902, 207] on div at bounding box center [899, 194] width 178 height 33
click at [871, 191] on div at bounding box center [900, 195] width 126 height 20
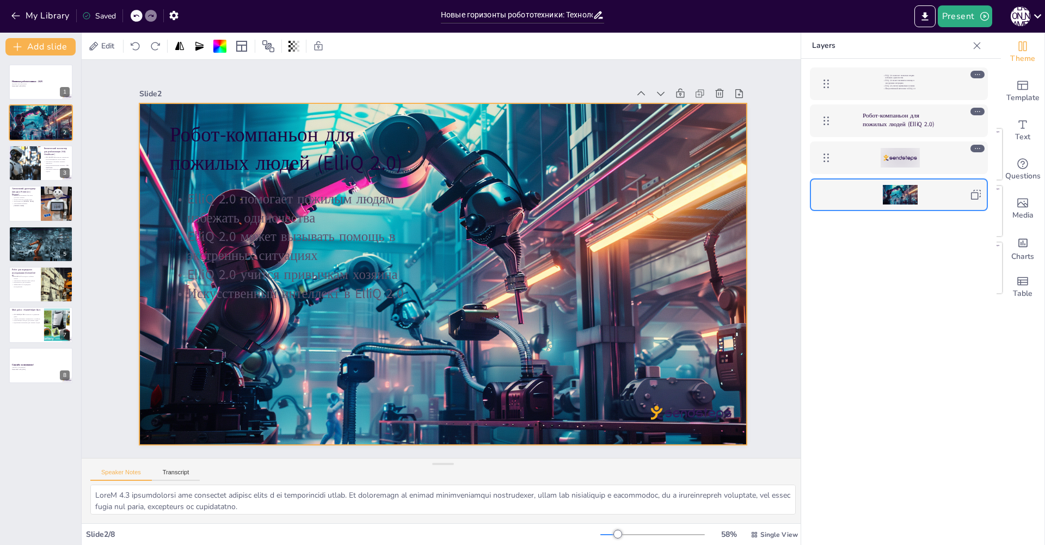
click at [893, 191] on div at bounding box center [899, 195] width 35 height 20
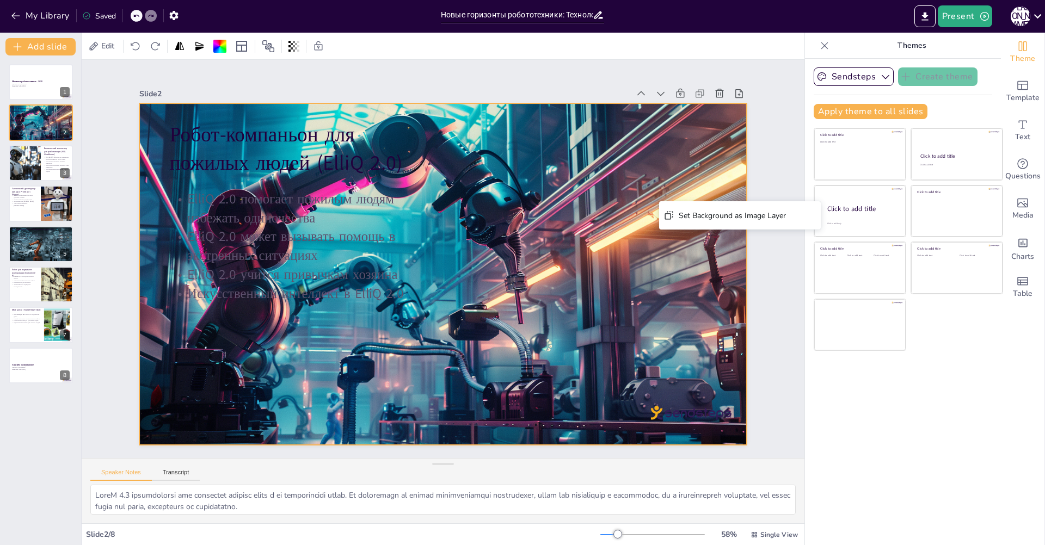
click at [629, 171] on div at bounding box center [458, 259] width 342 height 610
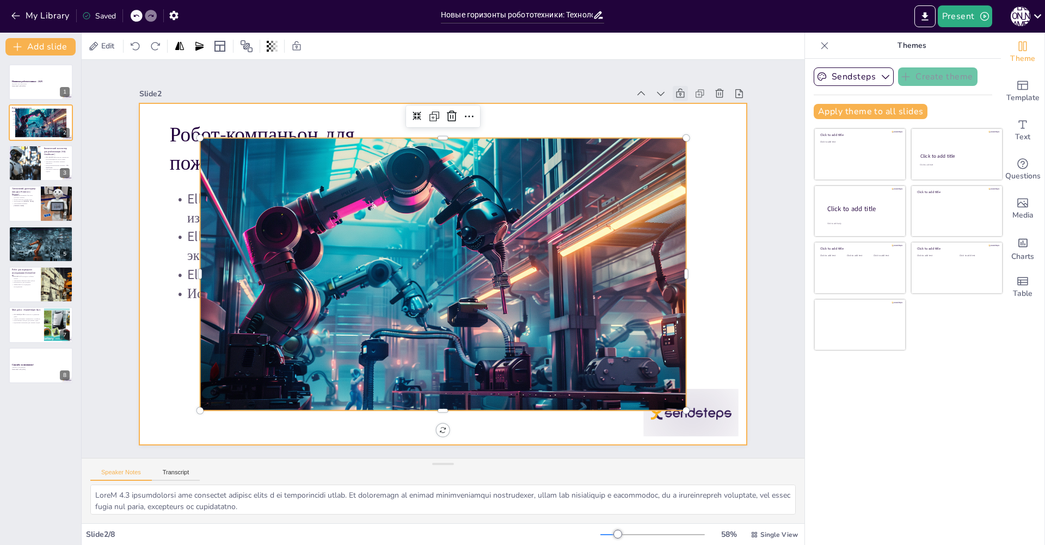
click at [675, 94] on icon at bounding box center [680, 93] width 11 height 11
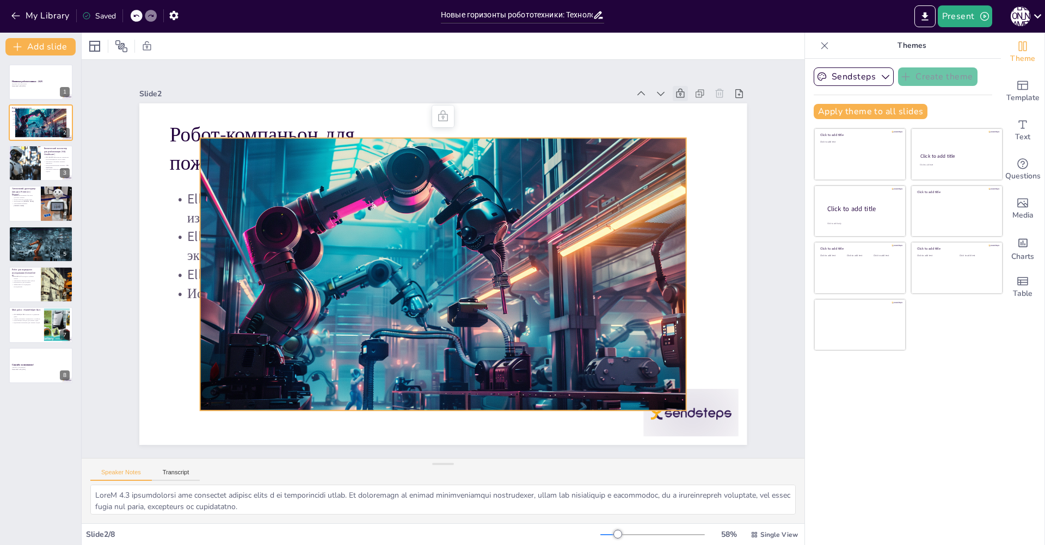
click at [230, 442] on icon at bounding box center [224, 448] width 12 height 12
click at [699, 483] on icon at bounding box center [692, 490] width 14 height 14
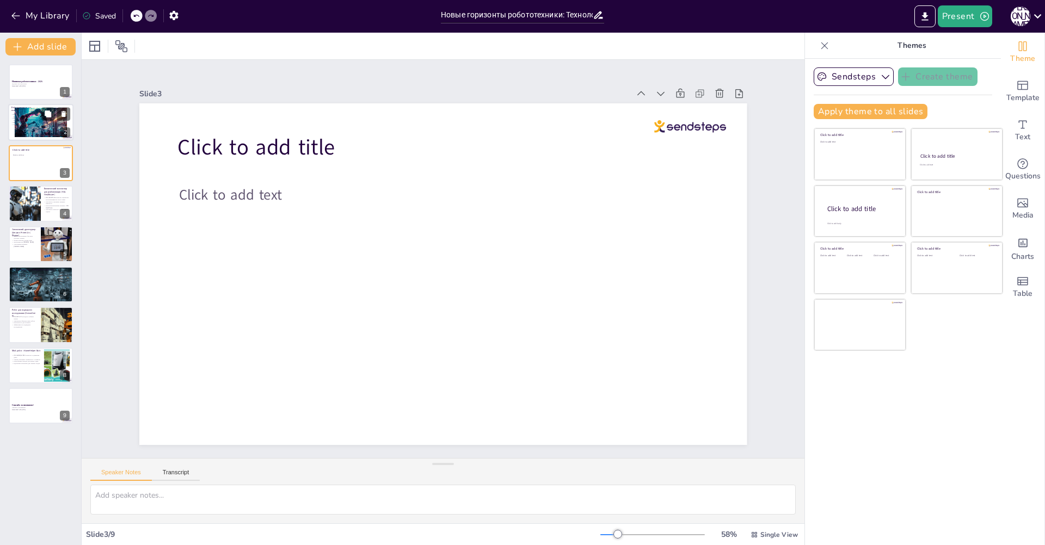
click at [19, 122] on div at bounding box center [41, 122] width 52 height 29
type textarea "LoreM 7.4 ipsumdolorsi ame consectet adipisc elits d ei temporincidi utlab. Et …"
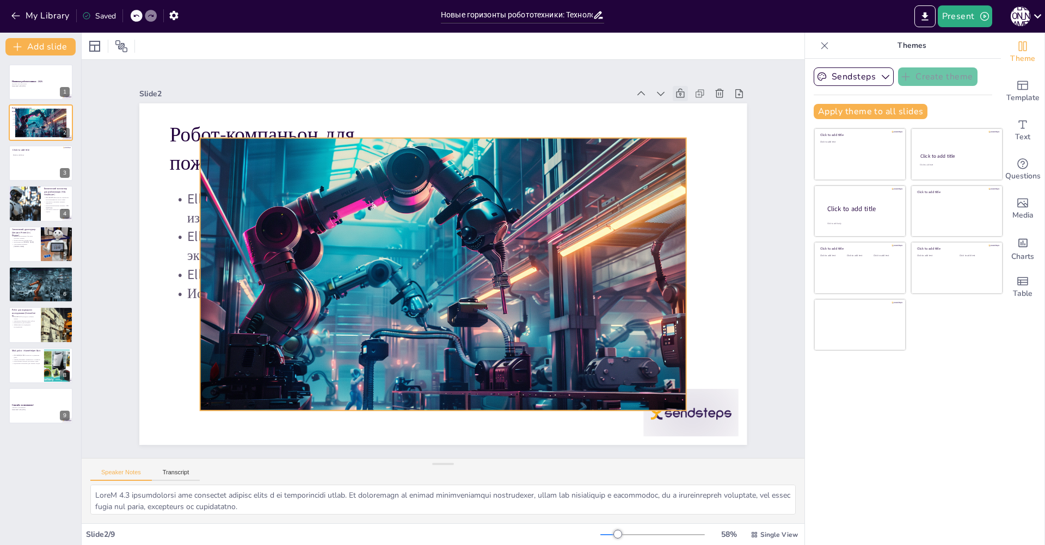
click at [439, 241] on div at bounding box center [457, 256] width 367 height 532
click at [99, 47] on span "Edit" at bounding box center [107, 46] width 17 height 10
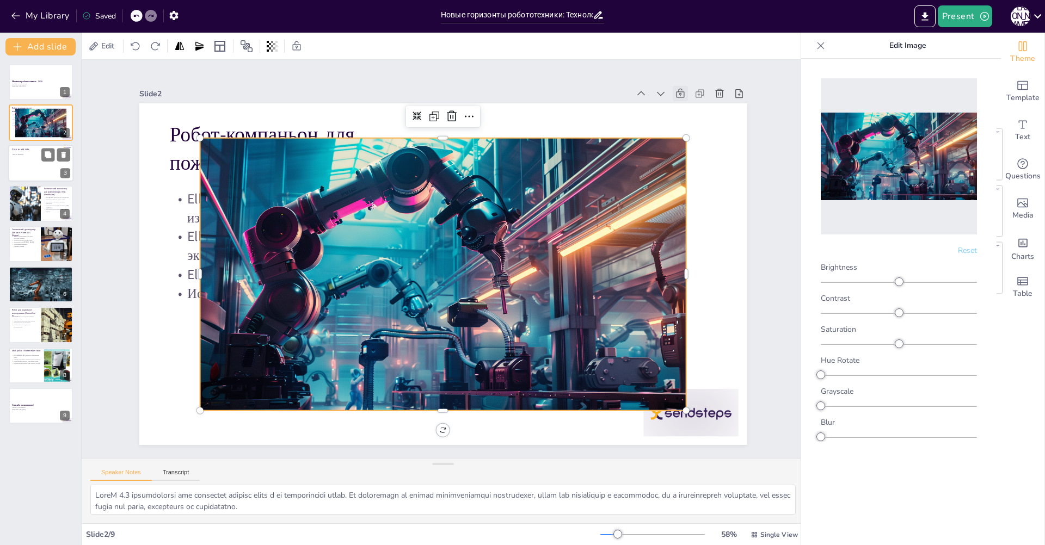
click at [47, 170] on div at bounding box center [40, 163] width 65 height 37
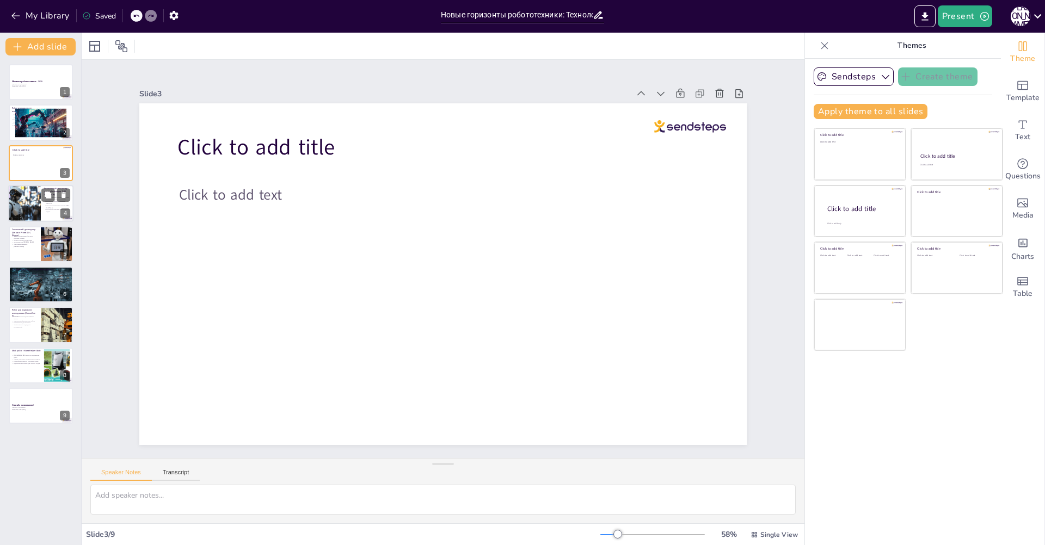
click at [30, 202] on div at bounding box center [24, 203] width 49 height 37
type textarea "LOR Ipsumdolor sitametc adipis elitseddoeiu t incididuntut, laboreet doloremag …"
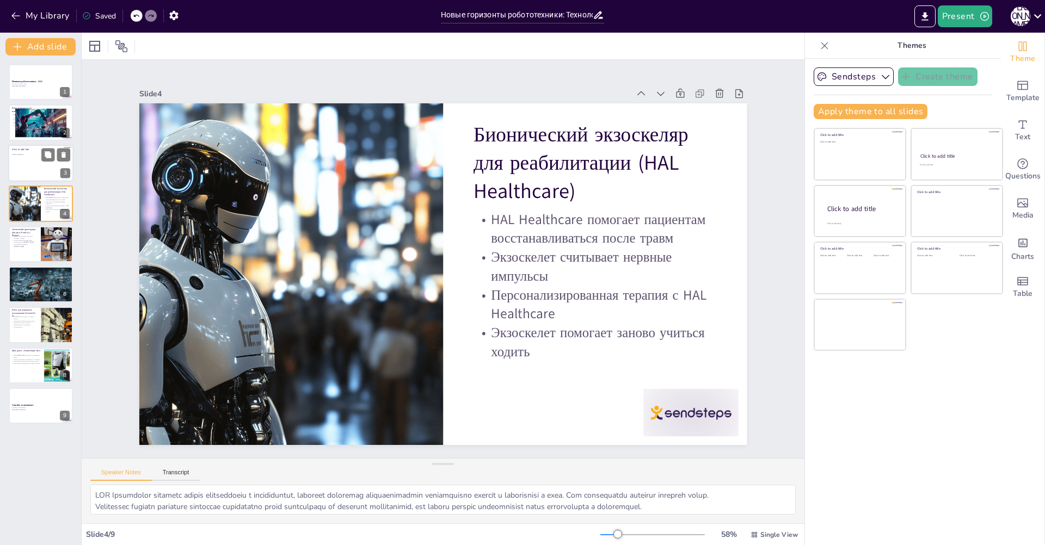
click at [30, 151] on div at bounding box center [40, 163] width 65 height 37
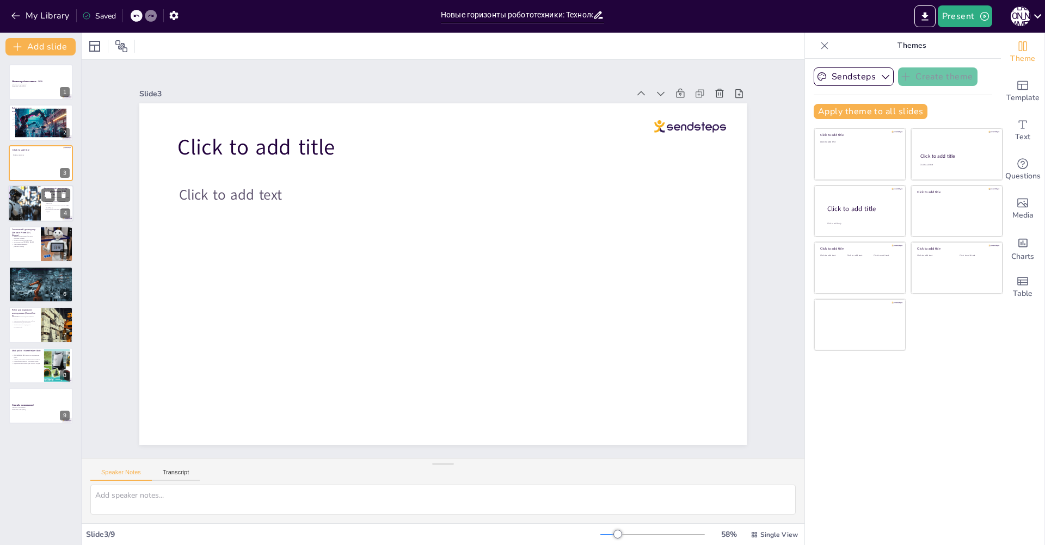
click at [30, 199] on div at bounding box center [24, 203] width 49 height 37
type textarea "LOR Ipsumdolor sitametc adipis elitseddoeiu t incididuntut, laboreet doloremag …"
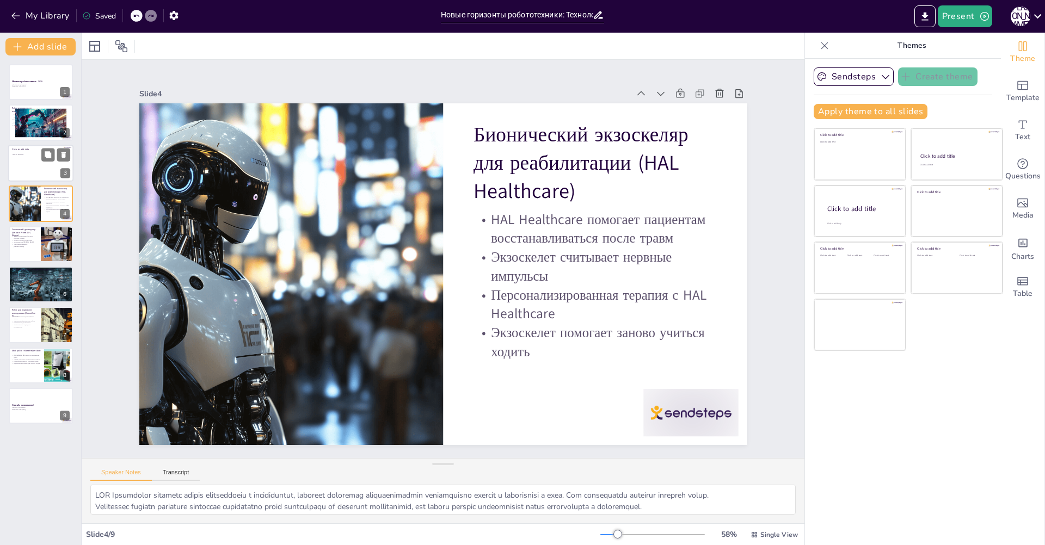
click at [24, 157] on div at bounding box center [40, 163] width 65 height 37
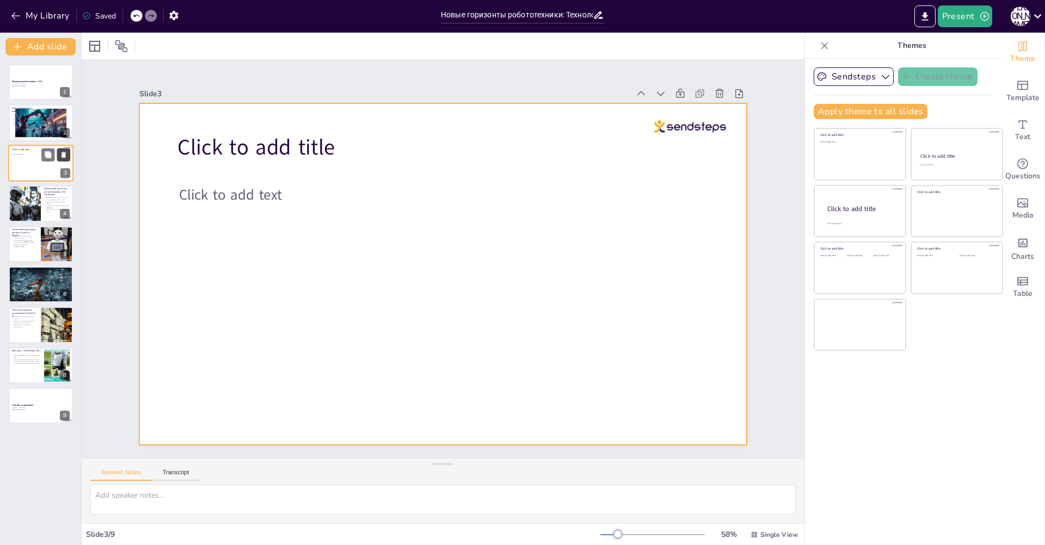
click at [65, 154] on icon at bounding box center [63, 155] width 4 height 6
type textarea "LOR Ipsumdolor sitametc adipis elitseddoeiu t incididuntut, laboreet doloremag …"
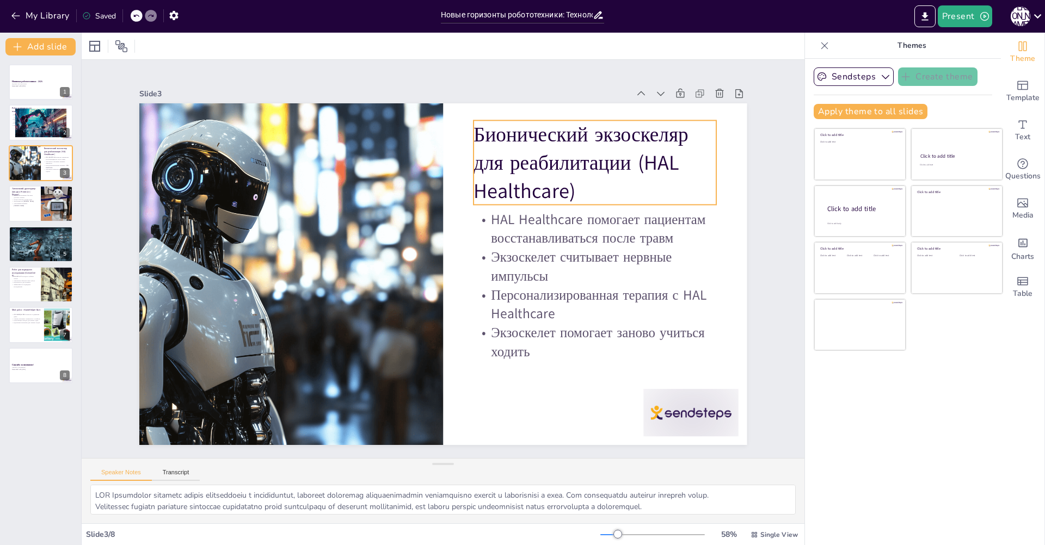
click at [393, 197] on p "Бионический экзоскеляр для реабилитации (HAL Healthcare)" at bounding box center [265, 285] width 257 height 176
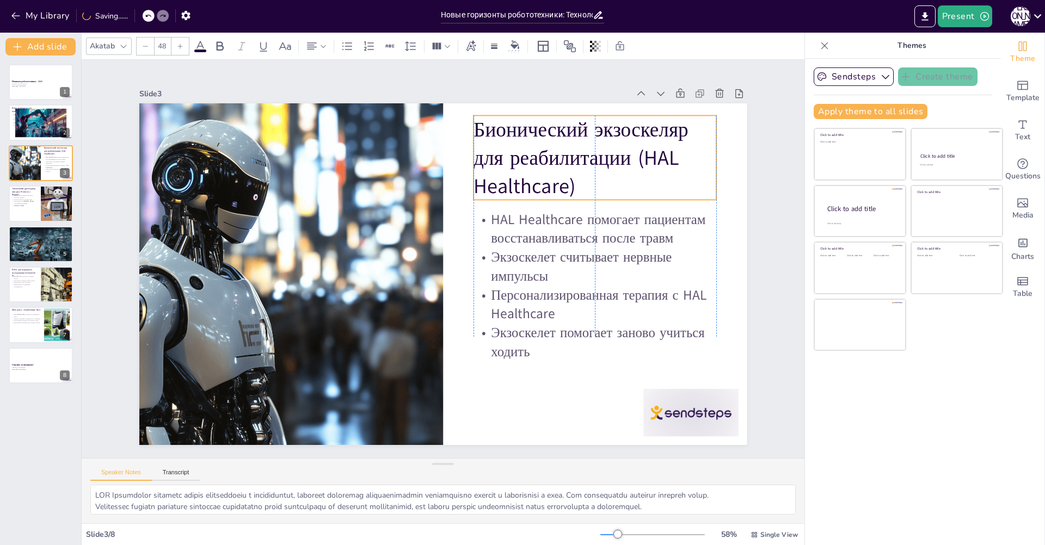
drag, startPoint x: 587, startPoint y: 186, endPoint x: 590, endPoint y: 181, distance: 6.2
click at [529, 181] on p "Бионический экзоскеляр для реабилитации (HAL Healthcare)" at bounding box center [431, 76] width 195 height 253
click at [541, 318] on p "Бионический экзоскеляр для реабилитации (HAL Healthcare)" at bounding box center [436, 441] width 212 height 246
click at [597, 258] on p "Бионический экзоскеляр для реабилитации (HAL Healthcare)" at bounding box center [574, 385] width 134 height 255
type input "32"
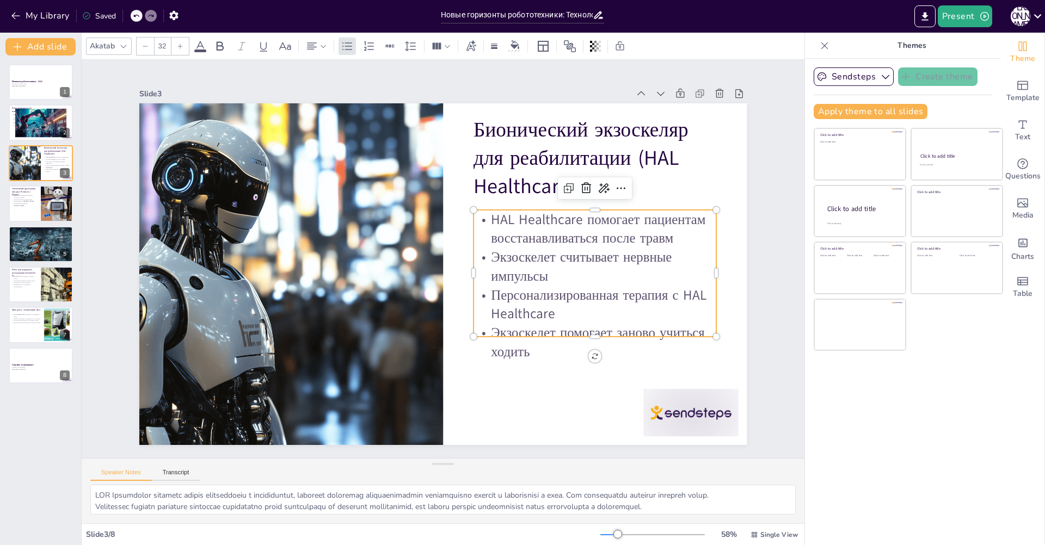
click at [489, 222] on p "HAL Healthcare помогает пациентам восстанавливаться после травм" at bounding box center [445, 103] width 88 height 245
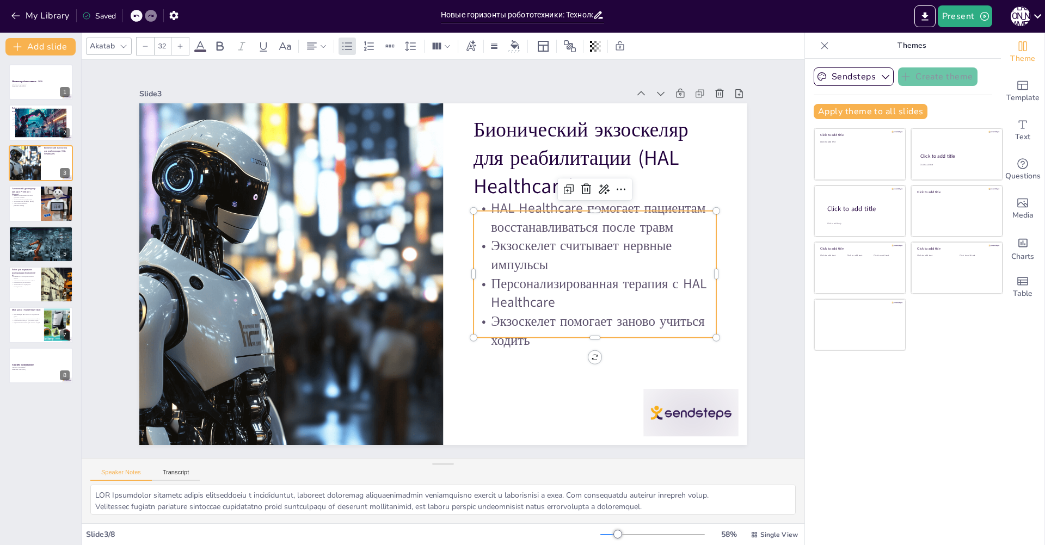
click at [424, 263] on p "Экзоскелет считывает нервные импульсы" at bounding box center [310, 186] width 230 height 154
click at [458, 229] on p "Экзоскелет считывает нервные импульсы" at bounding box center [440, 107] width 38 height 243
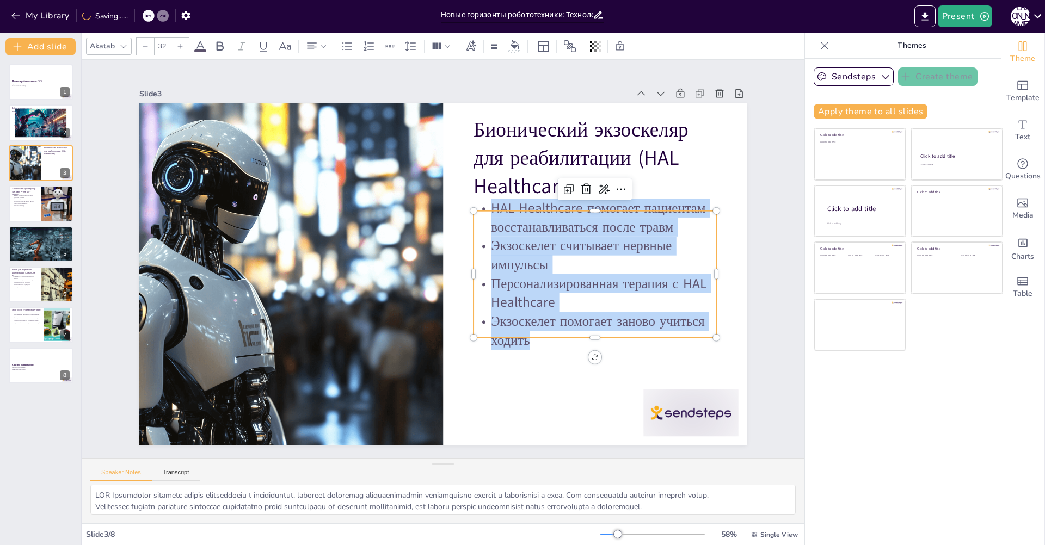
copy div "HAL Healthcare помогает пациентам восстанавливаться после травм Экзоскелет счит…"
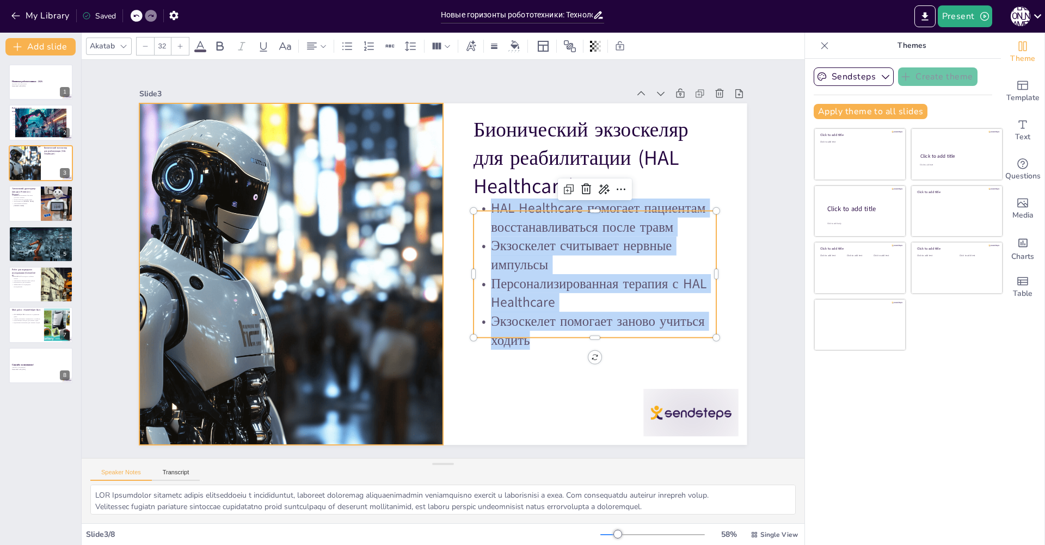
click at [319, 206] on div at bounding box center [426, 410] width 428 height 515
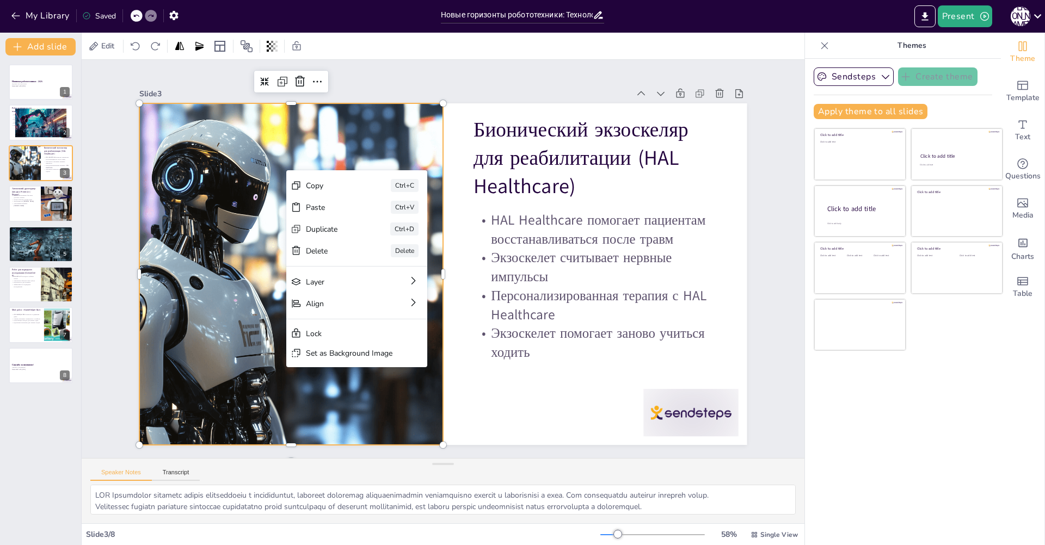
click at [311, 136] on div at bounding box center [380, 398] width 523 height 564
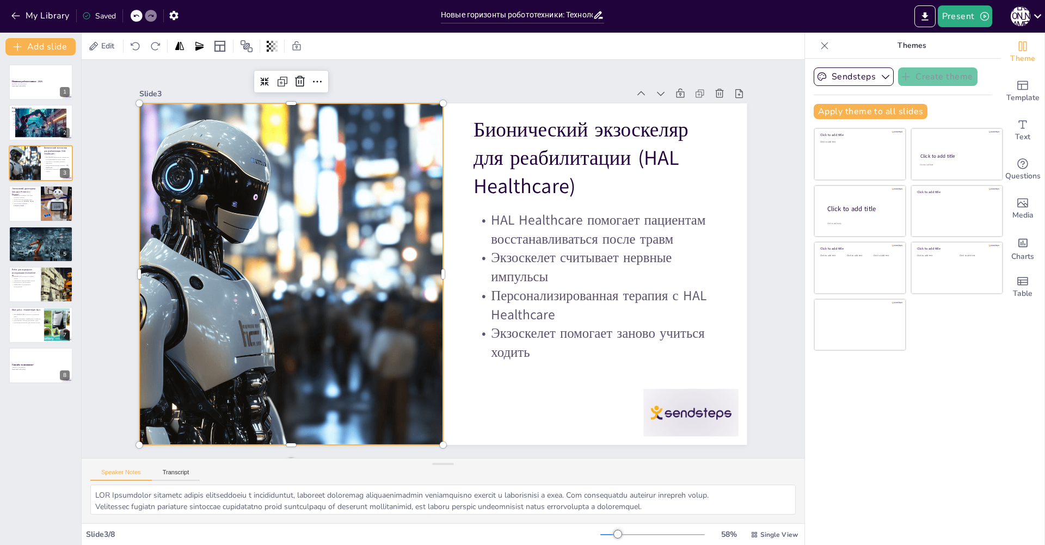
click at [311, 136] on div at bounding box center [310, 335] width 553 height 497
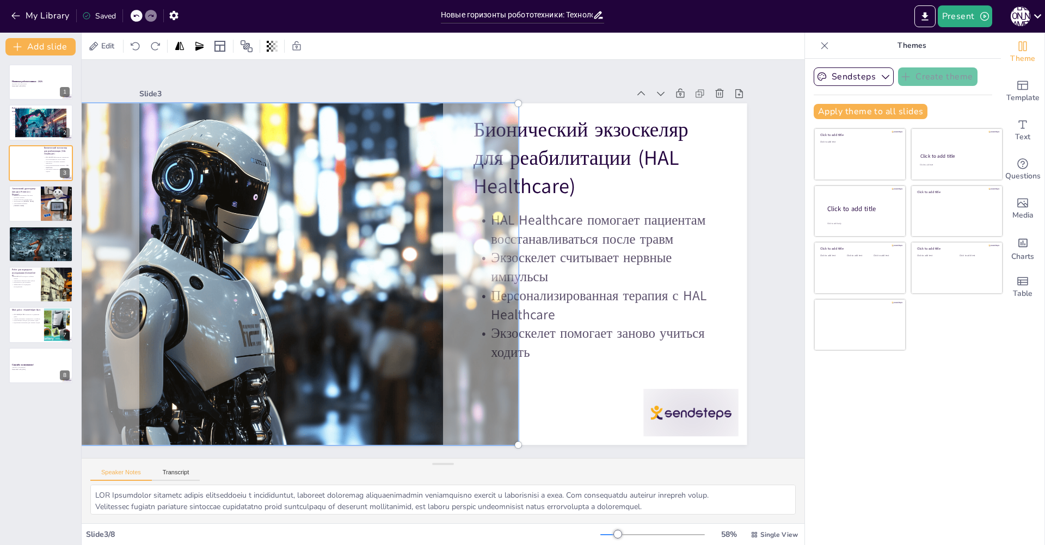
click at [270, 204] on div at bounding box center [520, 127] width 562 height 586
click at [271, 204] on div at bounding box center [380, 399] width 540 height 582
click at [271, 204] on div at bounding box center [557, 157] width 586 height 562
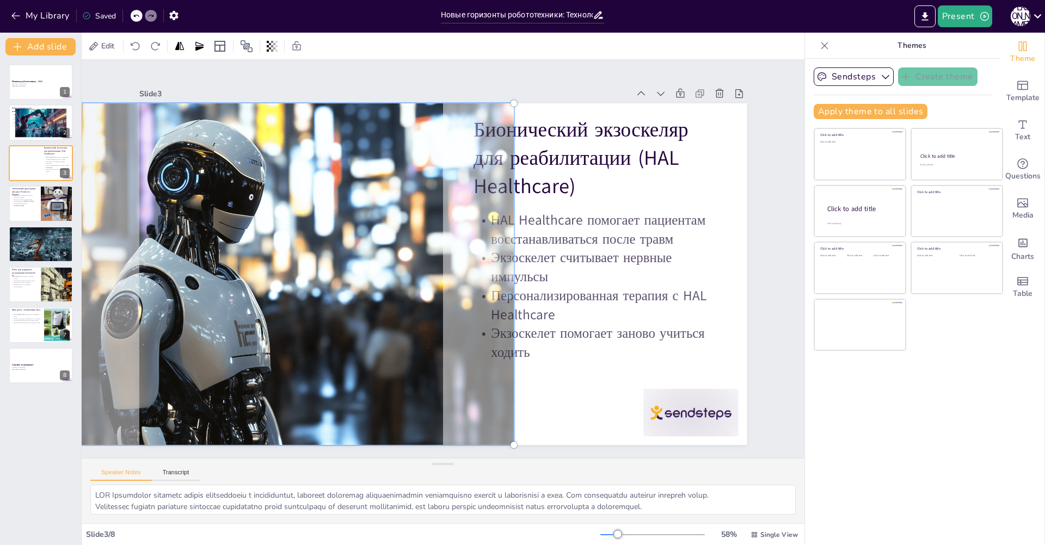
click at [316, 249] on div at bounding box center [477, 105] width 482 height 553
click at [316, 249] on div at bounding box center [523, 124] width 562 height 586
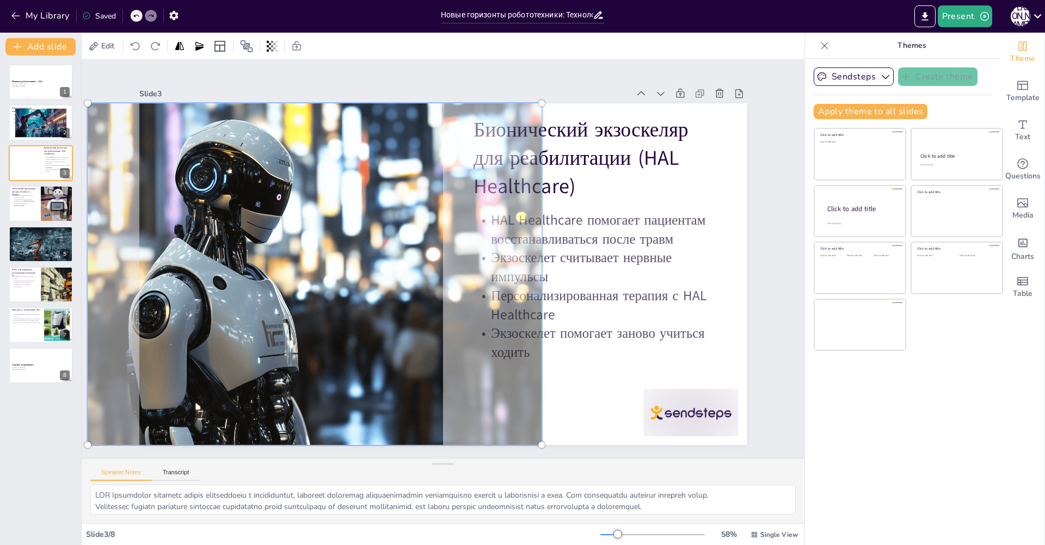
drag, startPoint x: 316, startPoint y: 249, endPoint x: 343, endPoint y: 244, distance: 28.1
click at [343, 244] on div at bounding box center [431, 388] width 444 height 531
click at [318, 234] on div at bounding box center [358, 357] width 584 height 576
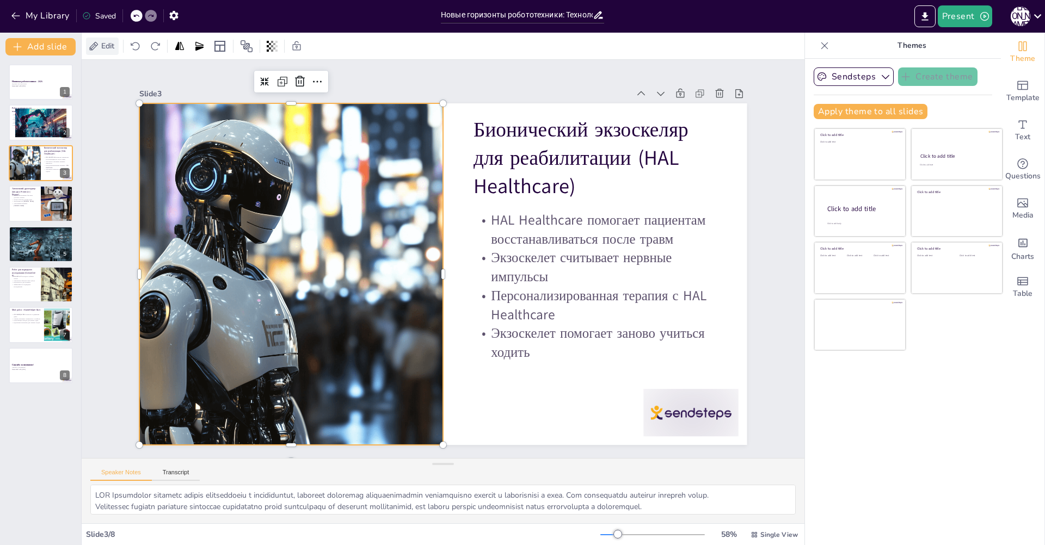
click at [104, 48] on span "Edit" at bounding box center [107, 46] width 17 height 10
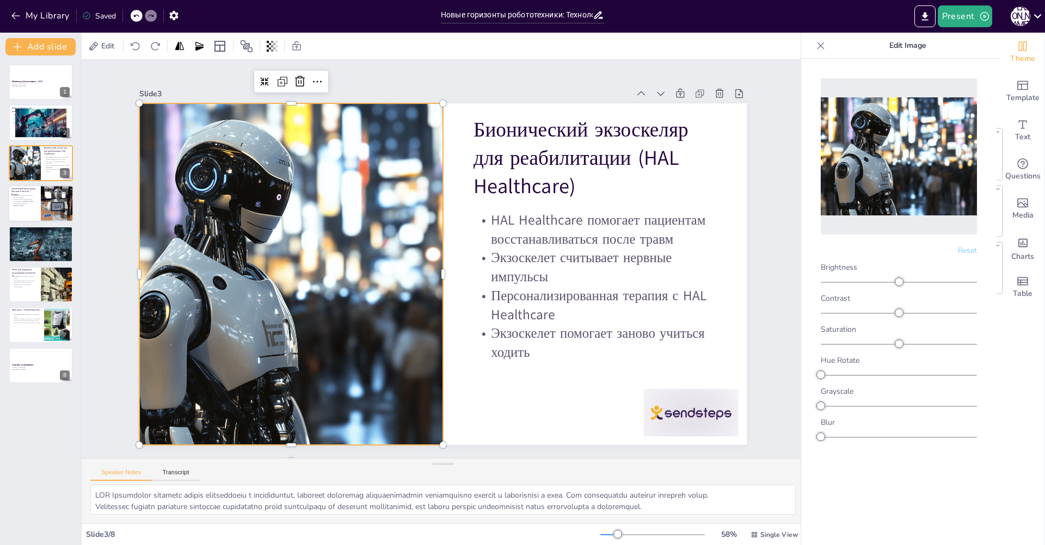
click at [39, 201] on div at bounding box center [40, 203] width 65 height 37
type textarea "Loremips dolorsit — ame cons ad elitsed doeiusmodte incidi. Utl etdol magnaaliq…"
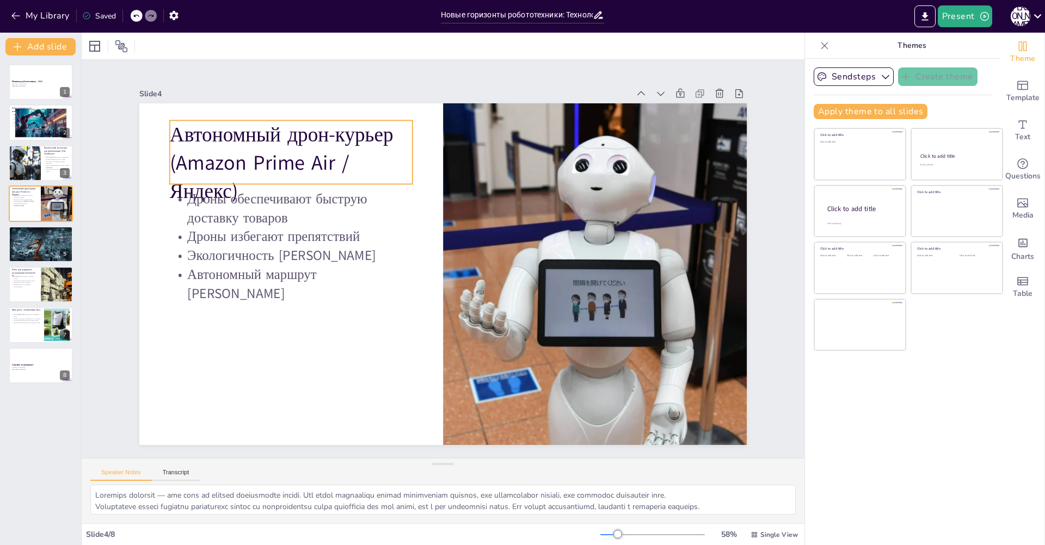
click at [501, 140] on p "Автономный дрон-курьер (Amazon Prime Air / Яндекс)" at bounding box center [619, 229] width 237 height 226
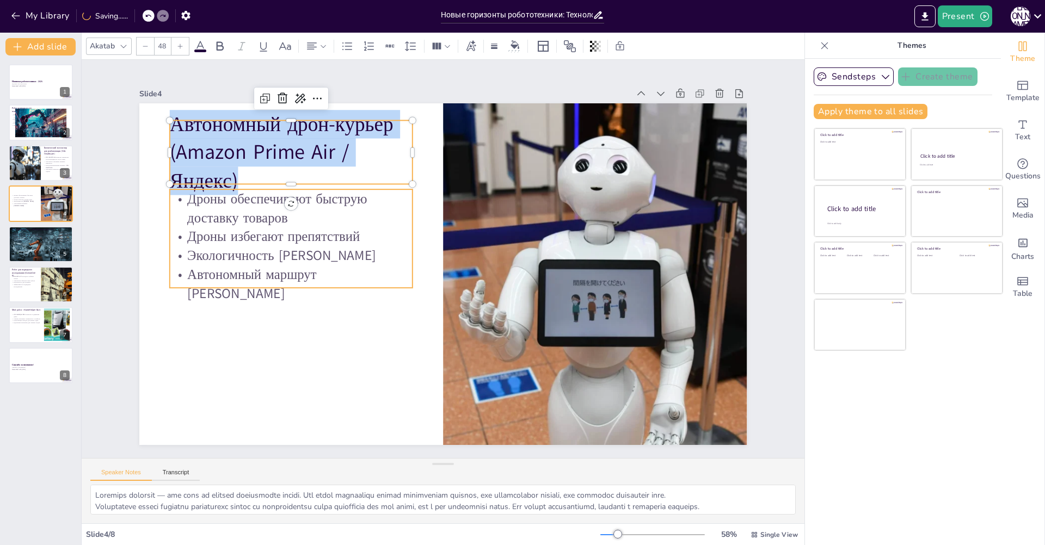
type input "32"
click at [293, 251] on p "Экологичность [PERSON_NAME]" at bounding box center [291, 255] width 243 height 19
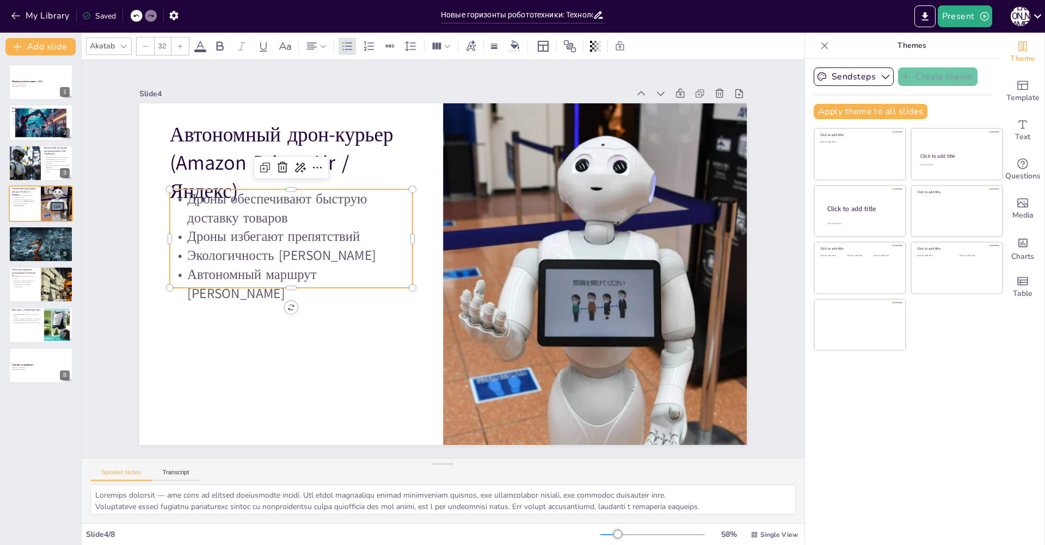
click at [305, 267] on p "Экологичность [PERSON_NAME]" at bounding box center [318, 346] width 208 height 158
click at [451, 280] on p "Экологичность [PERSON_NAME]" at bounding box center [530, 384] width 158 height 208
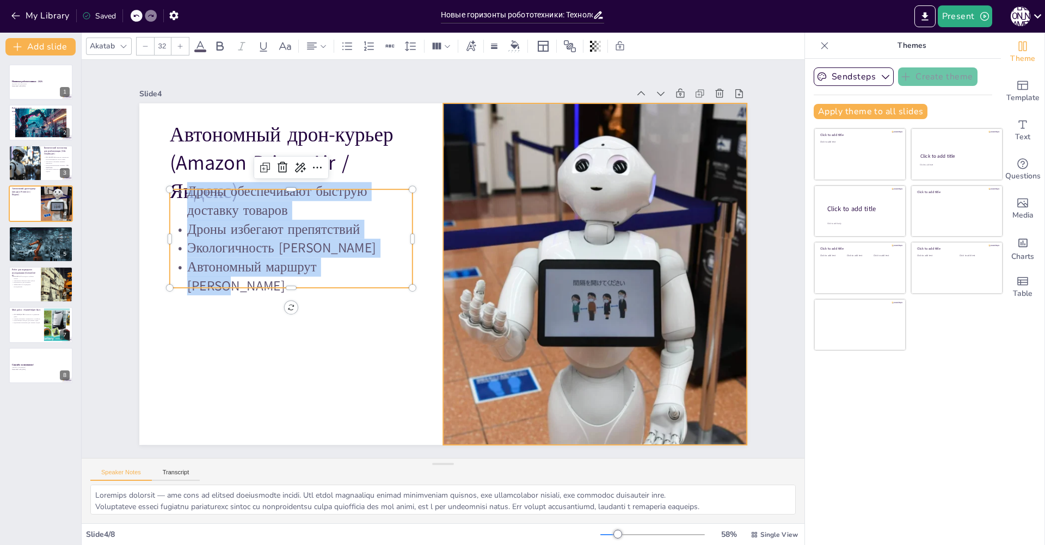
click at [579, 246] on div at bounding box center [459, 410] width 441 height 573
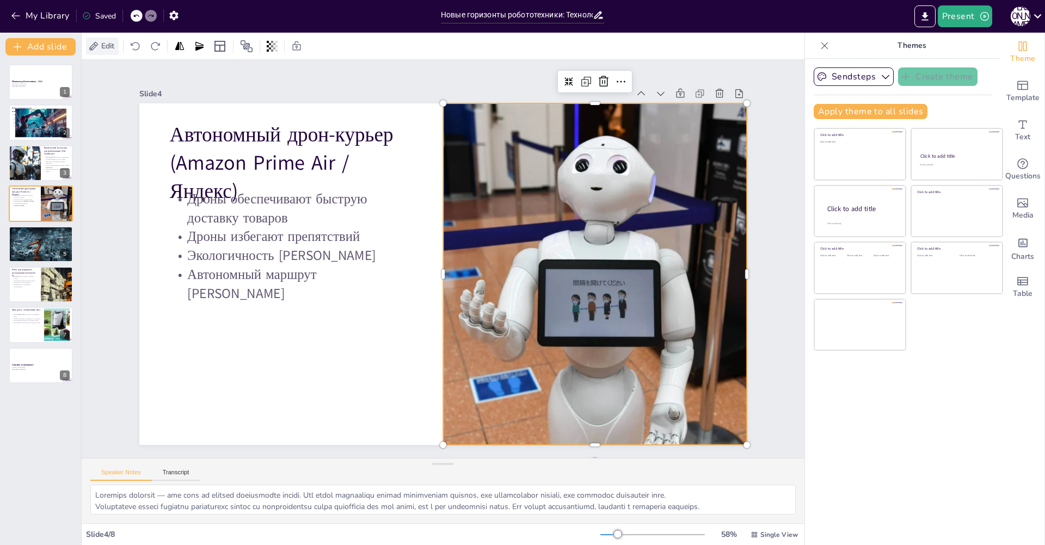
click at [104, 49] on span "Edit" at bounding box center [107, 46] width 17 height 10
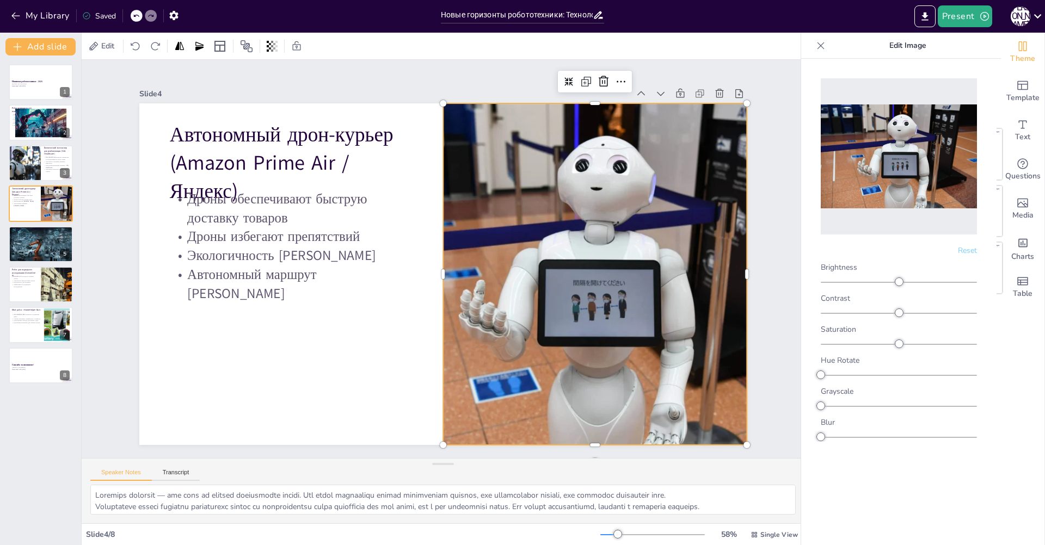
click at [873, 176] on img at bounding box center [899, 156] width 156 height 104
click at [33, 239] on p "Сложная сборка деталей" at bounding box center [40, 240] width 59 height 2
type textarea "Loremipsumdol sitametco a elitsed Doeius 78 temporinc utlaboreetd magnaali enim…"
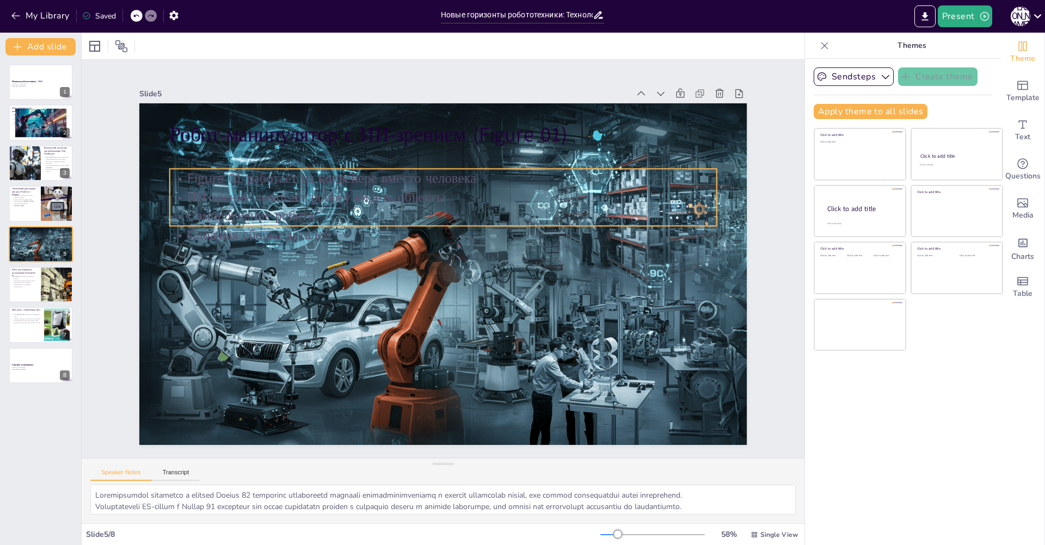
click at [466, 194] on p "ИИ-зрение помогает роботу видеть объекты" at bounding box center [504, 265] width 76 height 546
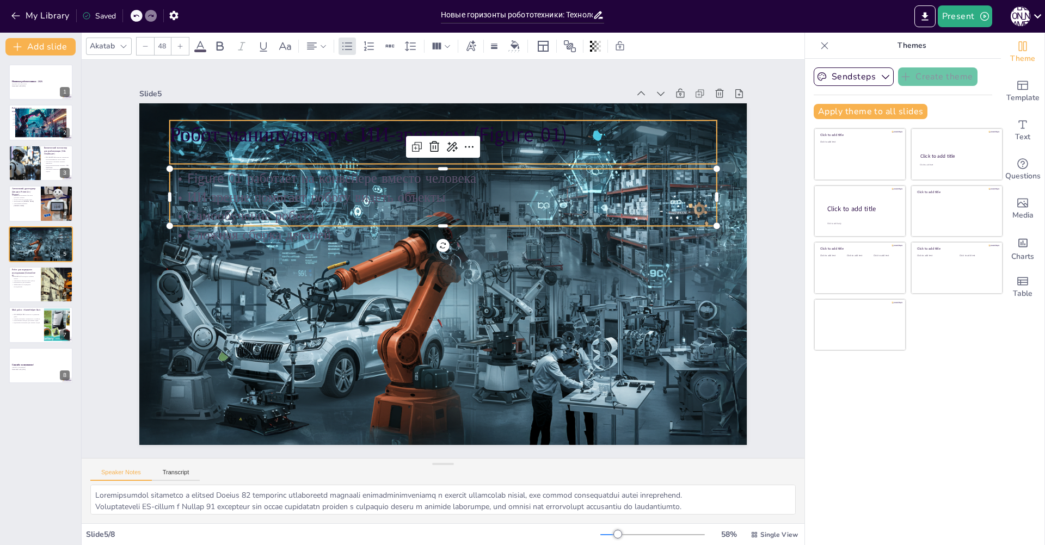
click at [303, 132] on p "Робот-манипулятор с ИИ-зрением (Figure 01)" at bounding box center [381, 151] width 488 height 298
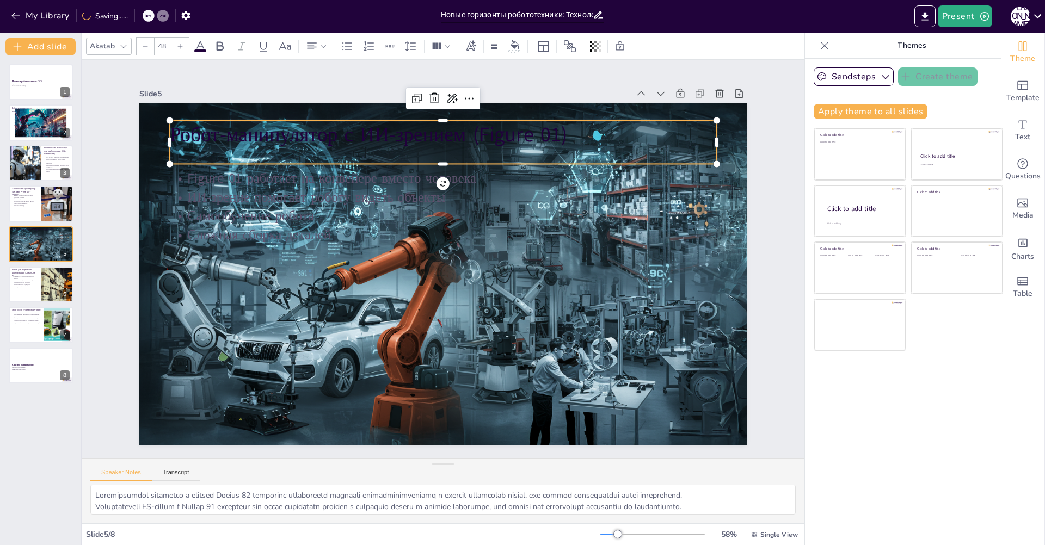
click at [502, 135] on p "Робот-манипулятор с ИИ-зрением (Figure 01)" at bounding box center [493, 145] width 511 height 248
click at [502, 369] on p "Робот-манипулятор с ИИ-зрением (Figure 01)" at bounding box center [443, 383] width 547 height 28
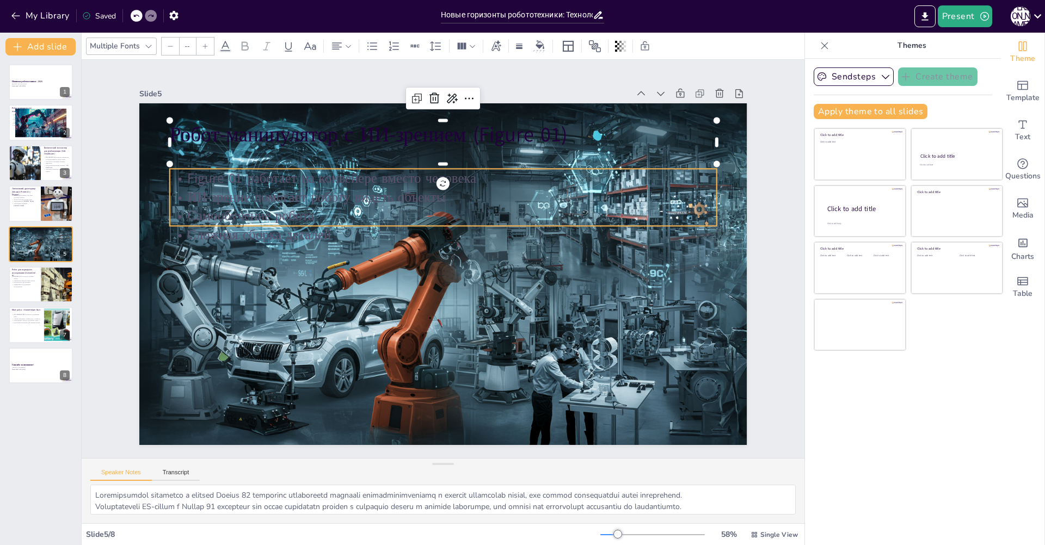
type input "32"
click at [409, 194] on p "ИИ-зрение помогает роботу видеть объекты" at bounding box center [499, 283] width 239 height 507
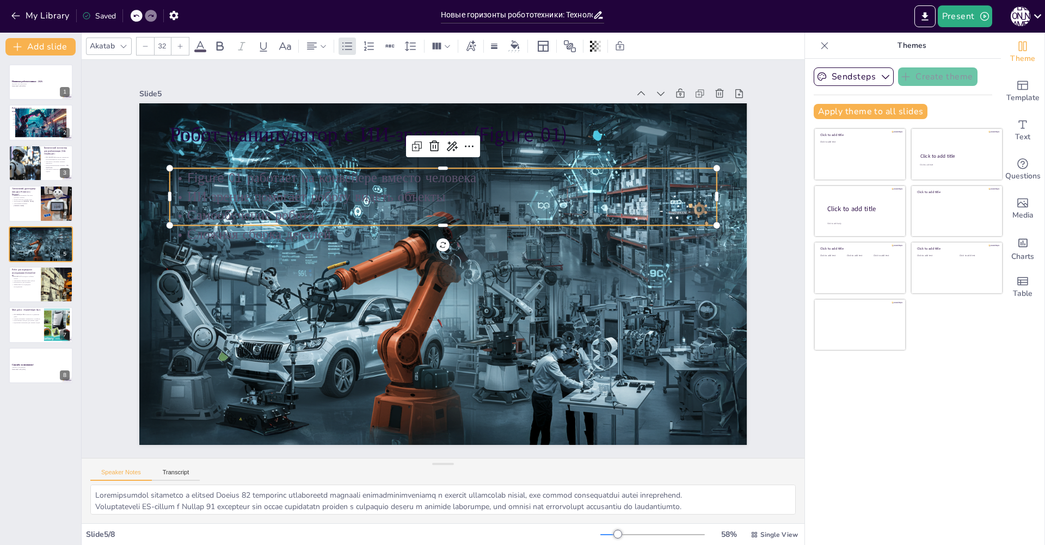
click at [409, 194] on p "ИИ-зрение помогает роботу видеть объекты" at bounding box center [401, 213] width 418 height 380
click at [409, 194] on p "ИИ-зрение помогает роботу видеть объекты" at bounding box center [462, 200] width 526 height 187
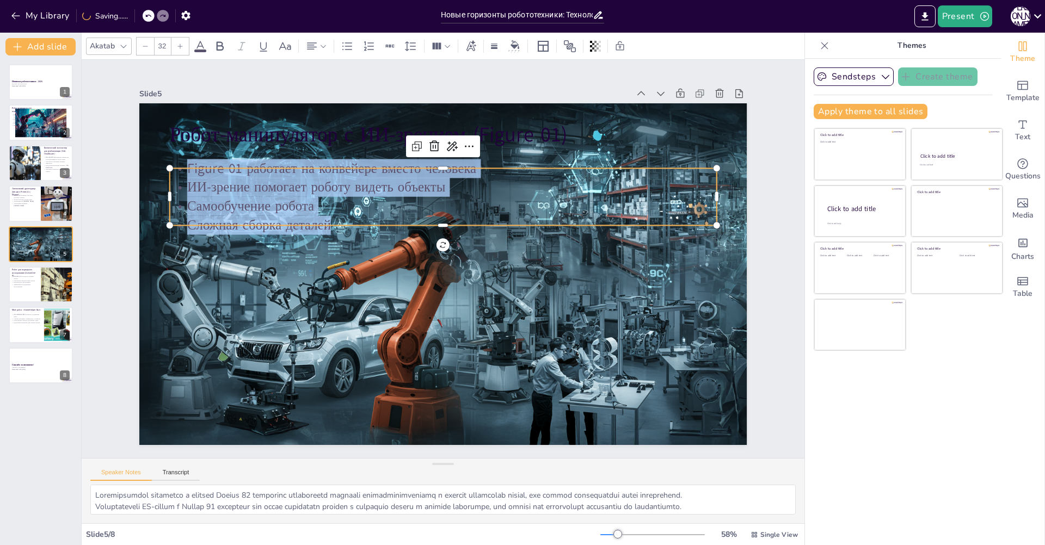
copy div "Figure 01 работает на конвейере вместо человека ИИ-зрение помогает роботу видет…"
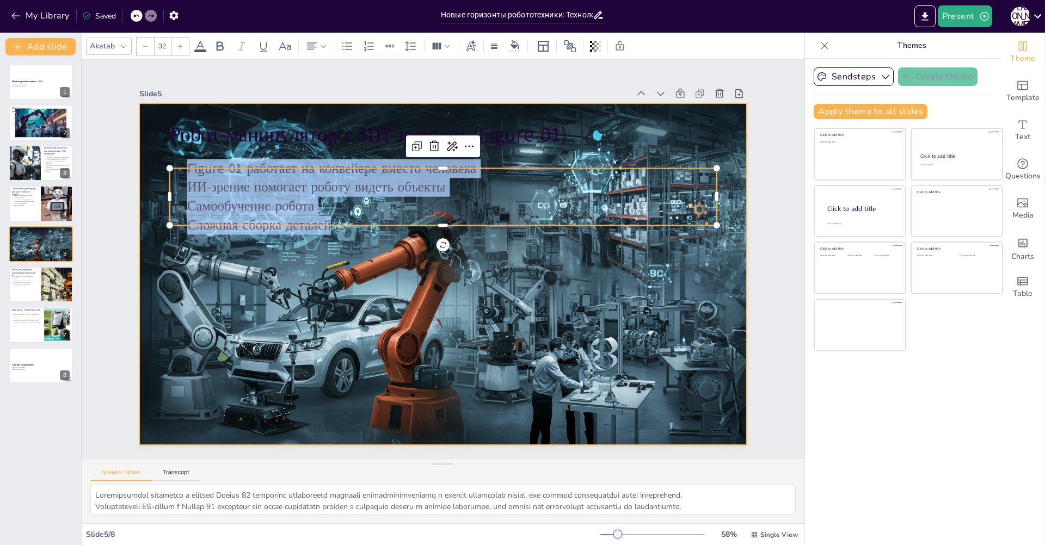
click at [475, 251] on div at bounding box center [456, 266] width 601 height 699
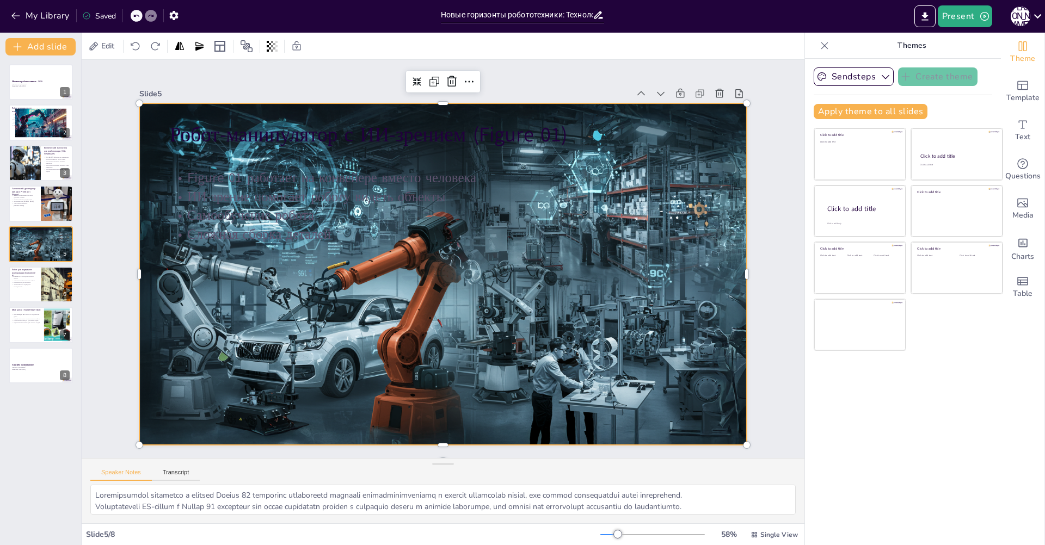
click at [718, 232] on div at bounding box center [456, 251] width 601 height 699
click at [101, 44] on span "Edit" at bounding box center [107, 46] width 17 height 10
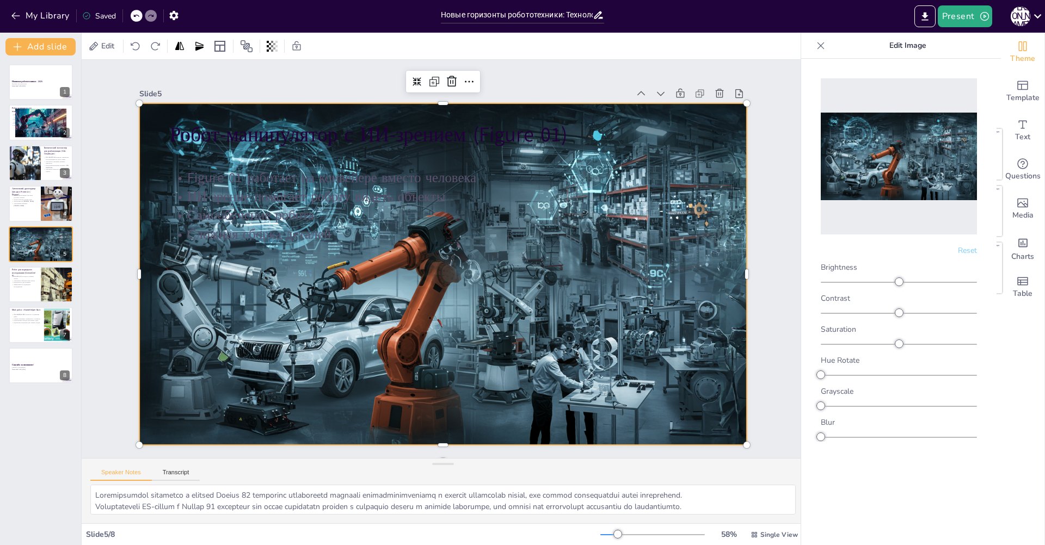
click at [902, 181] on img at bounding box center [899, 157] width 156 height 88
click at [63, 289] on div at bounding box center [57, 284] width 66 height 37
type textarea "LoremIps D sitametco adipi elitseddo e tempori utlaboree doloremagnaa, enimadmi…"
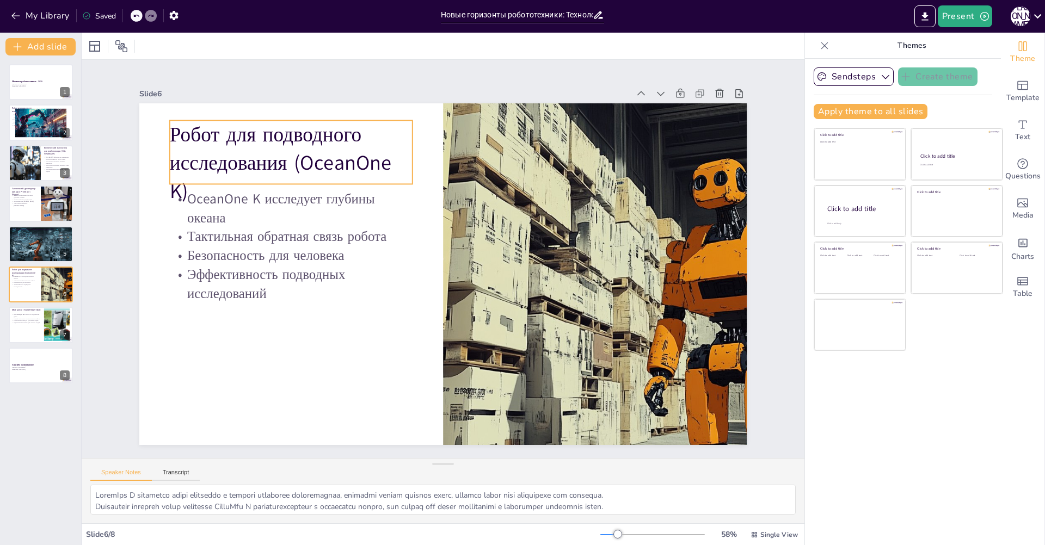
click at [270, 260] on p "Робот для подводного исследования (OceanOne K)" at bounding box center [318, 387] width 134 height 255
click at [273, 148] on p "Робот для подводного исследования (OceanOne K)" at bounding box center [291, 162] width 243 height 85
click at [329, 309] on p "Робот для подводного исследования (OceanOne K)" at bounding box center [417, 437] width 176 height 257
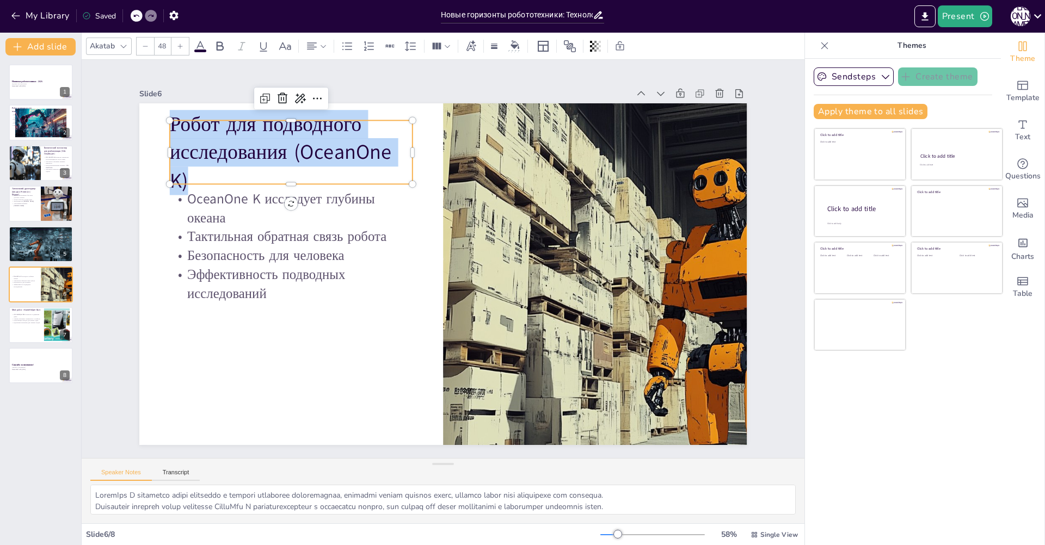
click at [478, 148] on p "Робот для подводного исследования (OceanOne K)" at bounding box center [533, 97] width 110 height 251
copy p "Робот для подводного исследования (OceanOne K)"
type input "32"
click at [288, 235] on p "OceanOne K исследует глубины океана" at bounding box center [303, 338] width 191 height 206
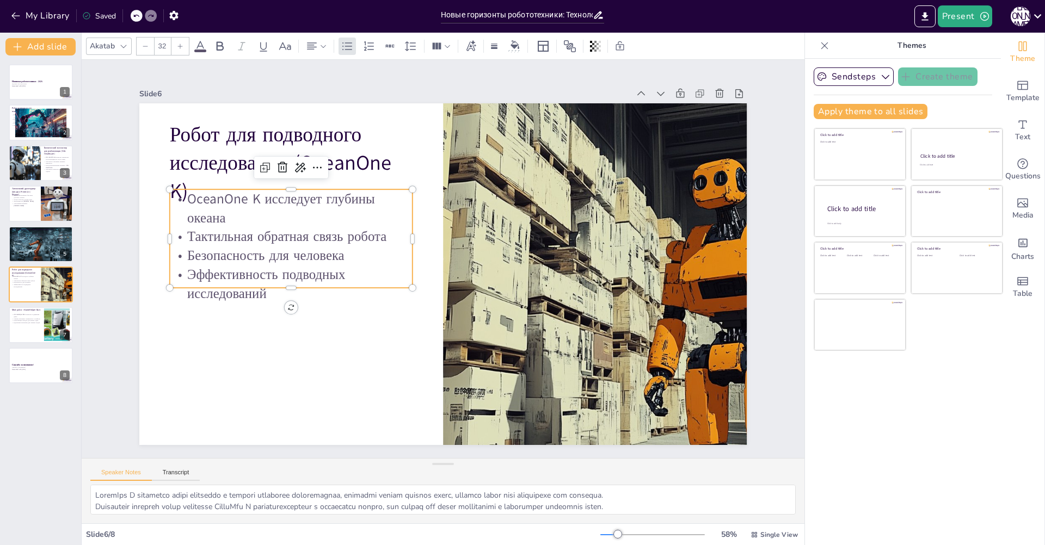
click at [449, 287] on p "Тактильная обратная связь робота" at bounding box center [553, 366] width 208 height 158
click at [300, 251] on p "Тактильная обратная связь робота" at bounding box center [307, 330] width 208 height 158
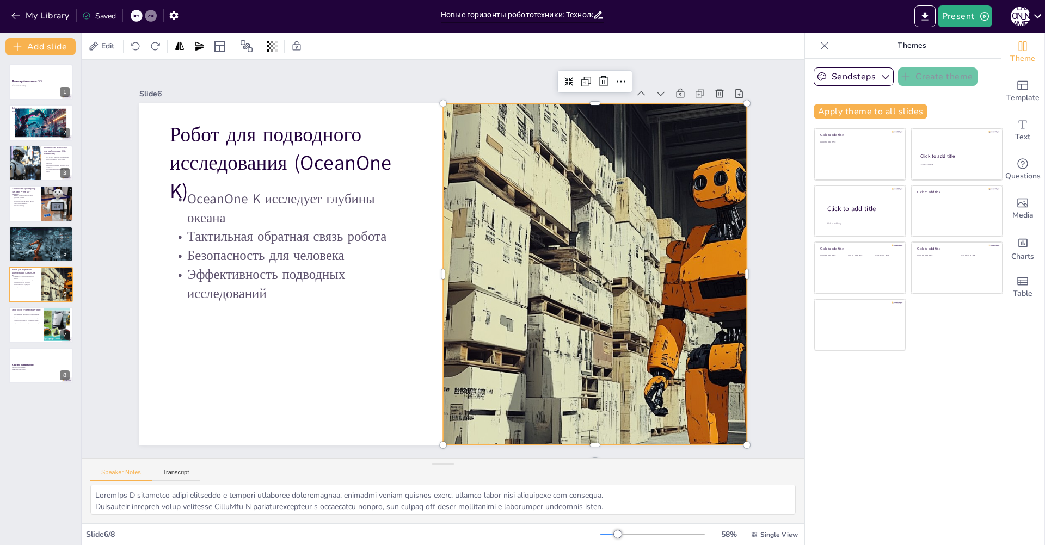
click at [700, 198] on div at bounding box center [544, 145] width 634 height 694
click at [110, 43] on span "Edit" at bounding box center [107, 46] width 17 height 10
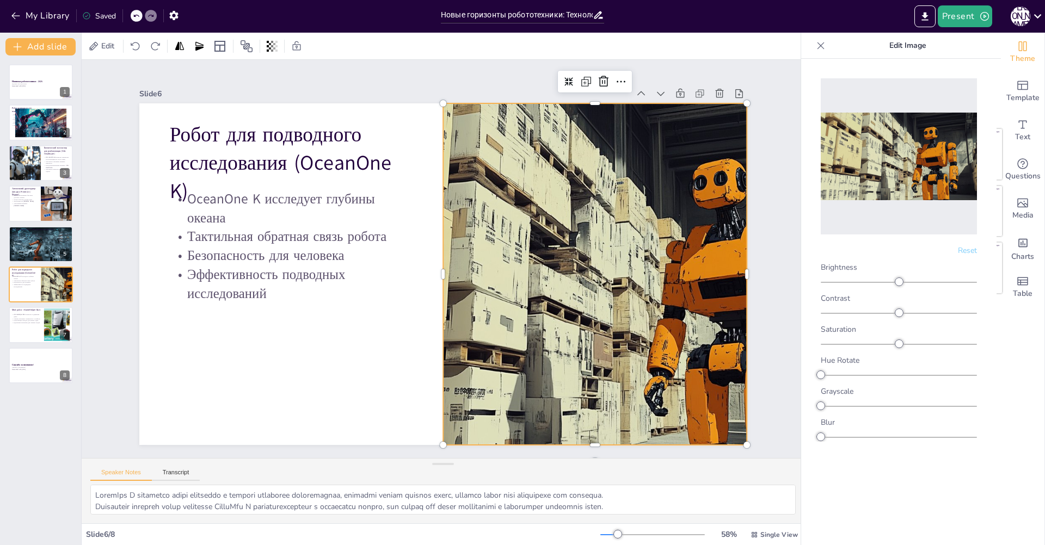
click at [934, 175] on img at bounding box center [899, 157] width 156 height 88
click at [32, 326] on div at bounding box center [40, 325] width 65 height 37
type textarea "«LoreMipsum Dol» sitametconsec adipiscinge seddoe t incididu utlab, etd magnaal…"
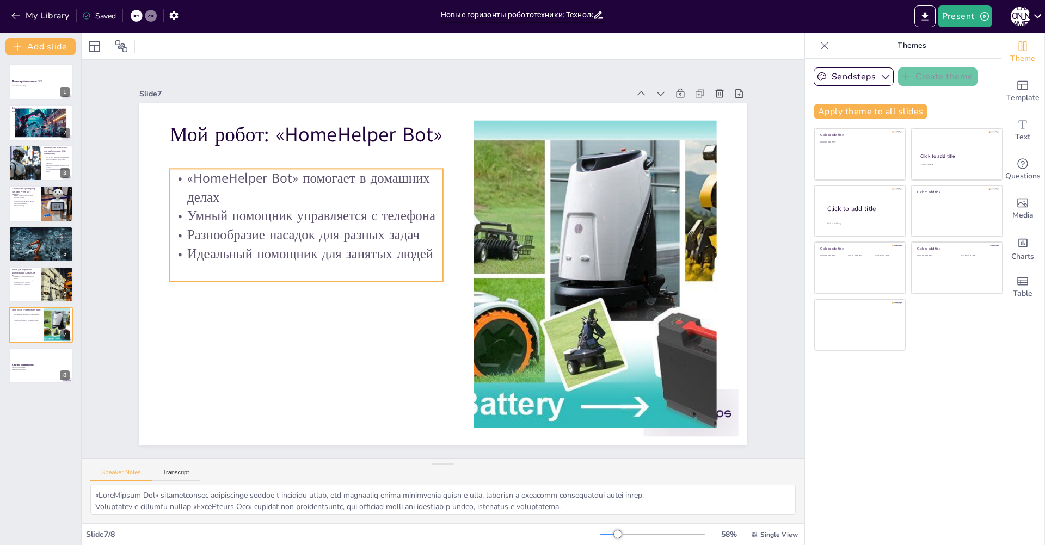
click at [491, 189] on p "«HomeHelper Bot» помогает в домашних делах" at bounding box center [564, 162] width 146 height 265
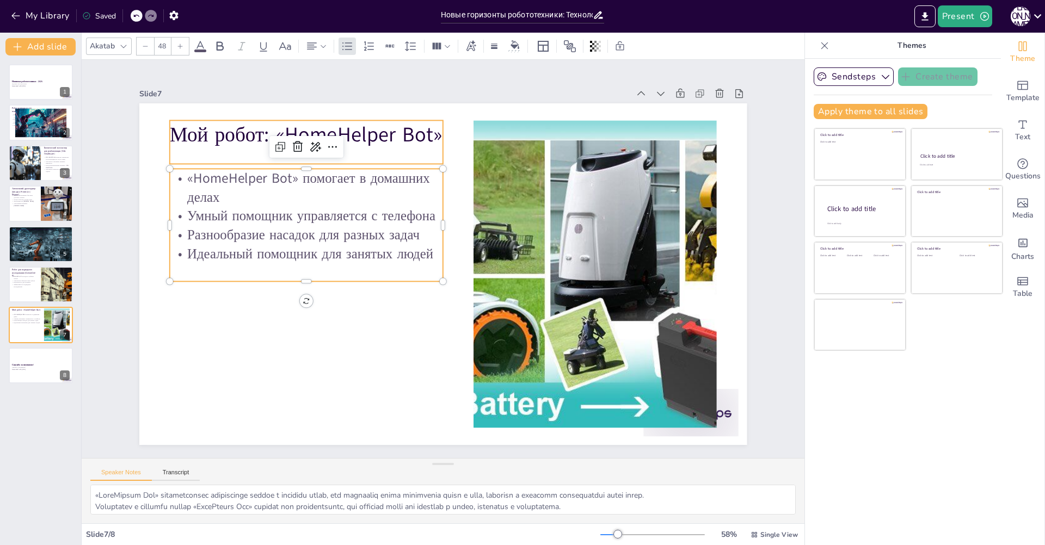
click at [251, 230] on p "Мой робот: «HomeHelper Bot»" at bounding box center [293, 366] width 84 height 273
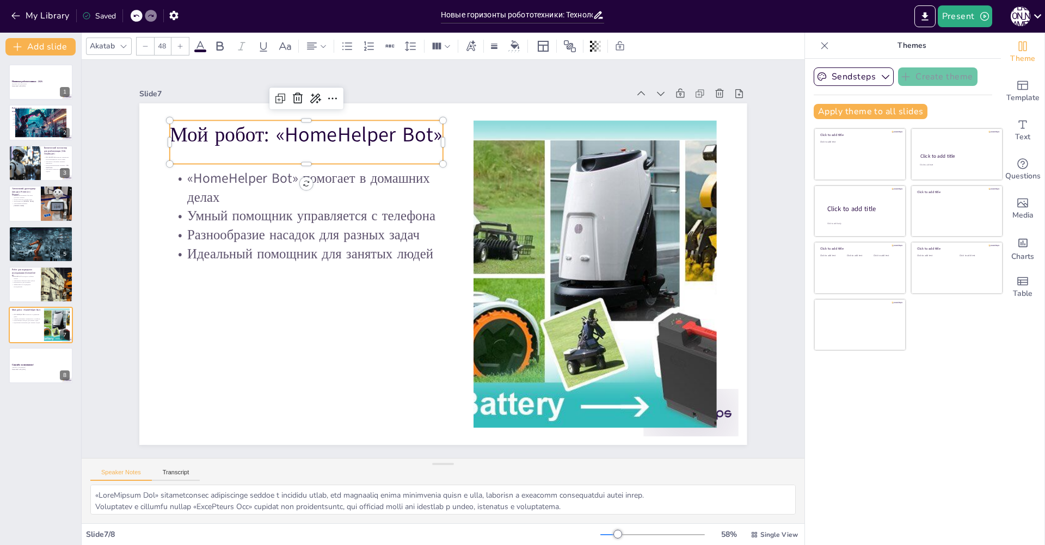
click at [428, 368] on p "Мой робот: «HomeHelper Bot»" at bounding box center [565, 396] width 275 height 57
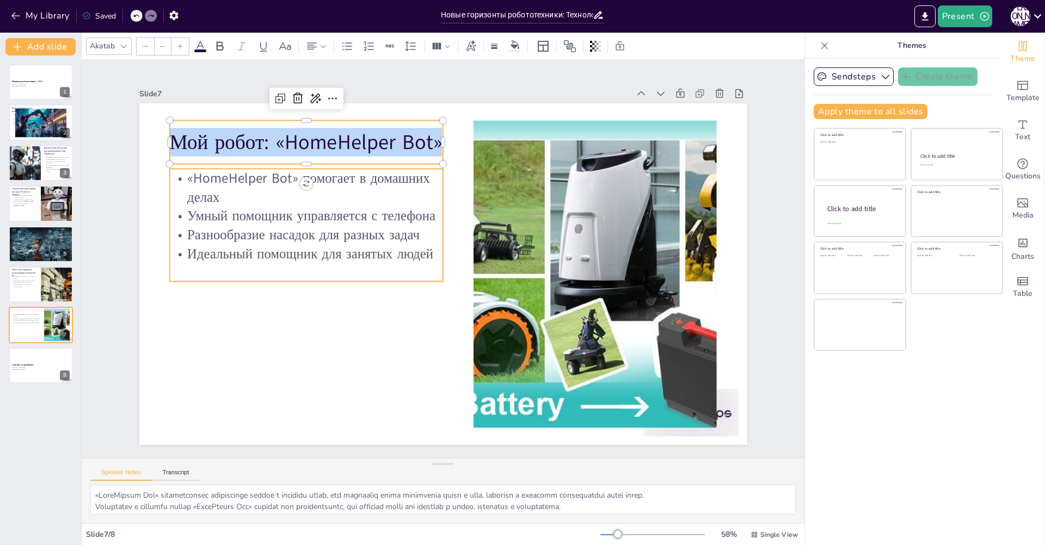
type input "32"
click at [326, 220] on p "Умный помощник управляется с телефона" at bounding box center [302, 230] width 274 height 47
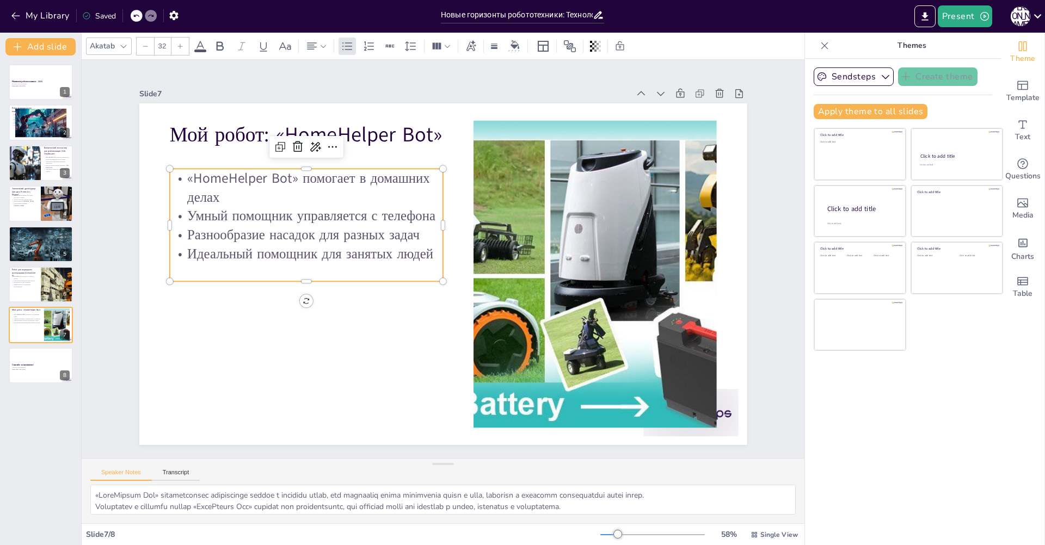
click at [404, 281] on p "Умный помощник управляется с телефона" at bounding box center [502, 389] width 197 height 216
click at [325, 243] on p "Умный помощник управляется с телефона" at bounding box center [360, 376] width 102 height 266
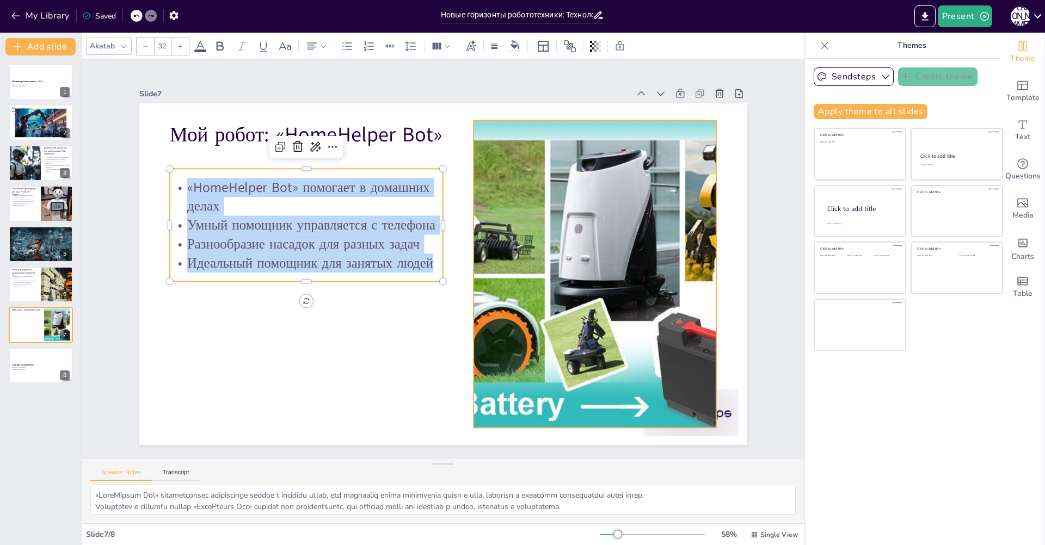
click at [566, 204] on div at bounding box center [291, 275] width 550 height 404
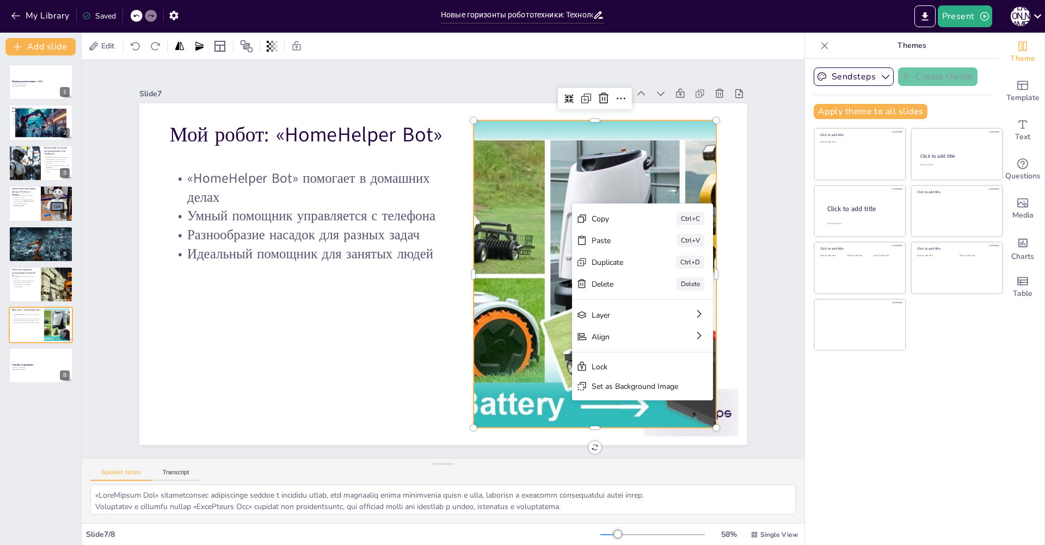
click at [494, 204] on div at bounding box center [588, 305] width 550 height 404
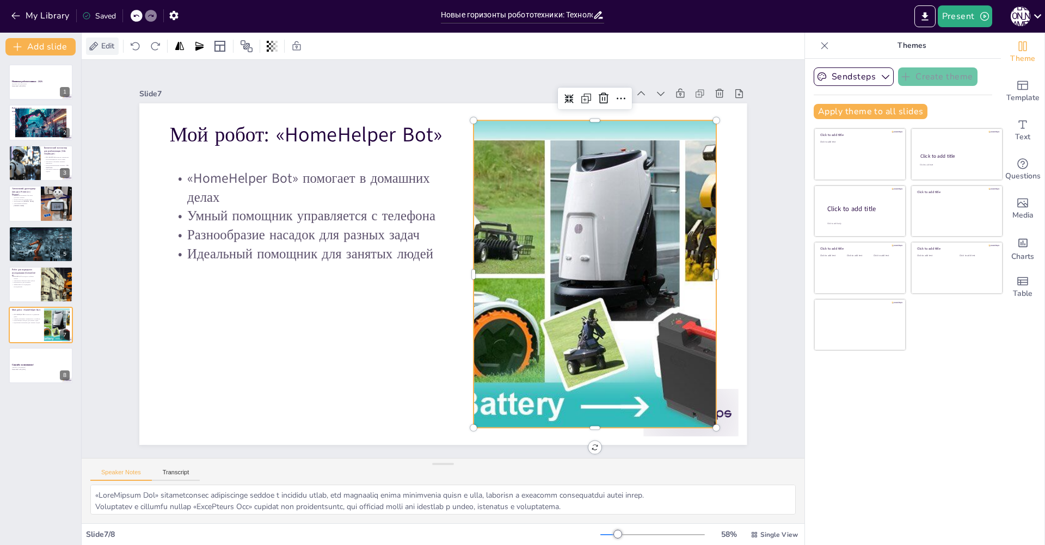
click at [113, 53] on div "Edit" at bounding box center [102, 46] width 33 height 17
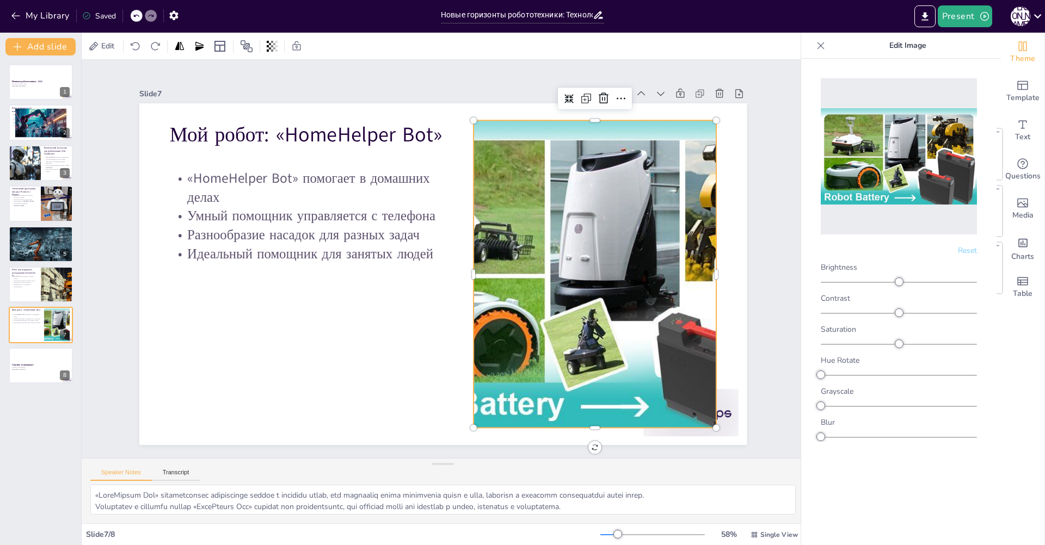
click at [908, 171] on img at bounding box center [899, 156] width 156 height 97
click at [40, 368] on p "Generated with [URL]" at bounding box center [40, 369] width 59 height 2
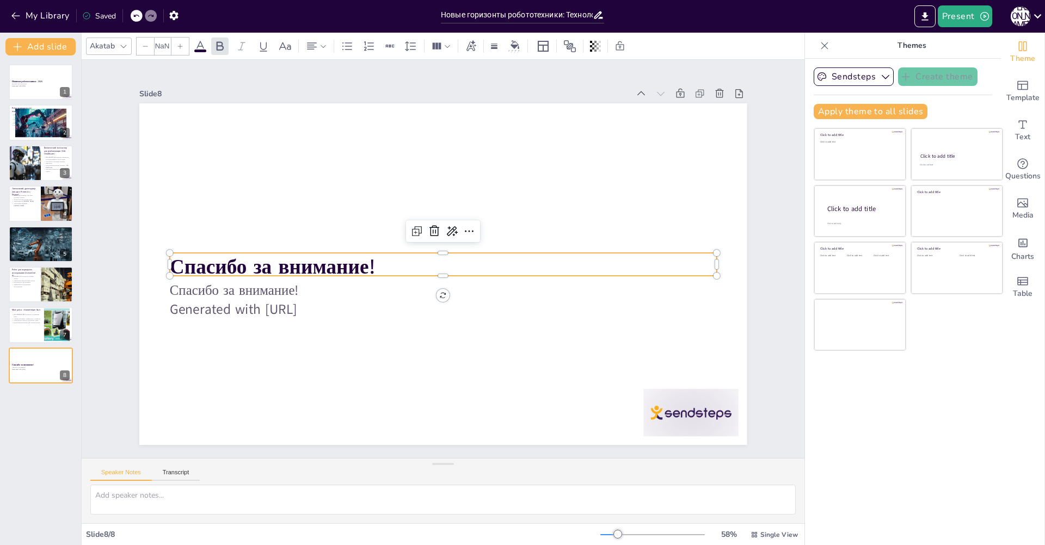
type input "48"
click at [243, 258] on strong "Спасибо за внимание!" at bounding box center [278, 213] width 204 height 89
copy strong "Спасибо за внимание!"
